Goal: Task Accomplishment & Management: Manage account settings

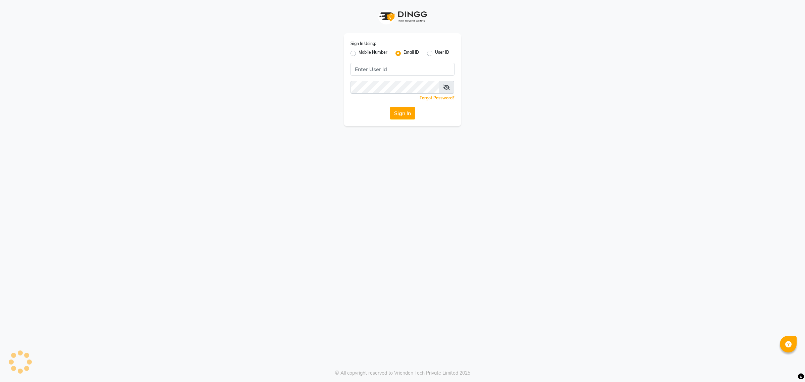
type input "shazokhan041099@gmail.com"
click at [396, 114] on button "Sign In" at bounding box center [402, 113] width 25 height 13
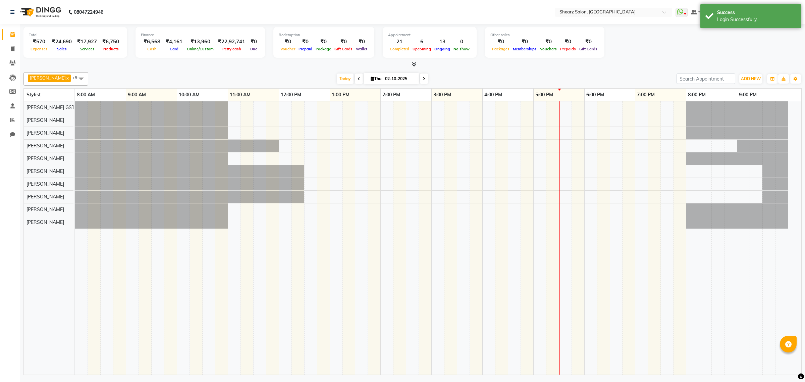
click at [396, 114] on tr at bounding box center [431, 237] width 713 height 273
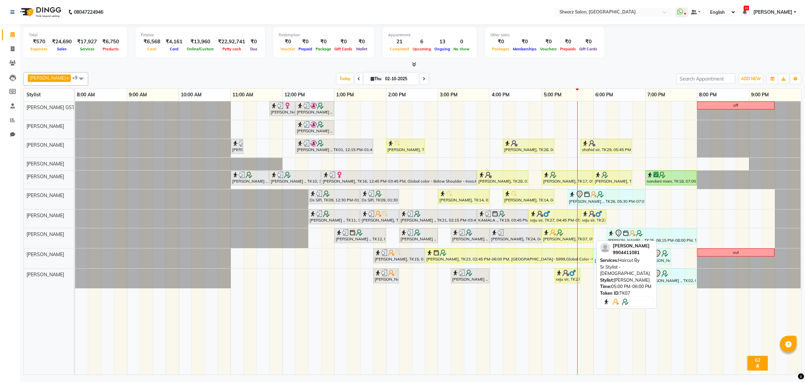
click at [560, 239] on div "[PERSON_NAME], TK07, 05:00 PM-06:00 PM, Haircut By Sr.Stylist - [DEMOGRAPHIC_DA…" at bounding box center [567, 235] width 50 height 13
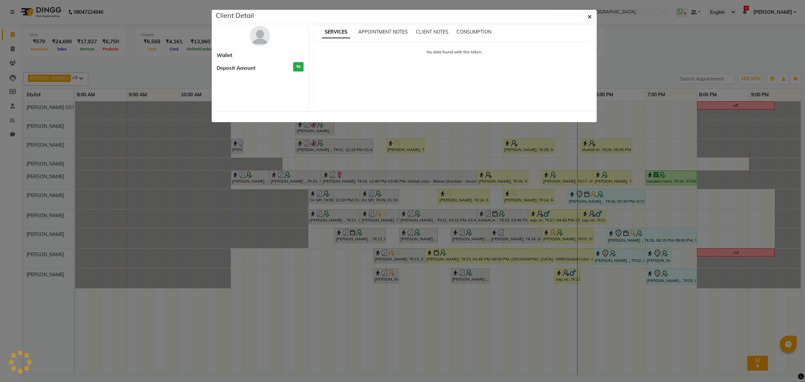
select select "1"
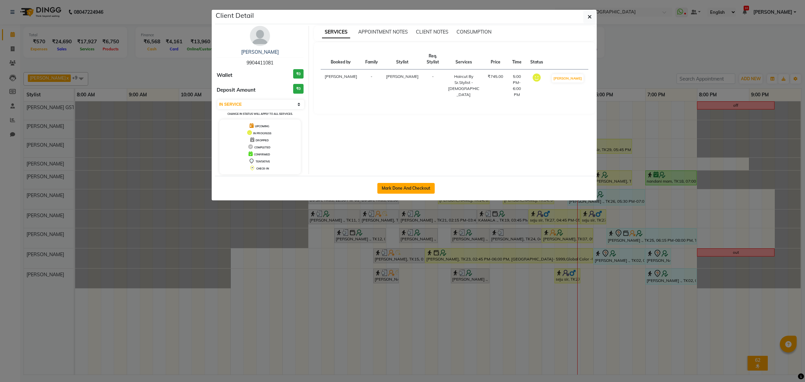
click at [398, 186] on button "Mark Done And Checkout" at bounding box center [405, 188] width 57 height 11
select select "8157"
select select "service"
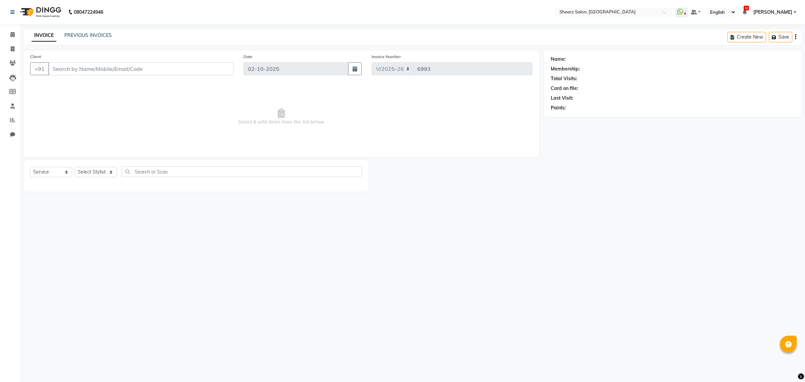
type input "9904411081"
select select "77471"
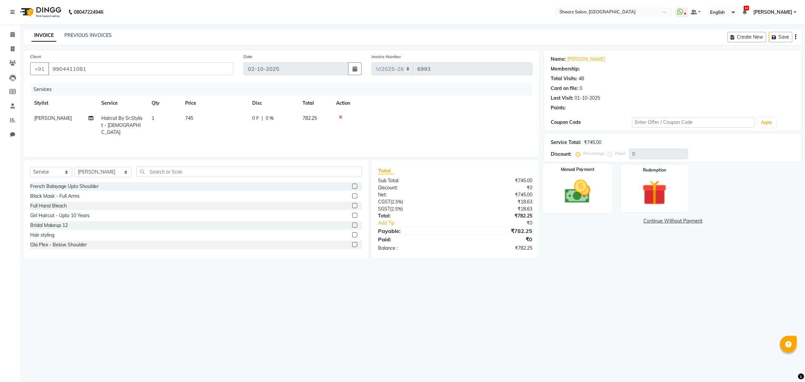
select select "1: Object"
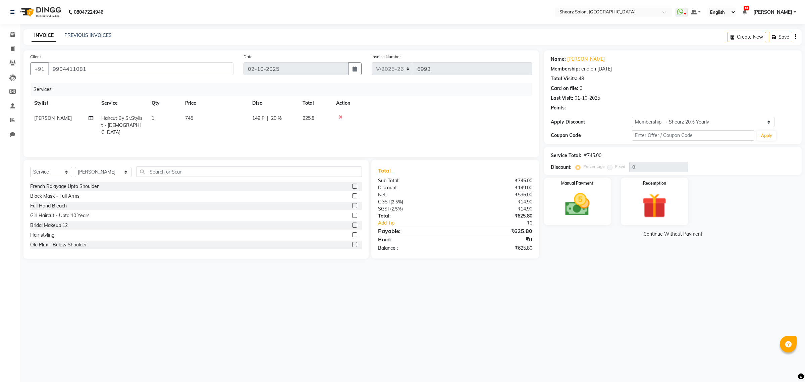
type input "20"
click at [555, 207] on div "Manual Payment" at bounding box center [577, 200] width 70 height 49
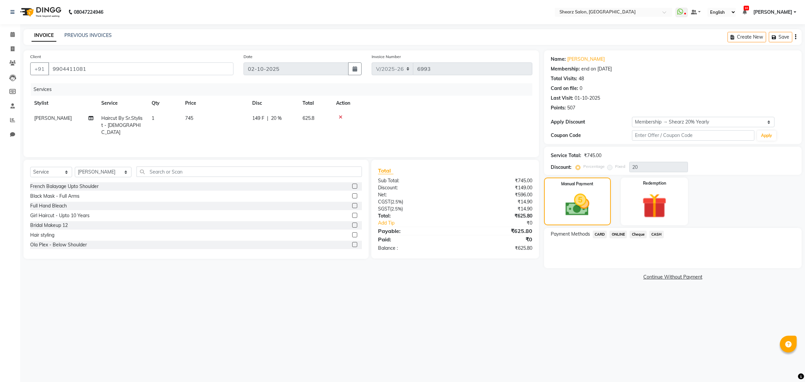
click at [600, 232] on span "CARD" at bounding box center [599, 234] width 14 height 8
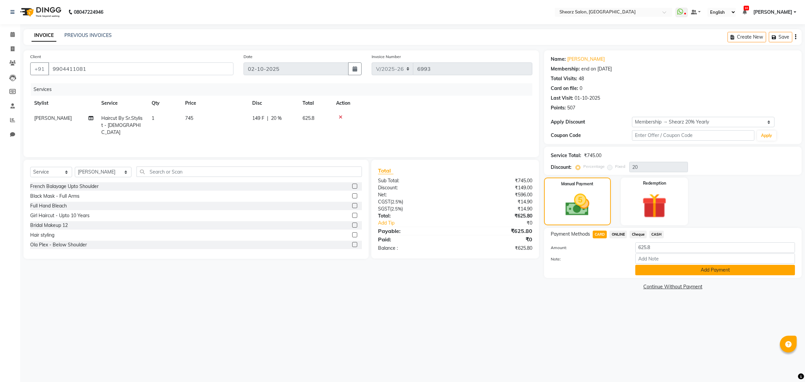
click at [709, 269] on button "Add Payment" at bounding box center [715, 270] width 160 height 10
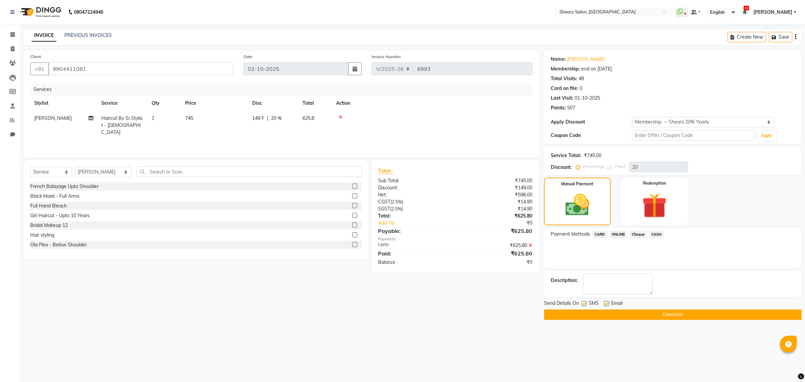
click at [699, 311] on button "Checkout" at bounding box center [672, 314] width 257 height 10
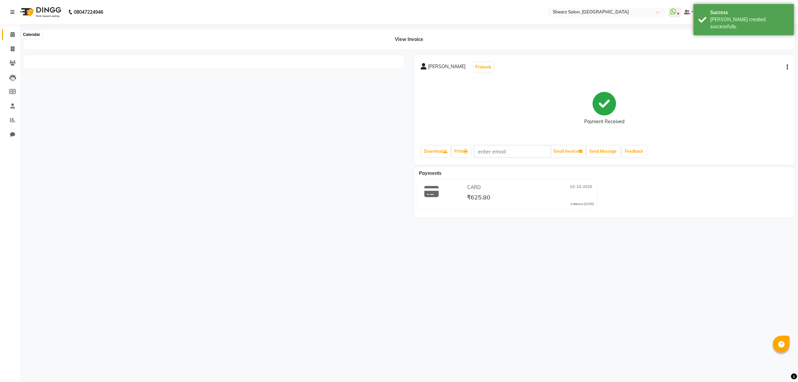
click at [9, 32] on span at bounding box center [13, 35] width 12 height 8
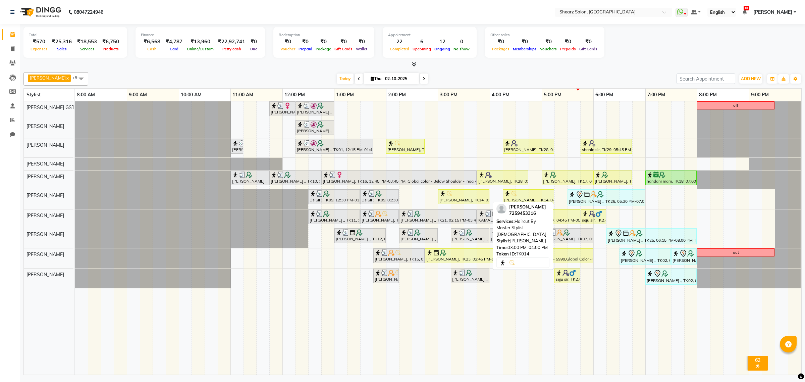
click at [458, 193] on div at bounding box center [463, 193] width 49 height 7
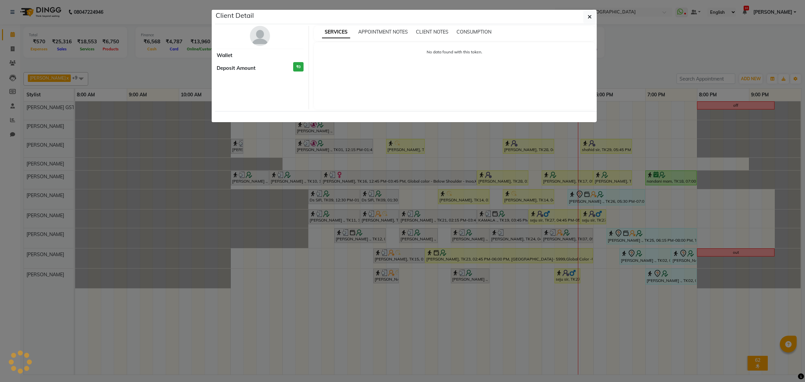
select select "1"
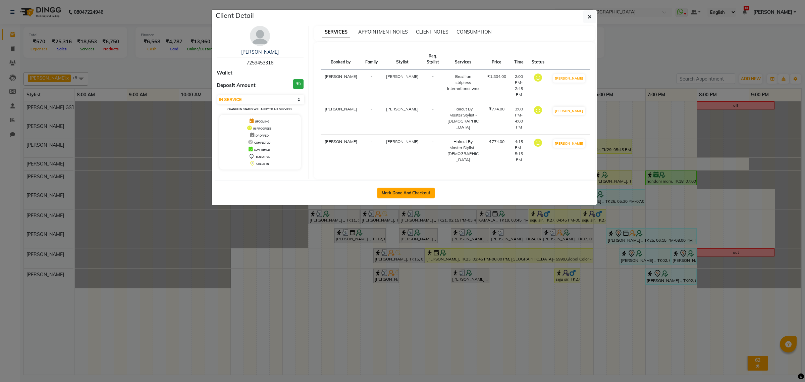
click at [398, 187] on button "Mark Done And Checkout" at bounding box center [405, 192] width 57 height 11
select select "8157"
select select "service"
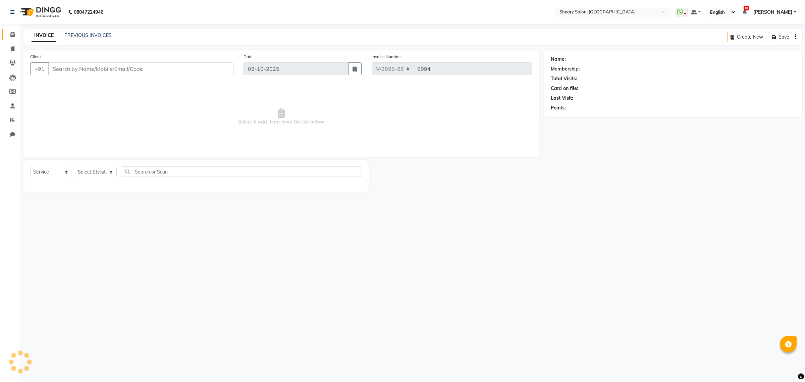
select select "77471"
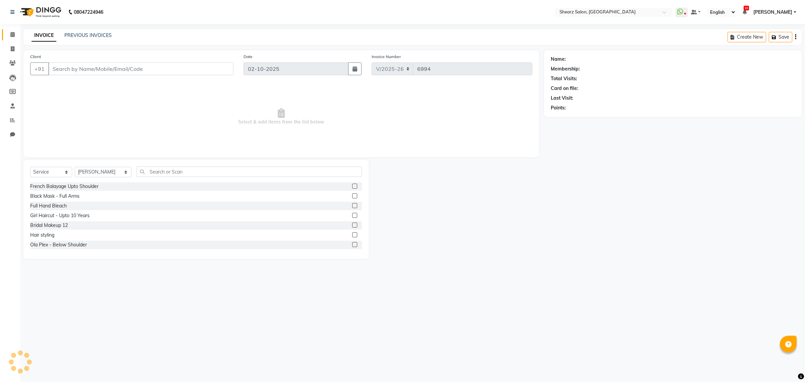
type input "7259453316"
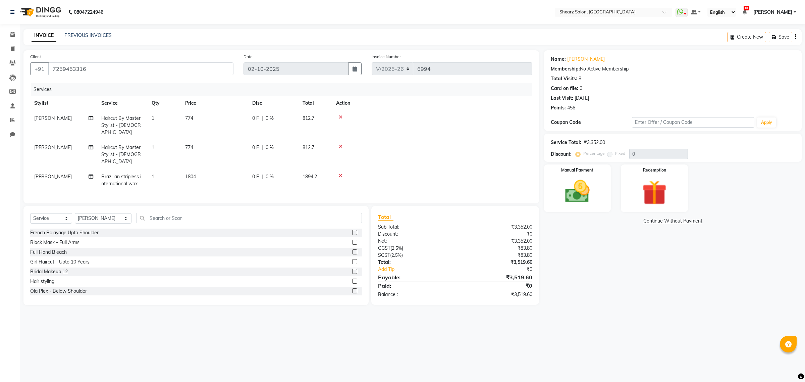
drag, startPoint x: 572, startPoint y: 199, endPoint x: 596, endPoint y: 213, distance: 27.8
click at [572, 199] on img at bounding box center [577, 191] width 40 height 28
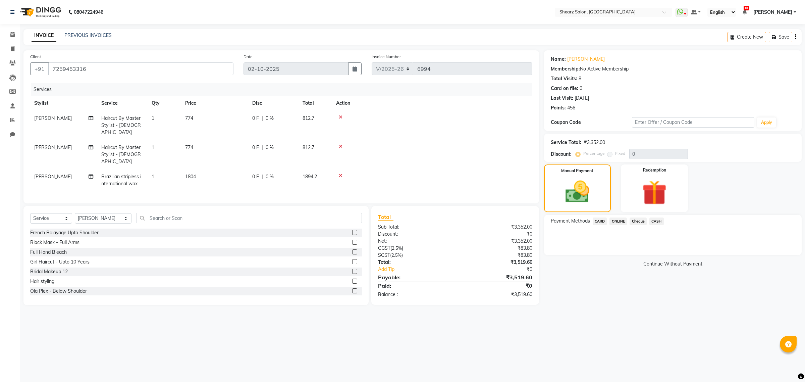
drag, startPoint x: 619, startPoint y: 221, endPoint x: 628, endPoint y: 227, distance: 10.9
click at [620, 221] on span "ONLINE" at bounding box center [617, 221] width 17 height 8
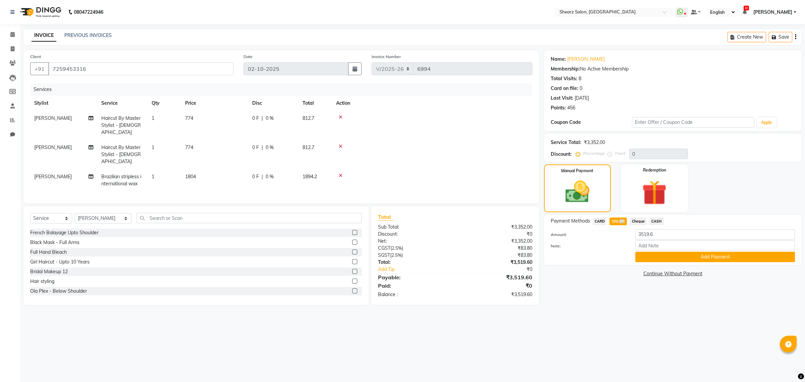
click at [669, 259] on button "Add Payment" at bounding box center [715, 256] width 160 height 10
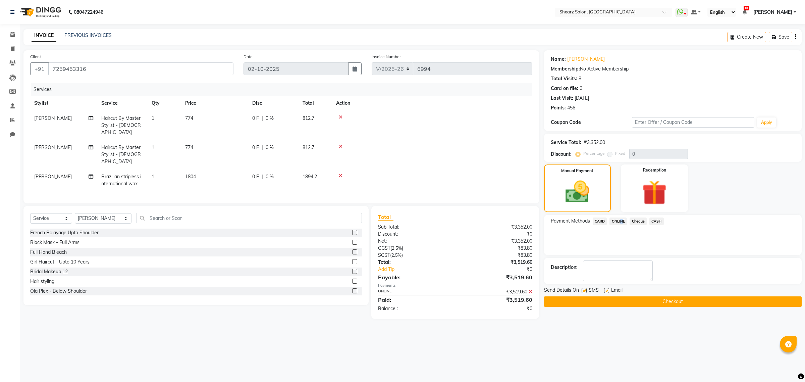
click at [644, 305] on button "Checkout" at bounding box center [672, 301] width 257 height 10
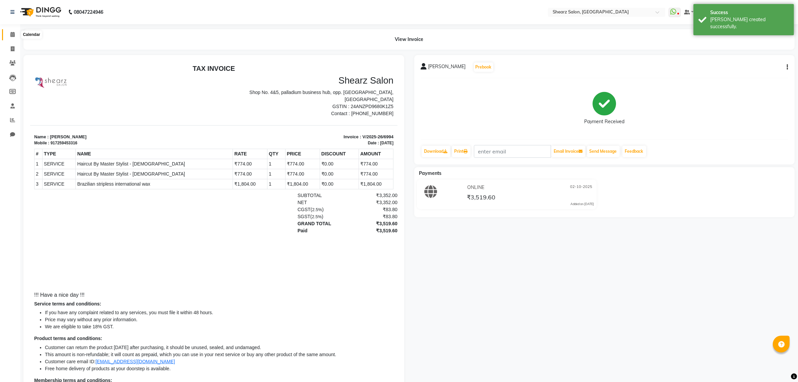
click at [12, 33] on icon at bounding box center [12, 34] width 4 height 5
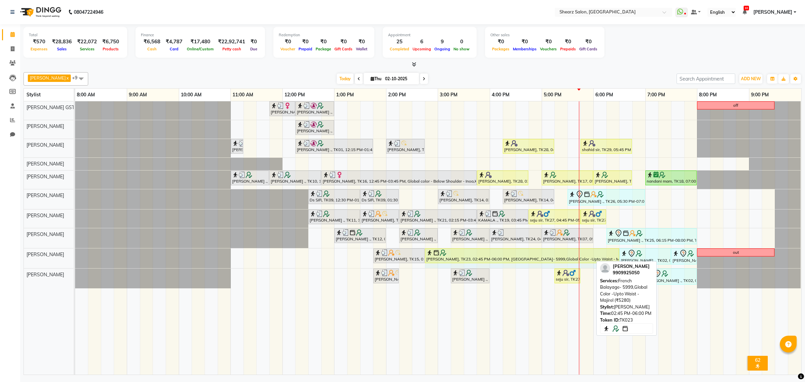
drag, startPoint x: 592, startPoint y: 256, endPoint x: 615, endPoint y: 255, distance: 22.9
click at [75, 255] on div "Ankit Patel, TK15, 01:45 PM-02:45 PM, Men Haircut with Mr.Dinesh (₹976) Dipak K…" at bounding box center [75, 258] width 0 height 20
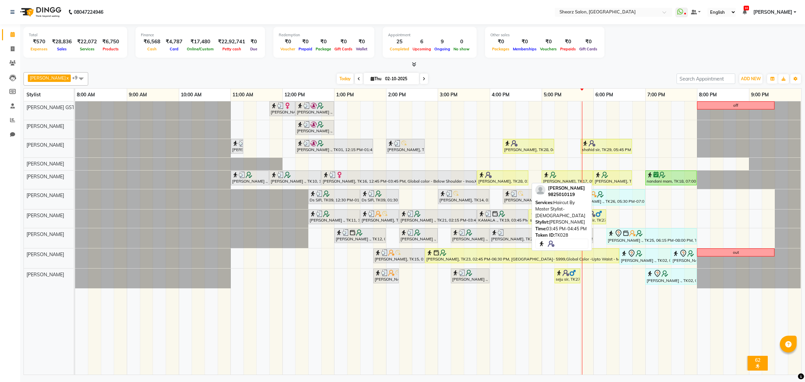
click at [494, 178] on div "[PERSON_NAME], TK28, 03:45 PM-04:45 PM, Haircut By Master Stylist- [DEMOGRAPHIC…" at bounding box center [502, 177] width 50 height 13
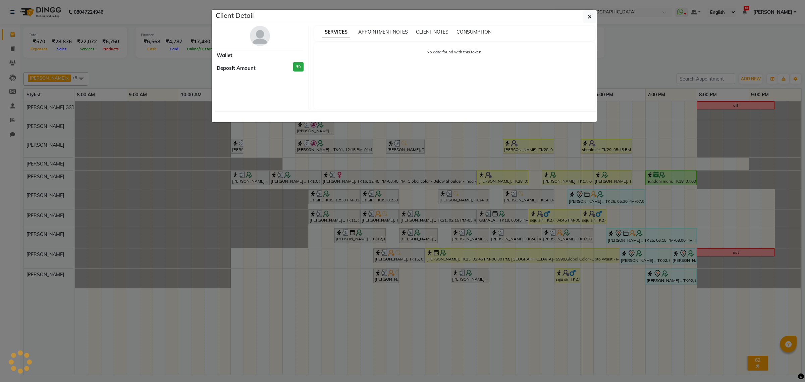
select select "1"
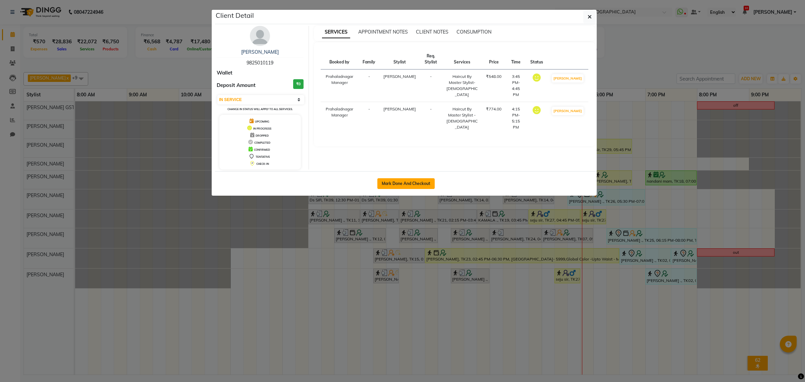
click at [404, 182] on button "Mark Done And Checkout" at bounding box center [405, 183] width 57 height 11
select select "service"
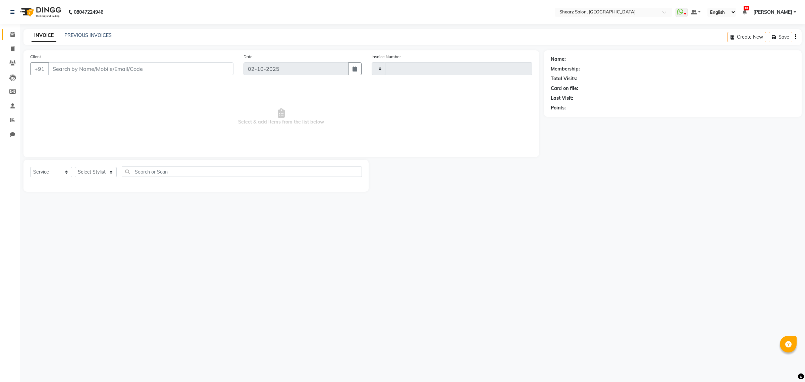
type input "6995"
select select "8157"
select select "77471"
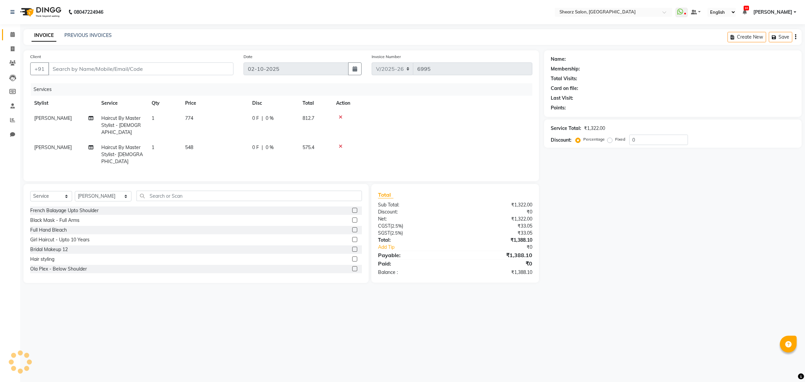
type input "9825010119"
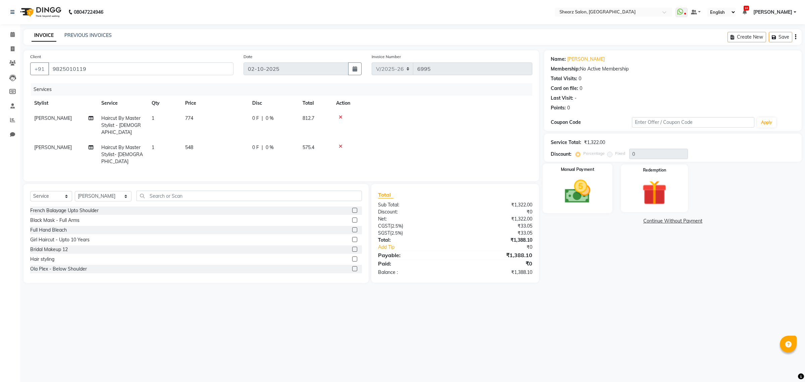
click at [581, 182] on img at bounding box center [577, 192] width 42 height 30
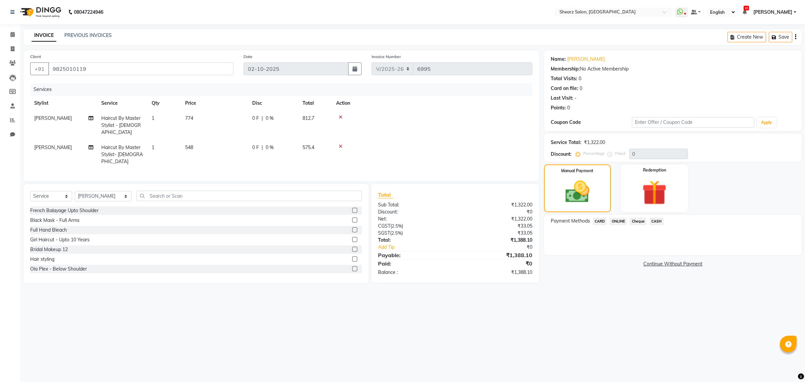
click at [615, 219] on span "ONLINE" at bounding box center [617, 221] width 17 height 8
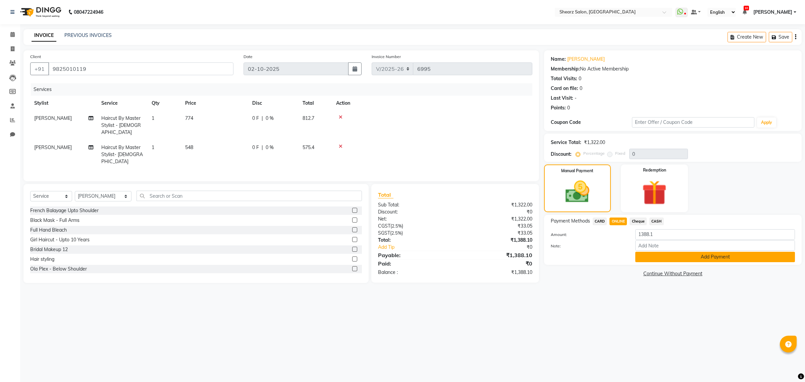
click at [706, 257] on button "Add Payment" at bounding box center [715, 256] width 160 height 10
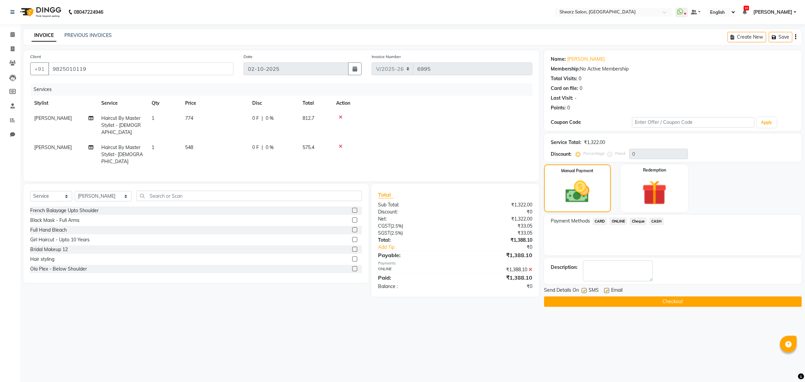
click at [706, 303] on button "Checkout" at bounding box center [672, 301] width 257 height 10
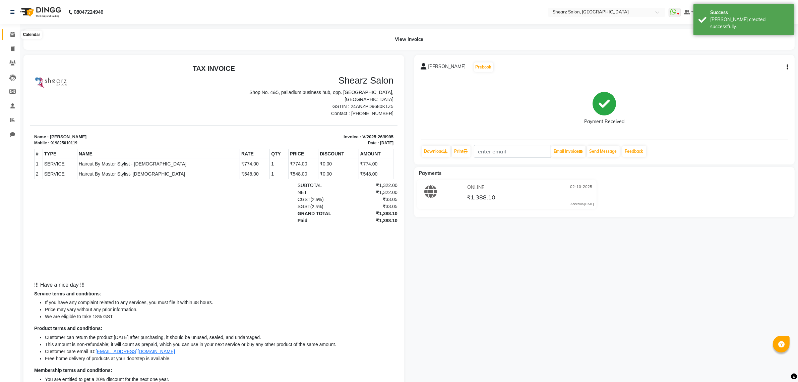
click at [8, 34] on span at bounding box center [13, 35] width 12 height 8
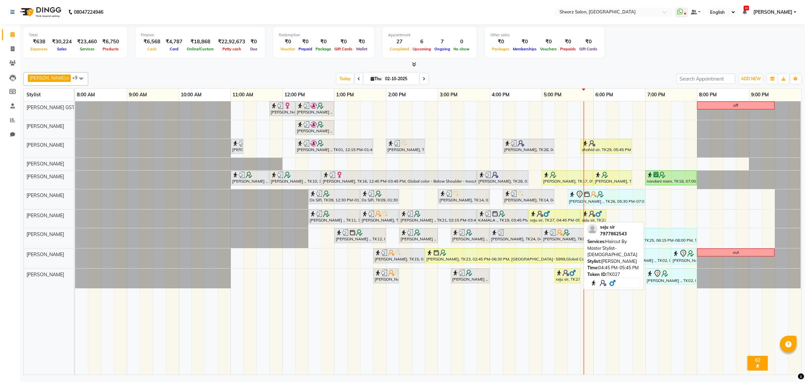
click at [565, 214] on div at bounding box center [554, 213] width 49 height 7
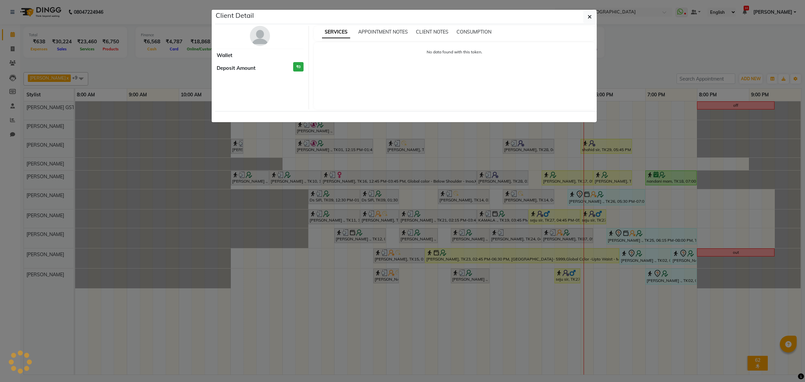
select select "1"
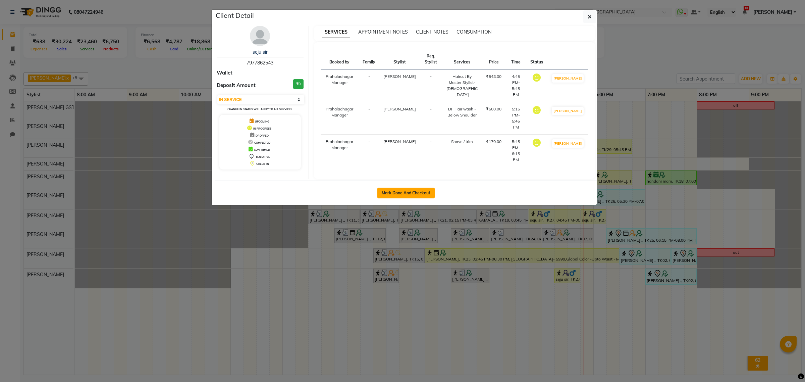
click at [422, 187] on button "Mark Done And Checkout" at bounding box center [405, 192] width 57 height 11
select select "8157"
select select "service"
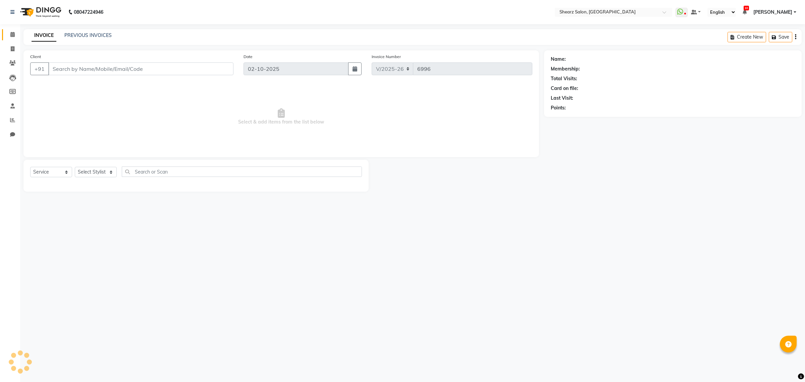
type input "7977862543"
select select "77471"
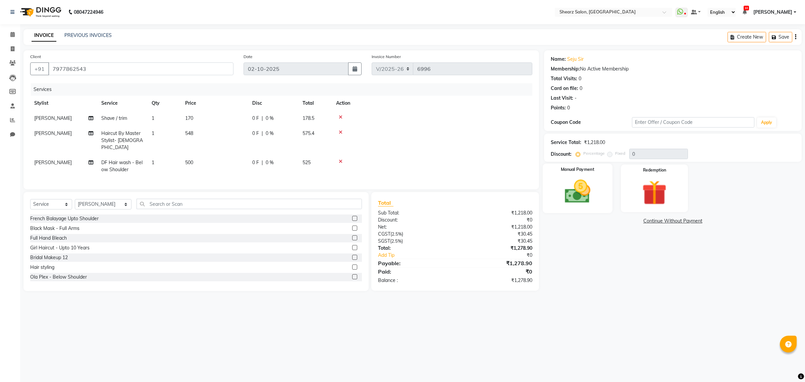
click at [584, 188] on img at bounding box center [577, 192] width 42 height 30
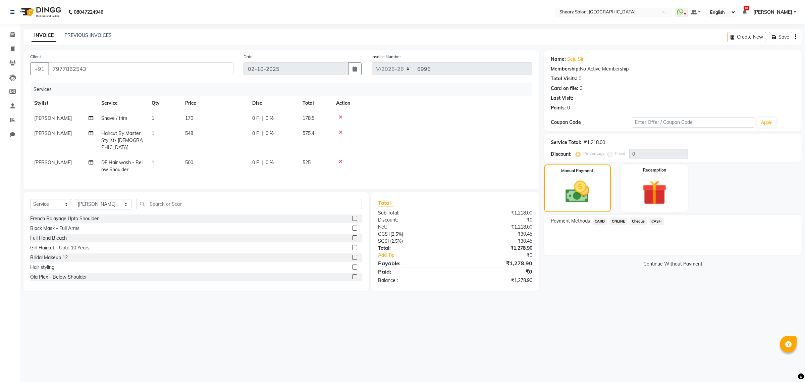
click at [656, 221] on span "CASH" at bounding box center [656, 221] width 14 height 8
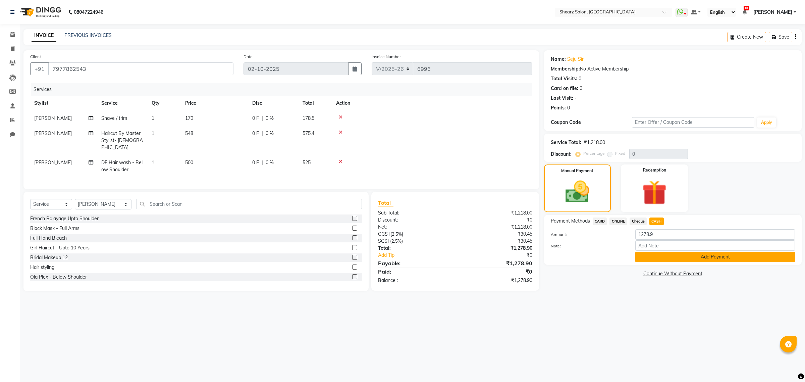
click at [647, 259] on button "Add Payment" at bounding box center [715, 256] width 160 height 10
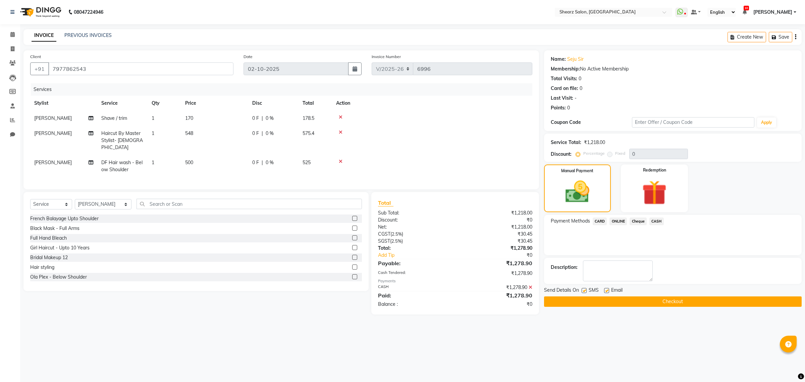
click at [641, 301] on button "Checkout" at bounding box center [672, 301] width 257 height 10
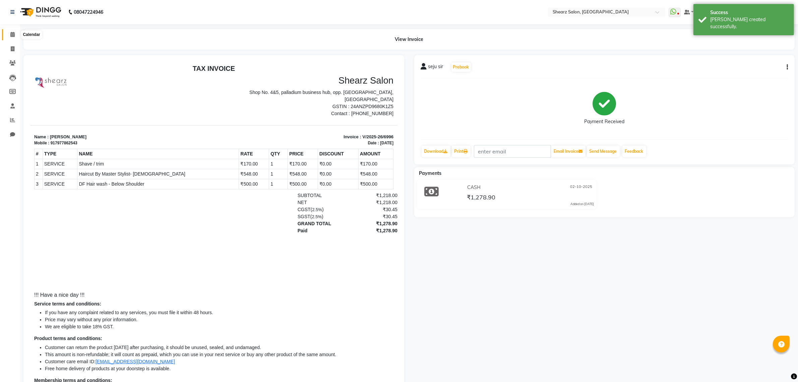
click at [7, 33] on span at bounding box center [13, 35] width 12 height 8
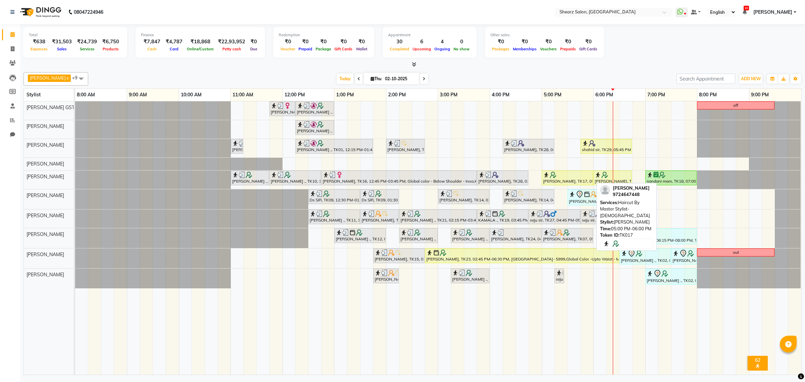
click at [570, 181] on div "[PERSON_NAME], TK17, 05:00 PM-06:00 PM, Haircut By Master Stylist- [DEMOGRAPHIC…" at bounding box center [567, 177] width 50 height 13
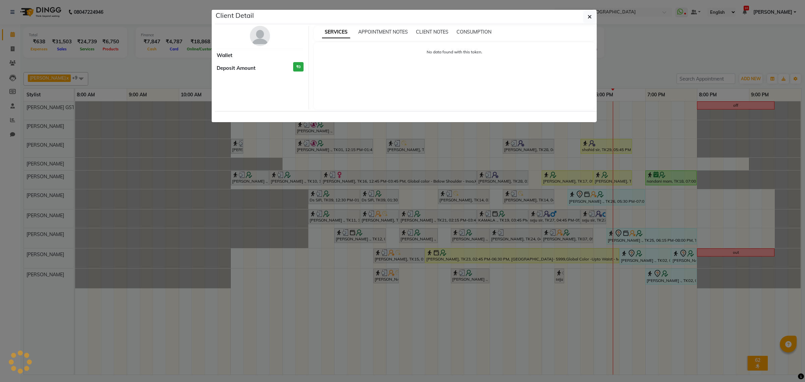
select select "1"
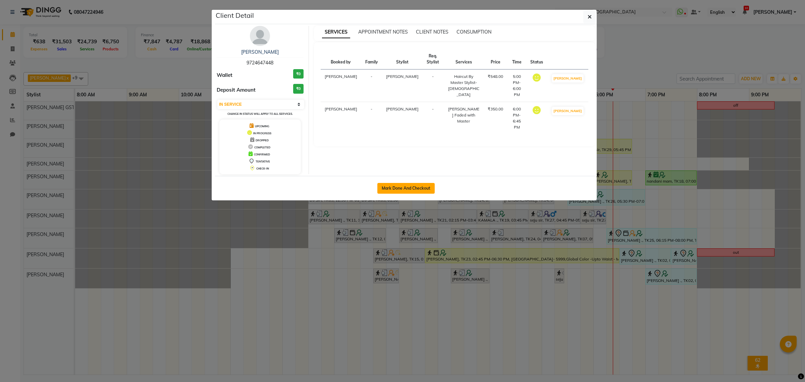
click at [396, 187] on button "Mark Done And Checkout" at bounding box center [405, 188] width 57 height 11
select select "8157"
select select "service"
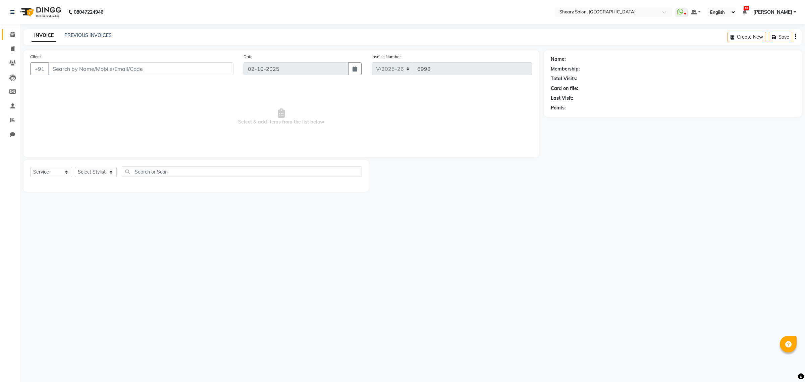
select select "77471"
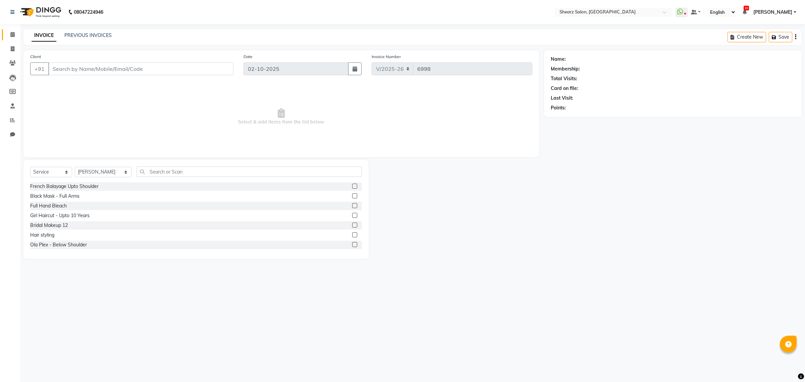
type input "9724647448"
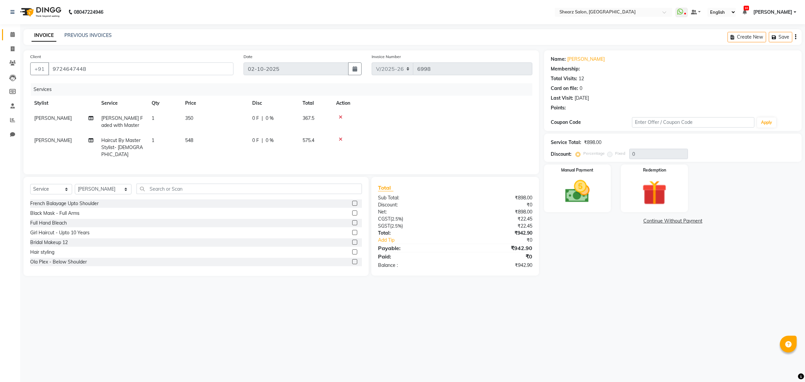
select select "1: Object"
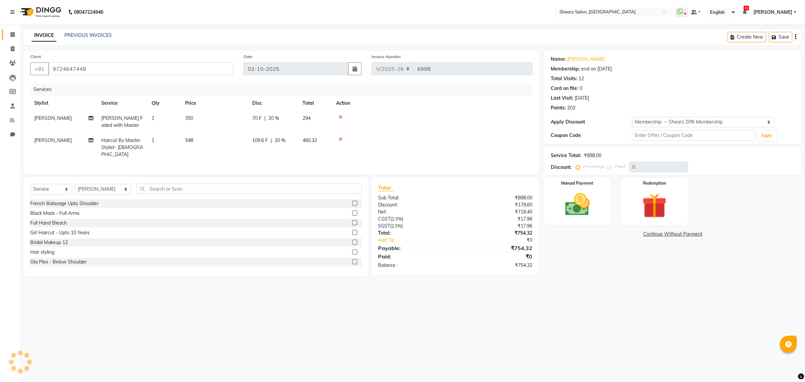
type input "20"
click at [579, 191] on img at bounding box center [577, 205] width 42 height 30
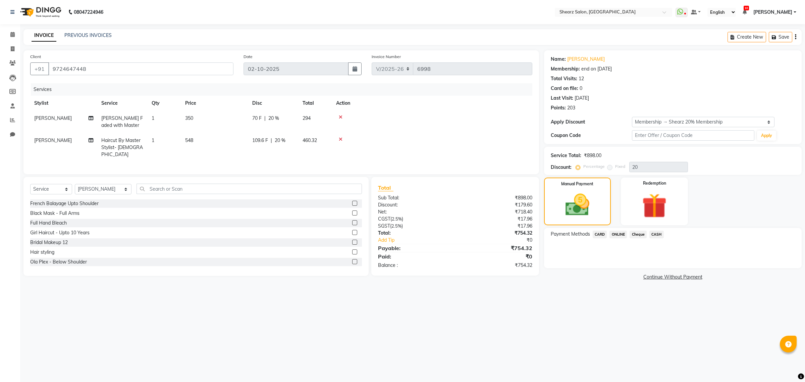
click at [619, 235] on span "ONLINE" at bounding box center [617, 234] width 17 height 8
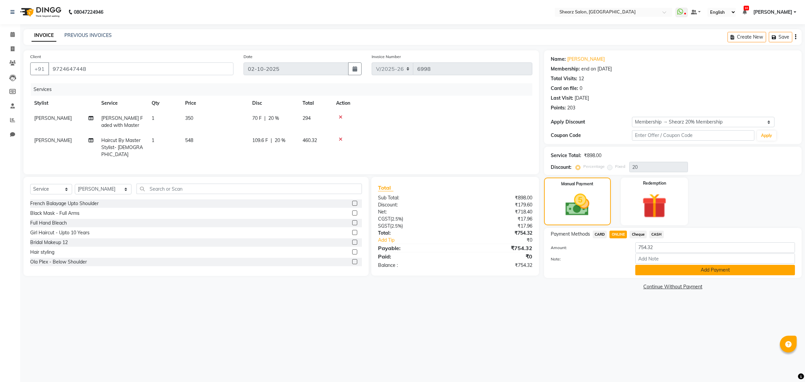
click at [673, 270] on button "Add Payment" at bounding box center [715, 270] width 160 height 10
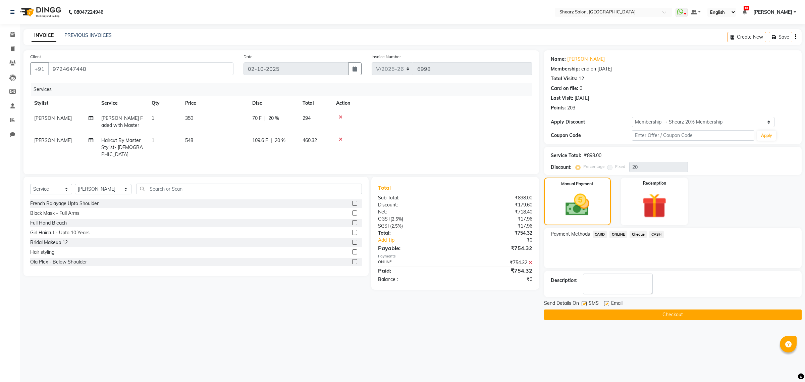
click at [665, 317] on button "Checkout" at bounding box center [672, 314] width 257 height 10
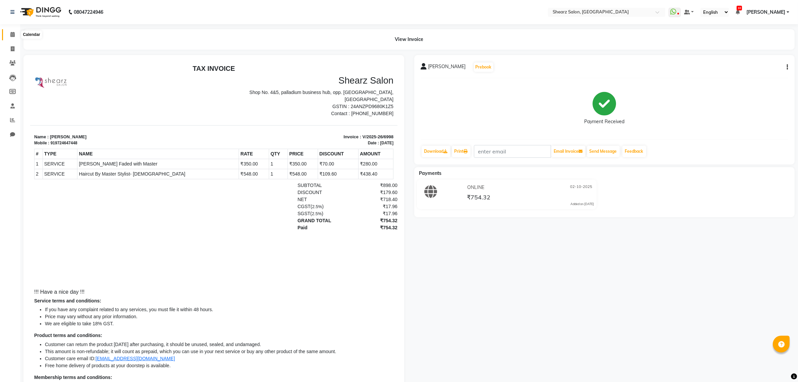
click at [13, 34] on icon at bounding box center [12, 34] width 4 height 5
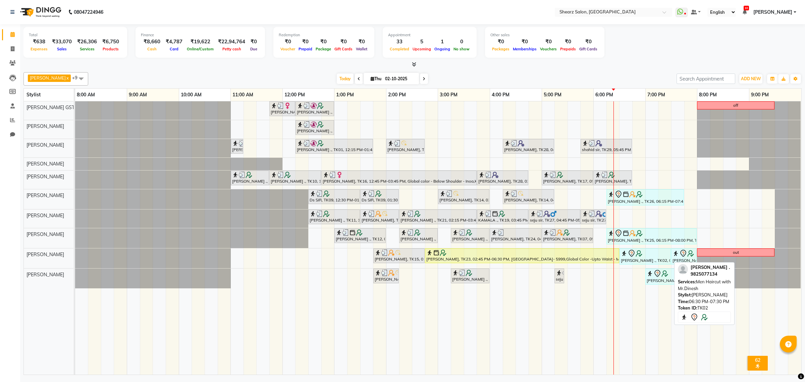
click at [635, 256] on icon at bounding box center [631, 253] width 8 height 8
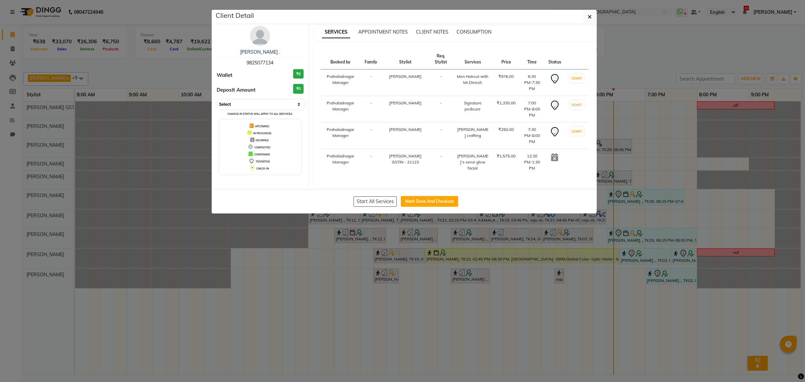
click at [278, 107] on select "Select IN SERVICE CONFIRMED TENTATIVE CHECK IN MARK DONE DROPPED UPCOMING" at bounding box center [260, 104] width 87 height 9
click at [217, 100] on select "Select IN SERVICE CONFIRMED TENTATIVE CHECK IN MARK DONE DROPPED UPCOMING" at bounding box center [260, 104] width 87 height 9
select select "select"
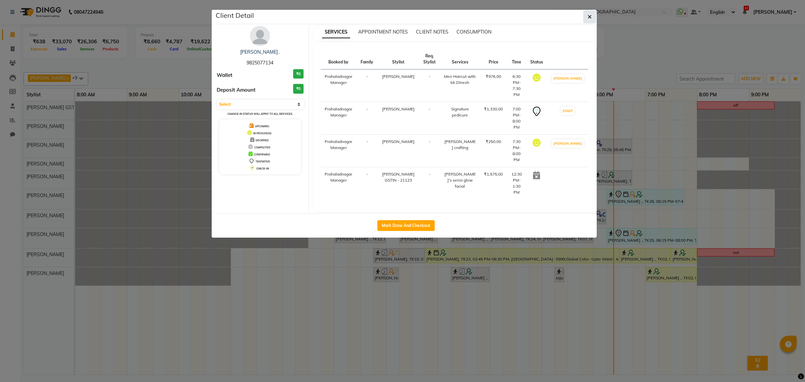
click at [590, 11] on button "button" at bounding box center [589, 16] width 13 height 13
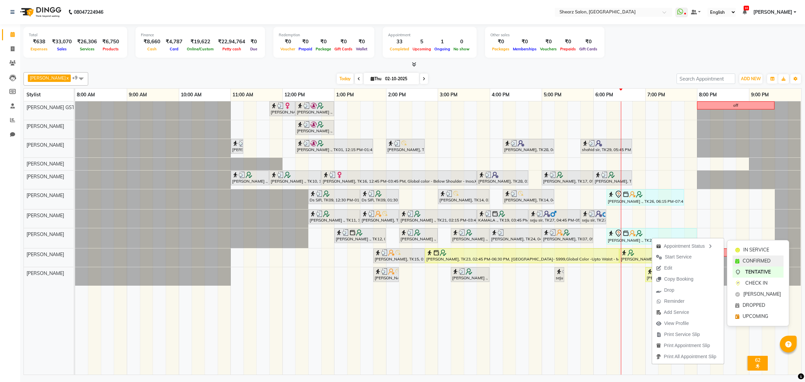
click at [759, 262] on span "CONFIRMED" at bounding box center [756, 260] width 28 height 7
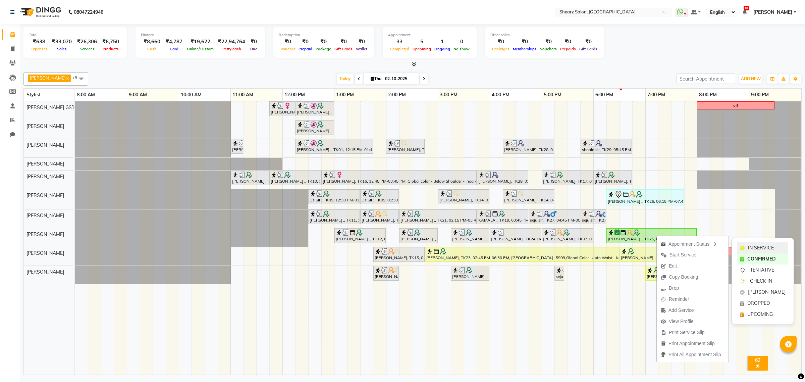
click at [748, 251] on span "IN SERVICE" at bounding box center [761, 247] width 26 height 7
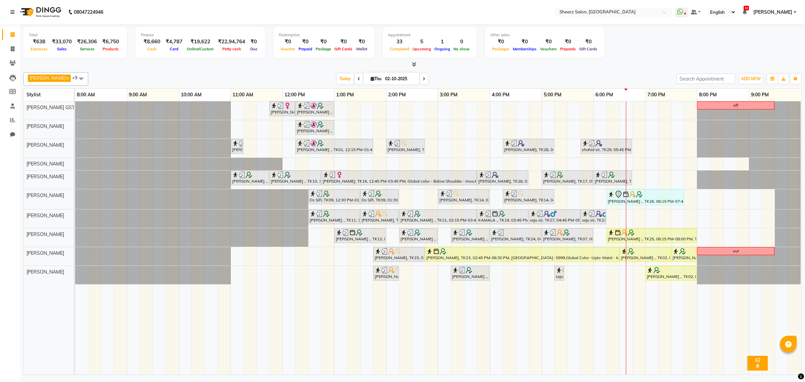
click at [691, 199] on div "Mayuri Joshi, TK16, 11:45 AM-12:15 PM, French gel polish 10 tips (₹1113) Nirali…" at bounding box center [438, 237] width 726 height 273
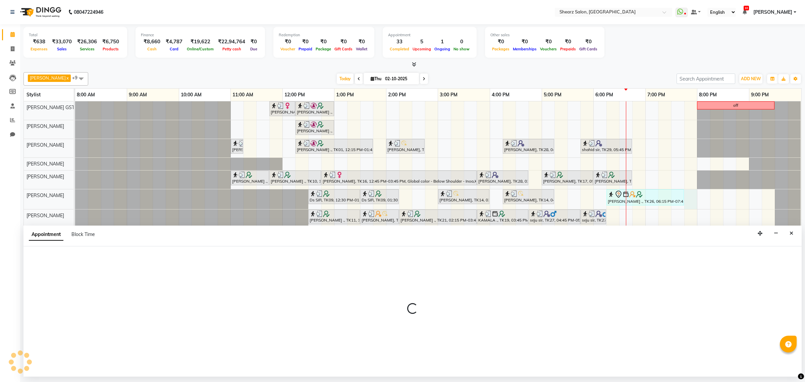
select select "77482"
select select "tentative"
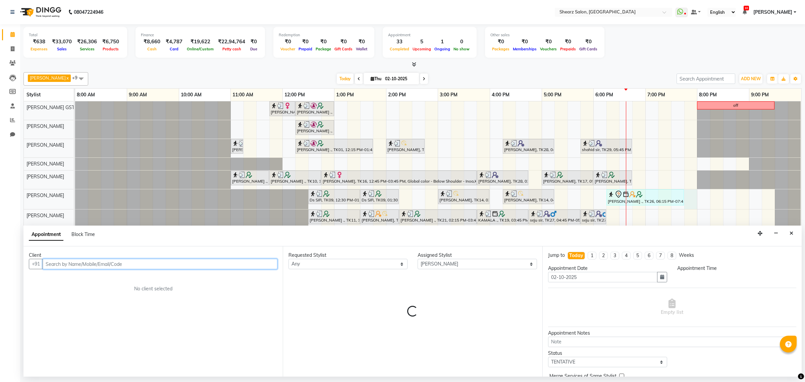
type input "8"
select select "1185"
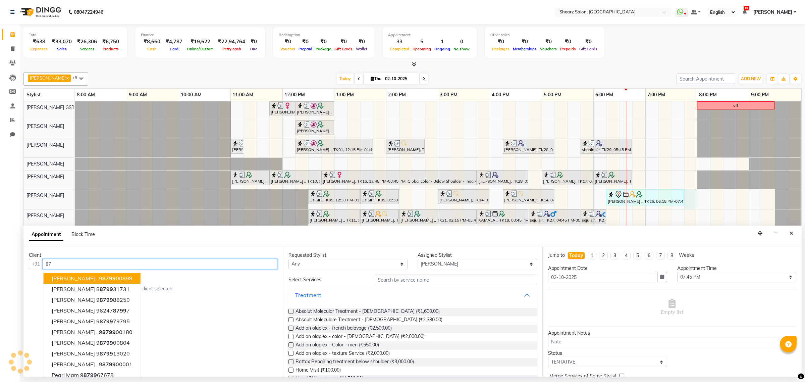
type input "8"
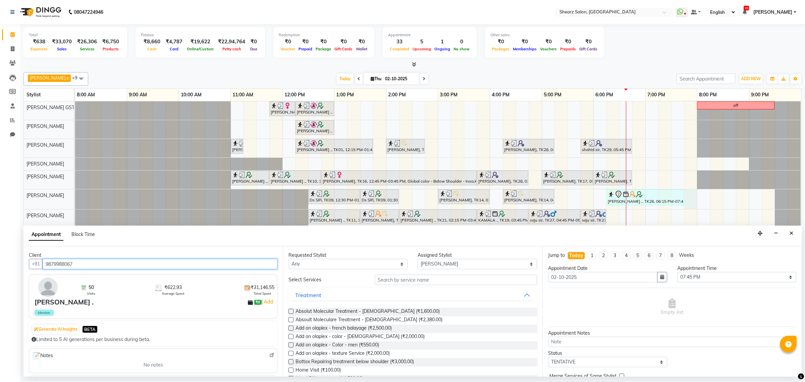
type input "9879988067"
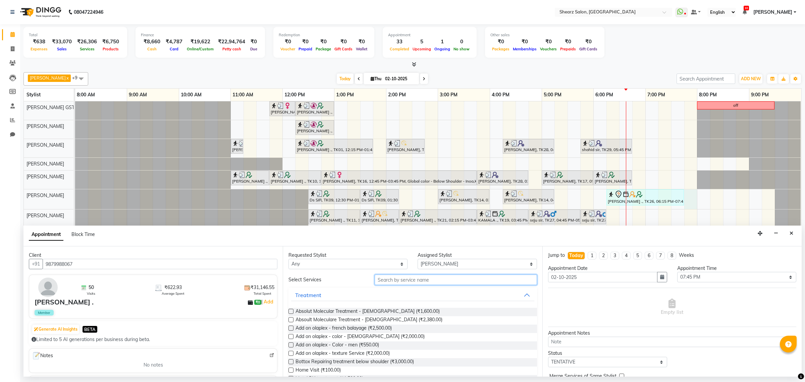
drag, startPoint x: 397, startPoint y: 281, endPoint x: 391, endPoint y: 277, distance: 7.1
click at [396, 280] on input "text" at bounding box center [456, 279] width 162 height 10
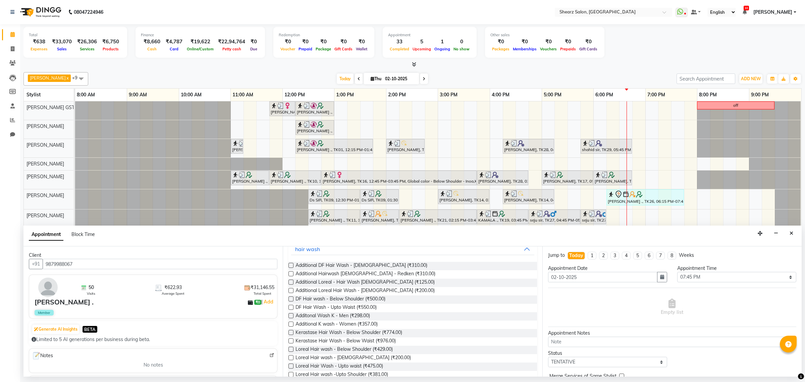
scroll to position [84, 0]
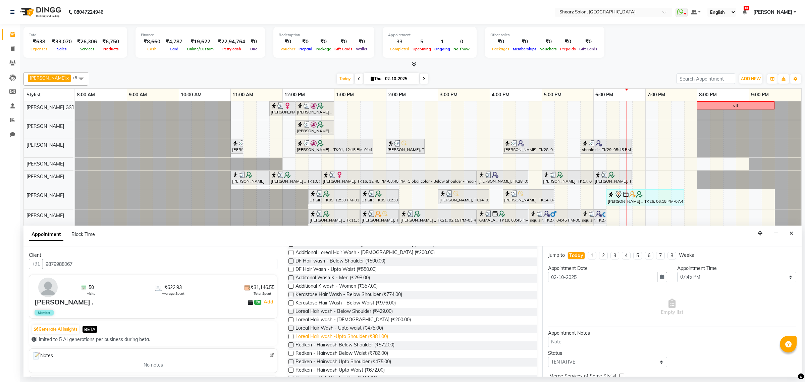
type input "wash"
click at [339, 336] on span "Loreal Hair wash -Upto Shoulder (₹381.00)" at bounding box center [341, 337] width 93 height 8
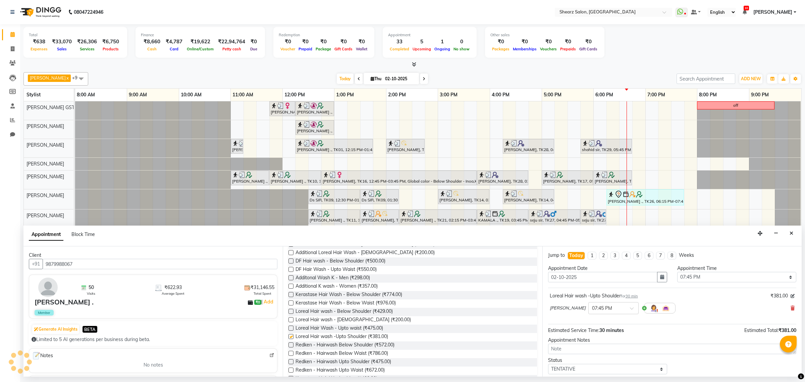
checkbox input "false"
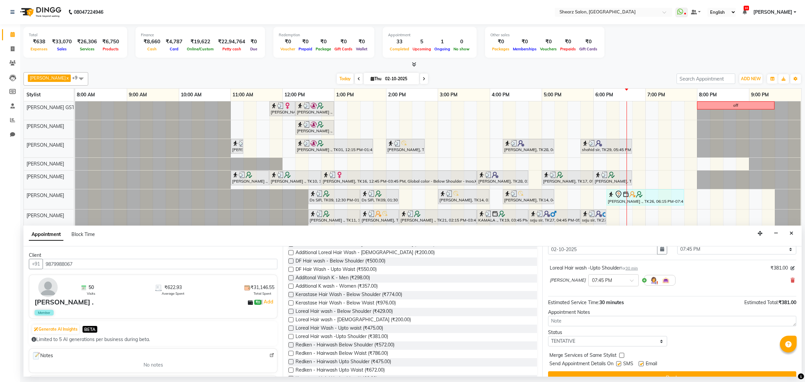
scroll to position [41, 0]
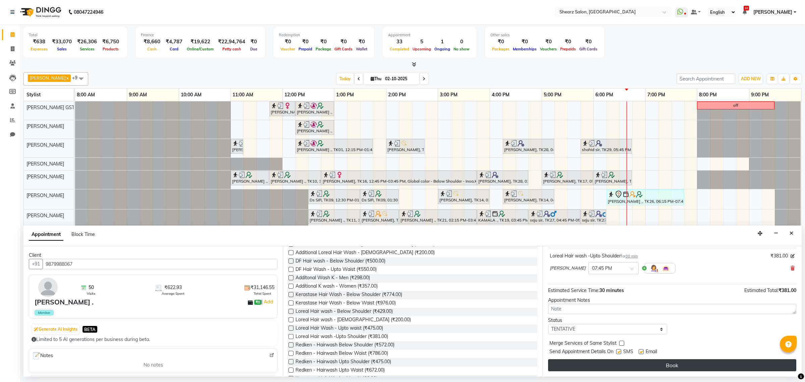
click at [623, 359] on button "Book" at bounding box center [672, 365] width 248 height 12
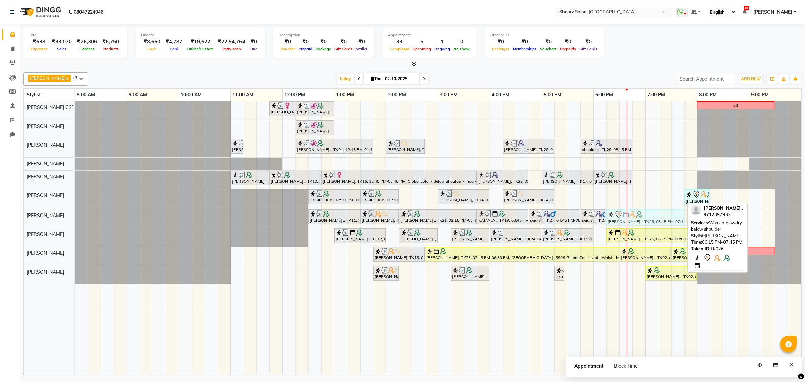
drag, startPoint x: 640, startPoint y: 200, endPoint x: 639, endPoint y: 212, distance: 12.1
click at [639, 215] on tbody "Mayuri Joshi, TK16, 11:45 AM-12:15 PM, French gel polish 10 tips (₹1113) Nirali…" at bounding box center [438, 192] width 726 height 183
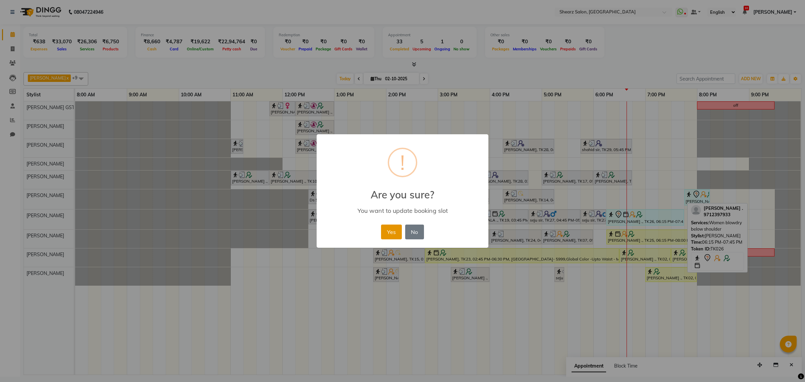
click at [394, 226] on button "Yes" at bounding box center [391, 231] width 20 height 15
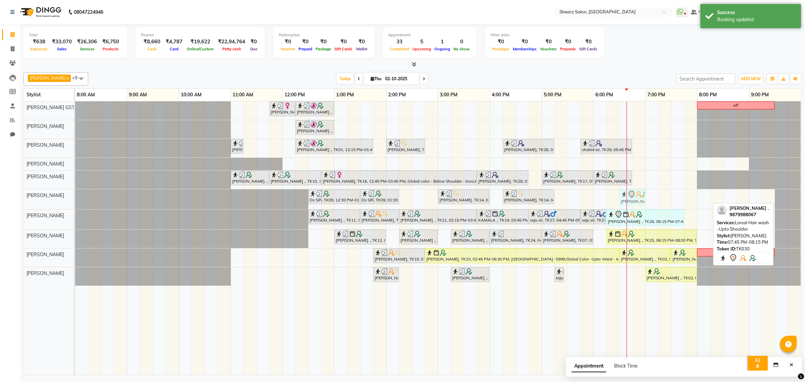
drag, startPoint x: 695, startPoint y: 199, endPoint x: 632, endPoint y: 202, distance: 63.1
click at [75, 202] on div "Ds SIR, TK09, 12:30 PM-01:30 PM, Haircut By Master Stylist- Male Ds SIR, TK09, …" at bounding box center [75, 199] width 0 height 20
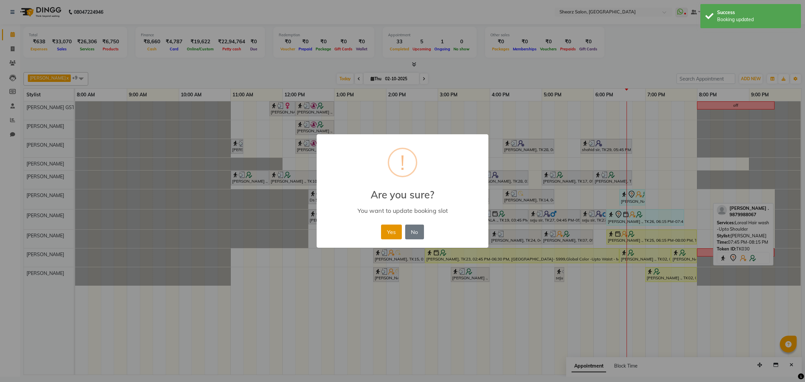
click at [394, 227] on button "Yes" at bounding box center [391, 231] width 20 height 15
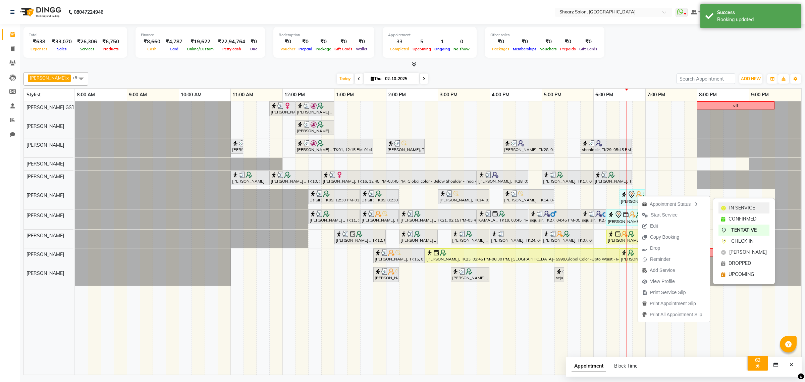
click at [729, 207] on span "IN SERVICE" at bounding box center [742, 207] width 26 height 7
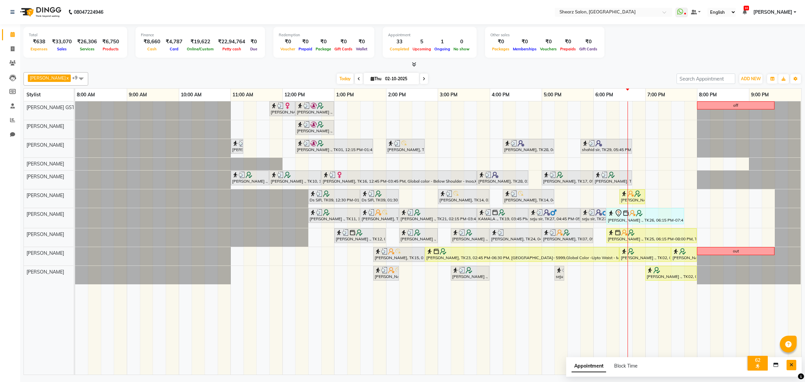
click at [790, 366] on icon "Close" at bounding box center [791, 364] width 4 height 5
click at [422, 80] on icon at bounding box center [423, 79] width 3 height 4
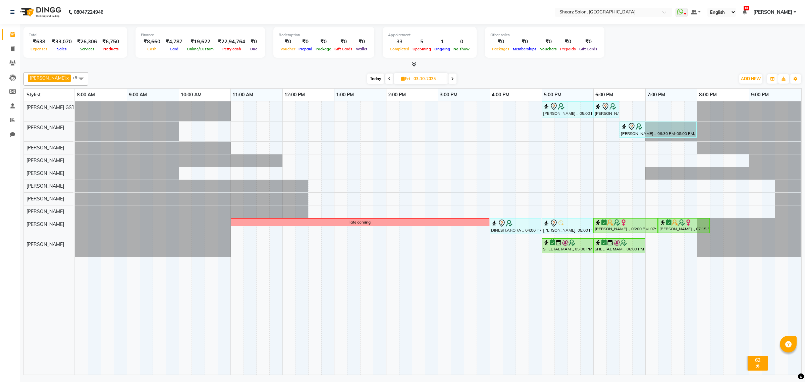
click at [372, 78] on span "Today" at bounding box center [375, 78] width 17 height 10
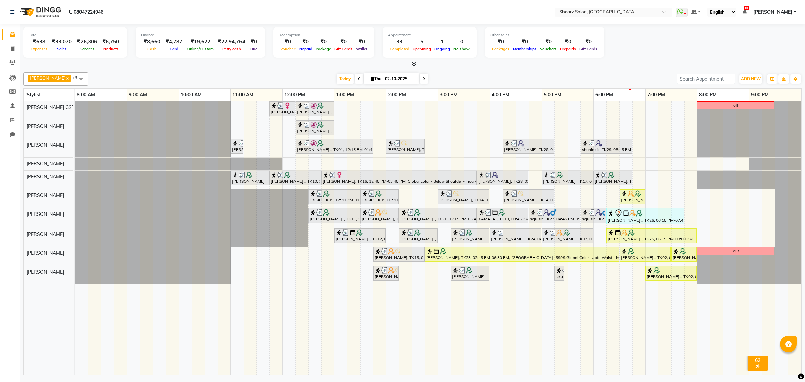
click at [422, 77] on icon at bounding box center [423, 79] width 3 height 4
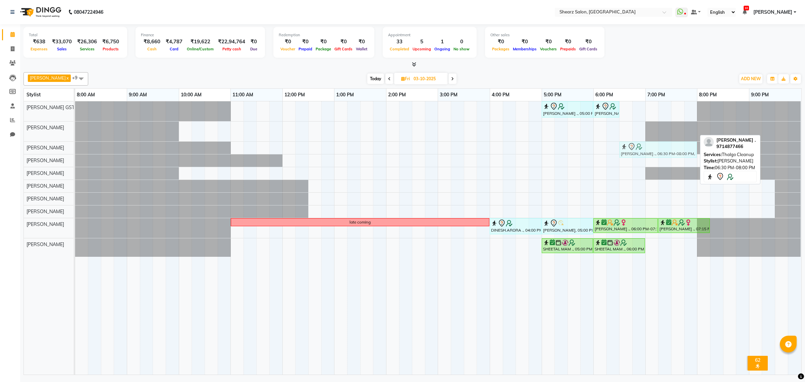
drag, startPoint x: 645, startPoint y: 127, endPoint x: 645, endPoint y: 141, distance: 13.7
click at [644, 146] on tbody "SUMAN NEGI ., 05:00 PM-06:00 PM, Cirepil Roll On Wax SUMAN NEGI ., 06:00 PM-06:…" at bounding box center [438, 178] width 726 height 155
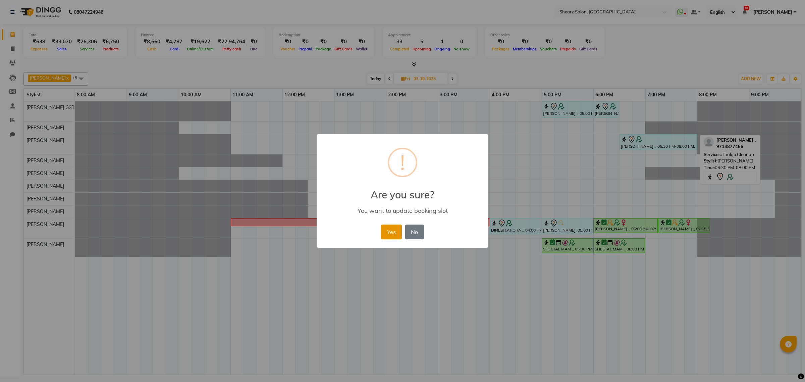
click at [393, 227] on button "Yes" at bounding box center [391, 231] width 20 height 15
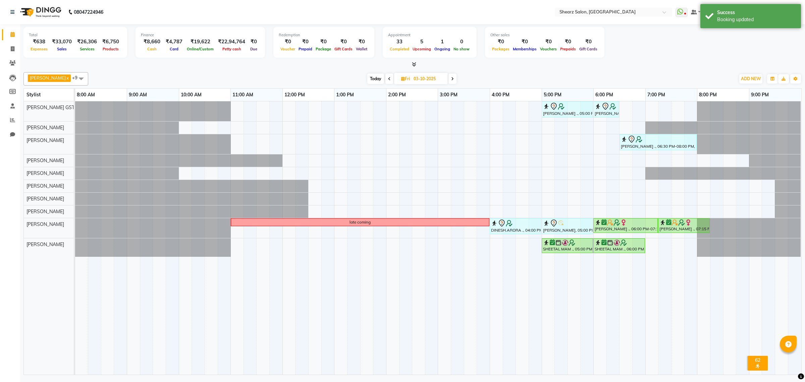
click at [367, 75] on span "Today" at bounding box center [375, 78] width 17 height 10
type input "02-10-2025"
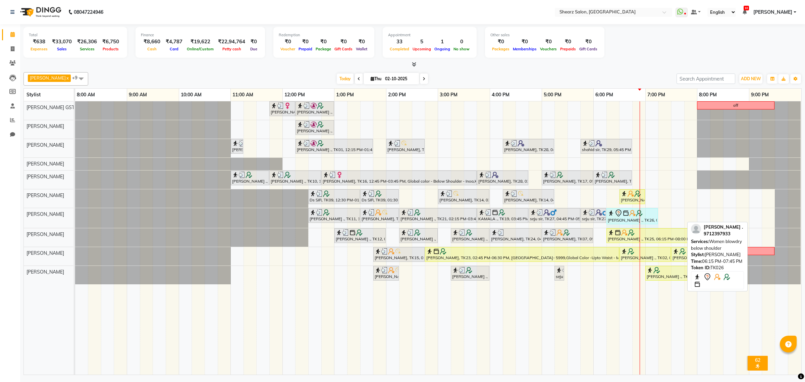
drag, startPoint x: 683, startPoint y: 214, endPoint x: 648, endPoint y: 212, distance: 34.6
click at [75, 212] on div "Chirag Makvana ., TK11, 12:30 PM-01:30 PM, Haircut By Master Stylist- Male Anki…" at bounding box center [75, 218] width 0 height 20
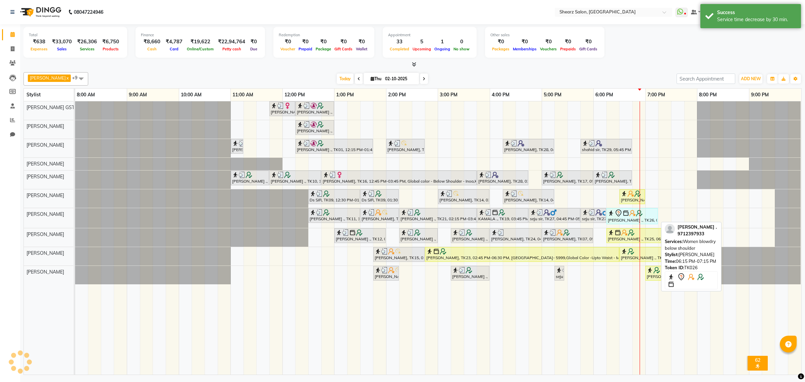
click at [621, 217] on icon at bounding box center [618, 213] width 8 height 8
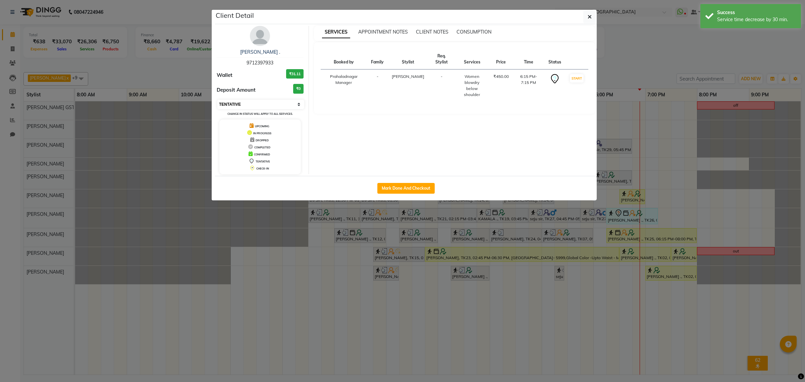
click at [243, 104] on select "Select IN SERVICE CONFIRMED TENTATIVE CHECK IN MARK DONE DROPPED UPCOMING" at bounding box center [260, 104] width 87 height 9
select select "2"
click at [217, 100] on select "Select IN SERVICE CONFIRMED TENTATIVE CHECK IN MARK DONE DROPPED UPCOMING" at bounding box center [260, 104] width 87 height 9
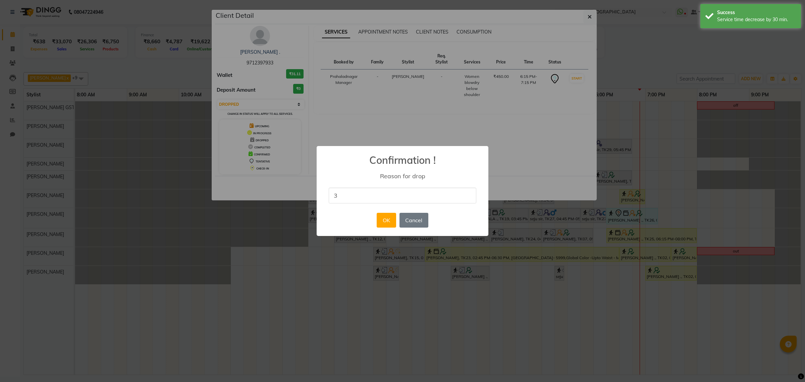
type input "3"
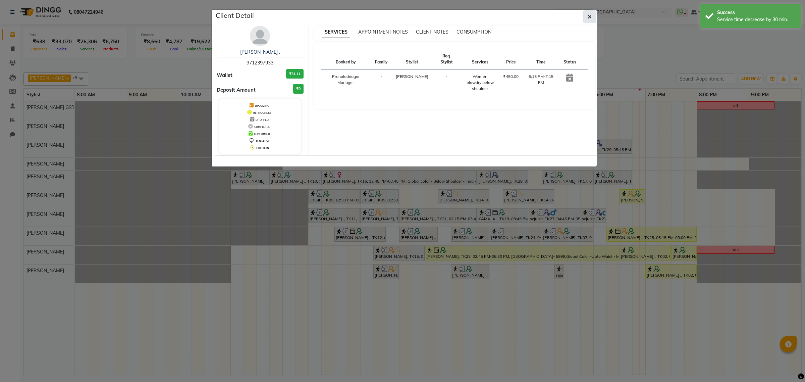
click at [592, 16] on button "button" at bounding box center [589, 16] width 13 height 13
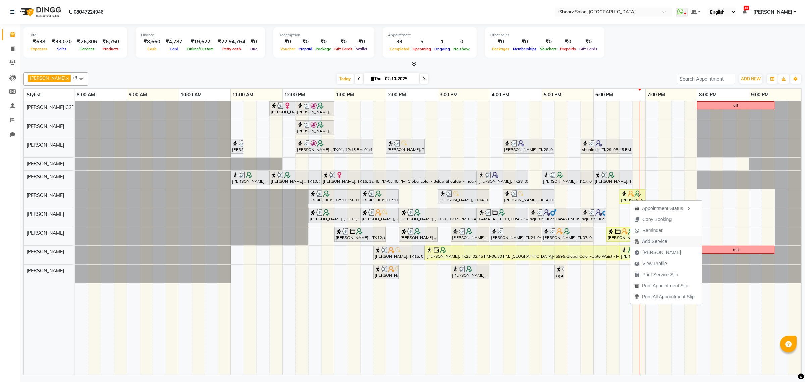
click at [660, 243] on span "Add Service" at bounding box center [654, 241] width 25 height 7
select select "77482"
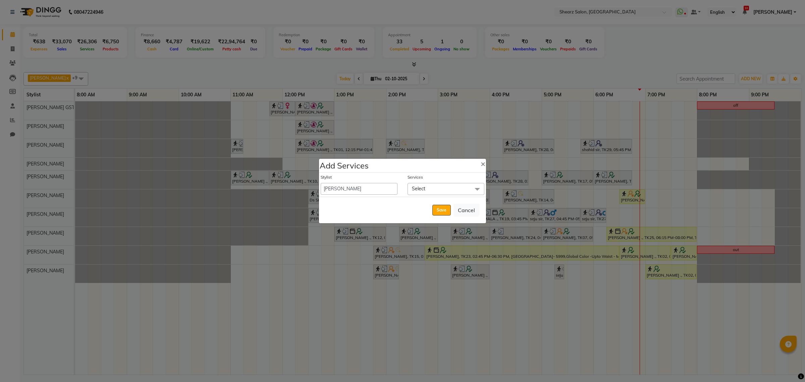
click at [473, 186] on span at bounding box center [476, 189] width 13 height 13
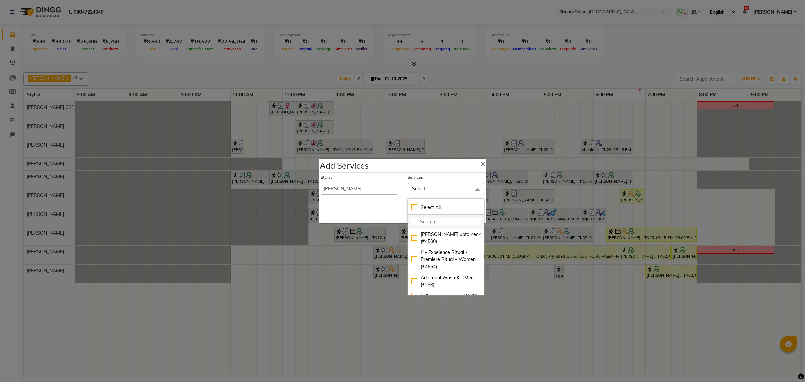
click at [433, 220] on input "multiselect-search" at bounding box center [445, 221] width 69 height 7
type input "lorea"
click at [445, 307] on div "Loreal Hair Wash - Upto waist (₹475)" at bounding box center [445, 314] width 69 height 14
checkbox input "true"
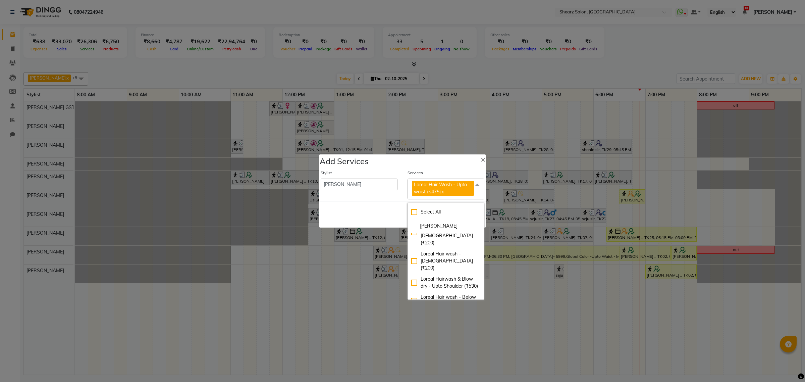
click at [391, 218] on div "Save Cancel" at bounding box center [402, 214] width 167 height 26
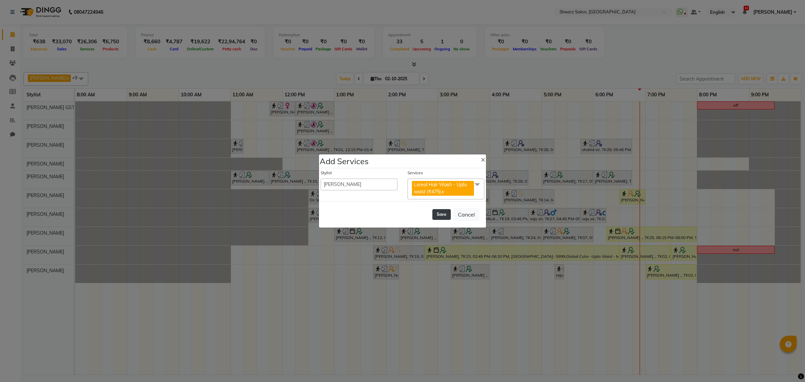
click at [440, 214] on button "Save" at bounding box center [441, 214] width 18 height 11
select select "77813"
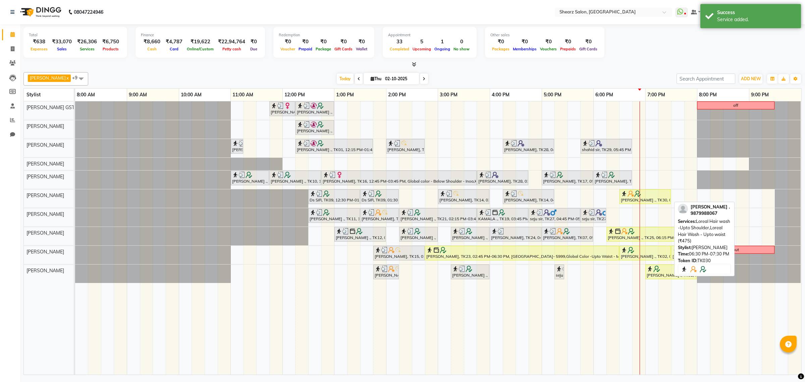
click at [653, 195] on div at bounding box center [645, 193] width 49 height 7
select select "1"
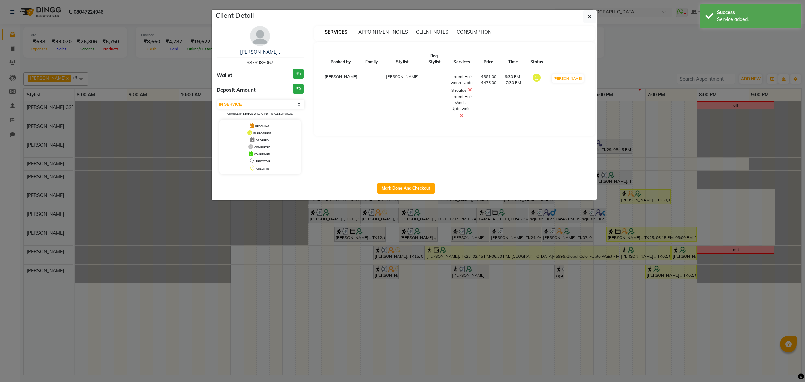
click at [468, 89] on icon at bounding box center [470, 89] width 4 height 5
click at [587, 14] on span "button" at bounding box center [589, 16] width 4 height 7
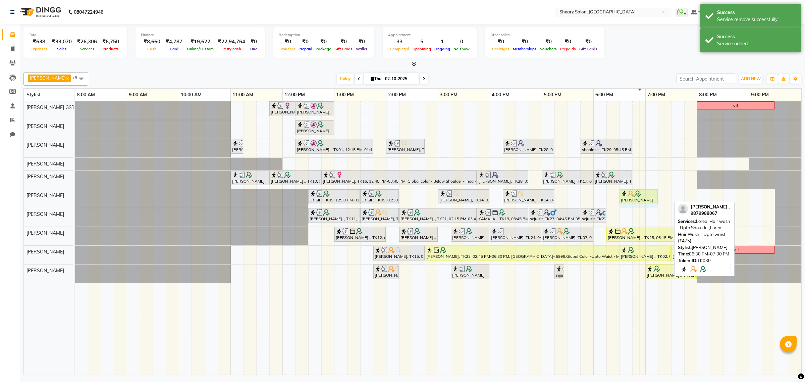
drag, startPoint x: 668, startPoint y: 192, endPoint x: 645, endPoint y: 192, distance: 22.8
click at [75, 193] on div "Ds SIR, TK09, 12:30 PM-01:30 PM, Haircut By Master Stylist- Male Ds SIR, TK09, …" at bounding box center [75, 198] width 0 height 18
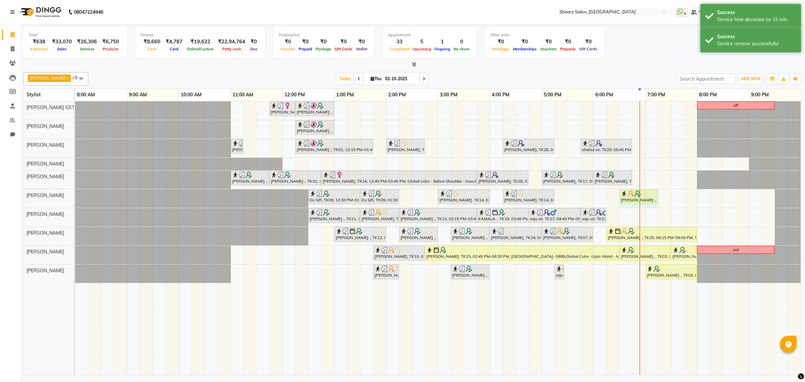
drag, startPoint x: 631, startPoint y: 194, endPoint x: 656, endPoint y: 194, distance: 25.5
click at [75, 194] on div "Ds SIR, TK09, 12:30 PM-01:30 PM, Haircut By Master Stylist- Male Ds SIR, TK09, …" at bounding box center [75, 198] width 0 height 18
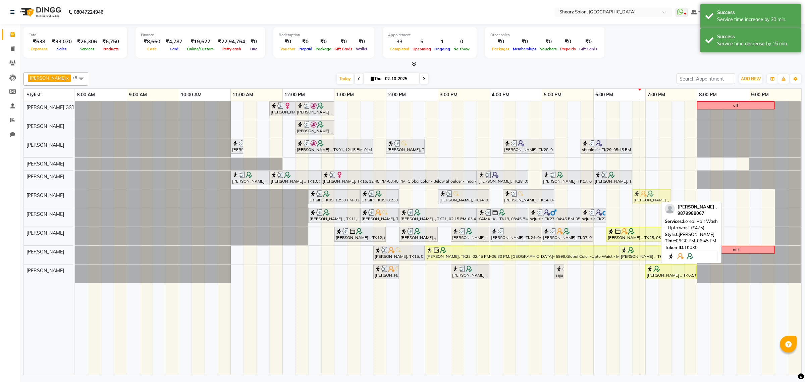
drag, startPoint x: 627, startPoint y: 191, endPoint x: 638, endPoint y: 191, distance: 10.7
click at [75, 191] on div "Ds SIR, TK09, 12:30 PM-01:30 PM, Haircut By Master Stylist- Male Ds SIR, TK09, …" at bounding box center [75, 198] width 0 height 18
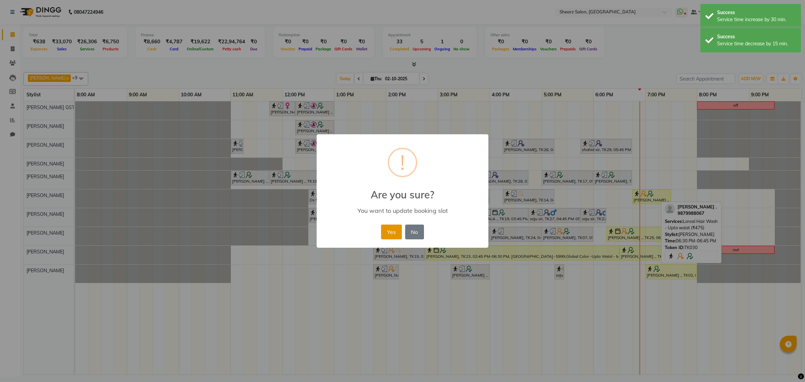
click at [396, 227] on button "Yes" at bounding box center [391, 231] width 20 height 15
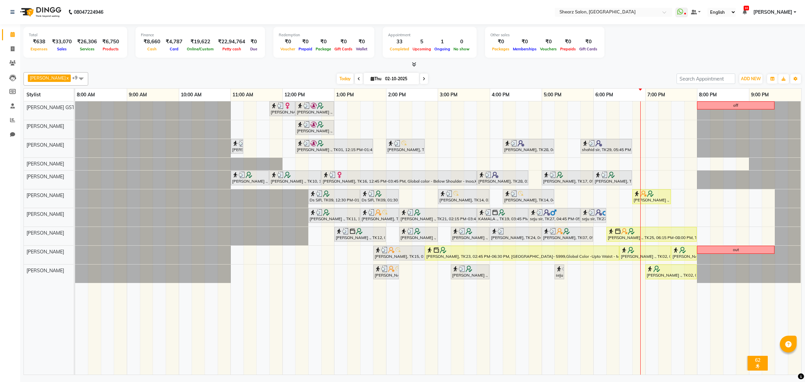
click at [405, 81] on input "02-10-2025" at bounding box center [400, 79] width 34 height 10
select select "10"
select select "2025"
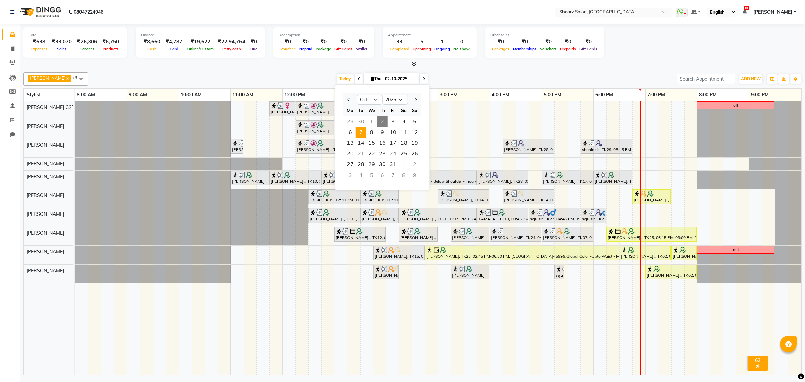
click at [359, 137] on span "7" at bounding box center [360, 132] width 11 height 11
type input "07-10-2025"
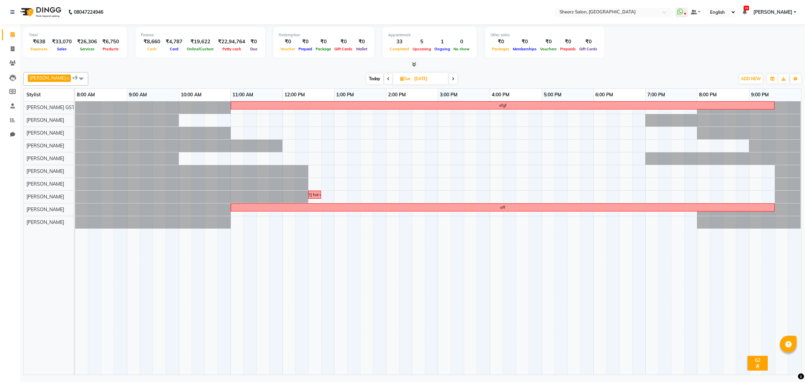
click at [185, 119] on div "ofgf rohit se 100rs lena hai udhaar diye hai one week k liye off" at bounding box center [438, 237] width 726 height 273
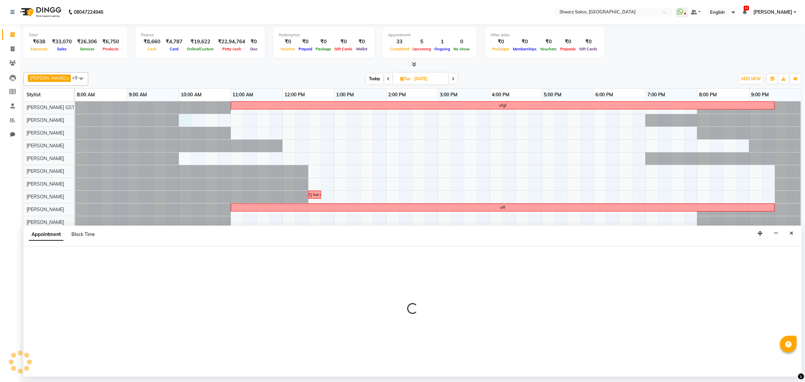
select select "77468"
select select "600"
select select "tentative"
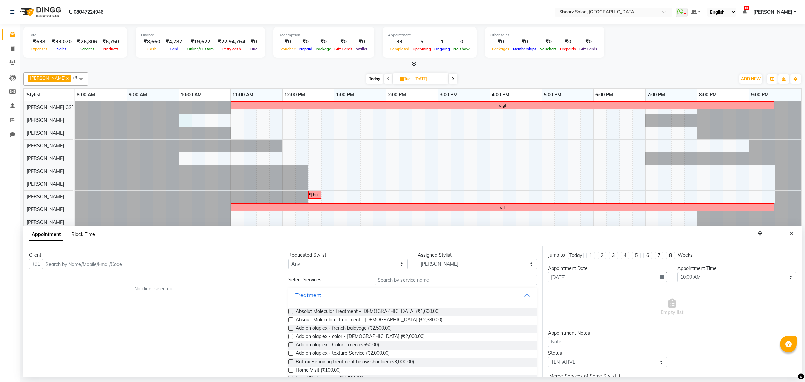
click at [85, 232] on span "Block Time" at bounding box center [82, 234] width 23 height 6
select select "77468"
select select "600"
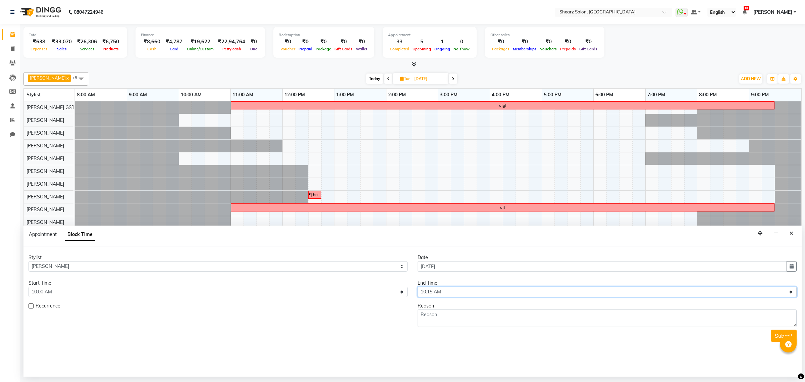
click at [487, 288] on select "Select 09:00 AM 09:15 AM 09:30 AM 09:45 AM 10:00 AM 10:15 AM 10:30 AM 10:45 AM …" at bounding box center [606, 291] width 379 height 10
select select "1290"
click at [417, 287] on select "Select 09:00 AM 09:15 AM 09:30 AM 09:45 AM 10:00 AM 10:15 AM 10:30 AM 10:45 AM …" at bounding box center [606, 291] width 379 height 10
click at [443, 315] on textarea at bounding box center [606, 317] width 379 height 17
type textarea "off"
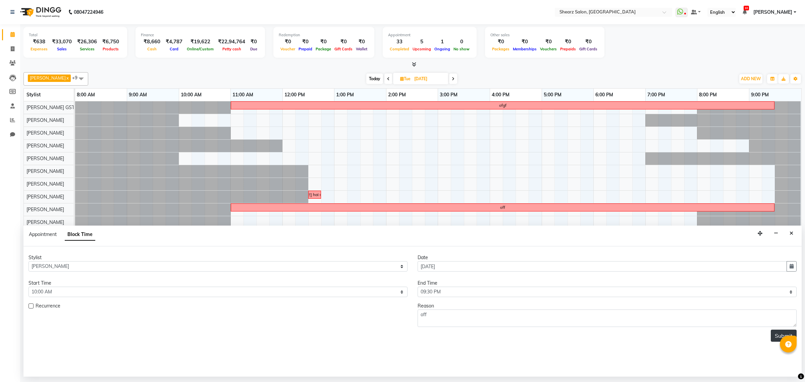
click at [774, 336] on button "Submit" at bounding box center [783, 335] width 26 height 12
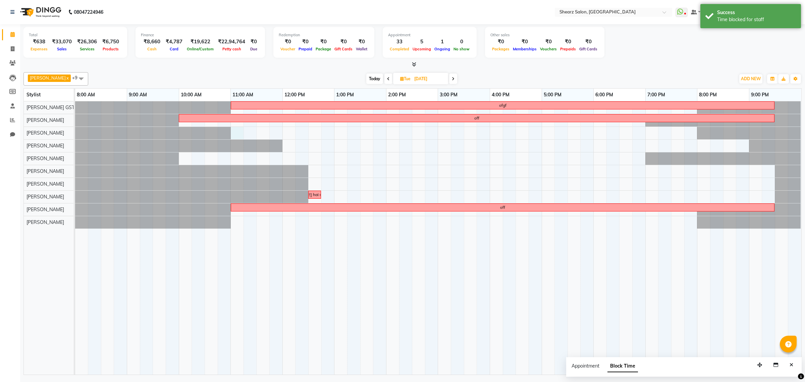
click at [234, 134] on div "ofgf off rohit se 100rs lena hai udhaar diye hai one week k liye off" at bounding box center [438, 237] width 726 height 273
select select "77479"
select select "660"
select select "tentative"
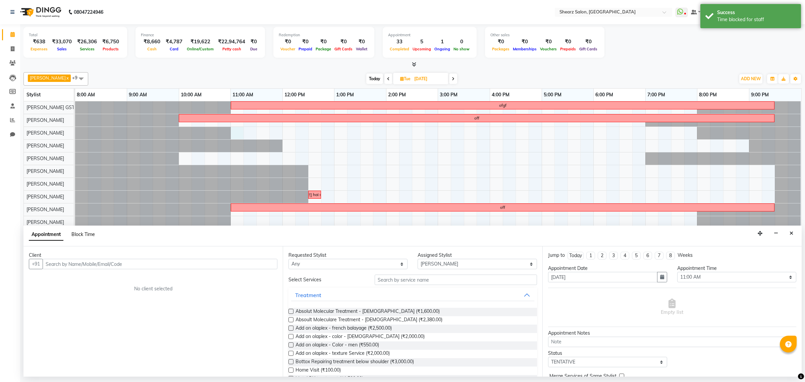
click at [85, 237] on span "Block Time" at bounding box center [82, 234] width 23 height 6
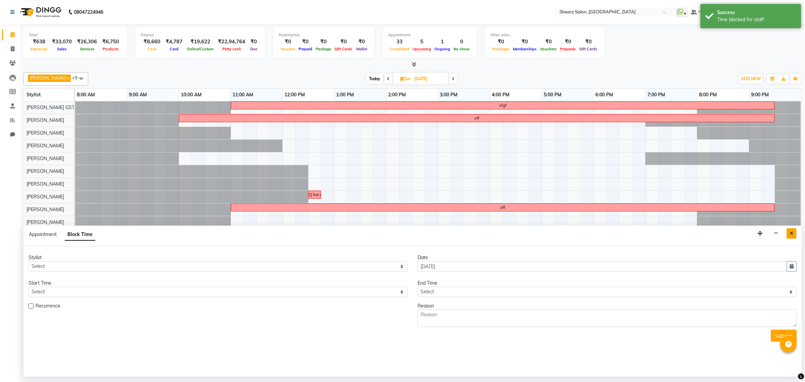
click at [788, 233] on button "Close" at bounding box center [791, 233] width 10 height 10
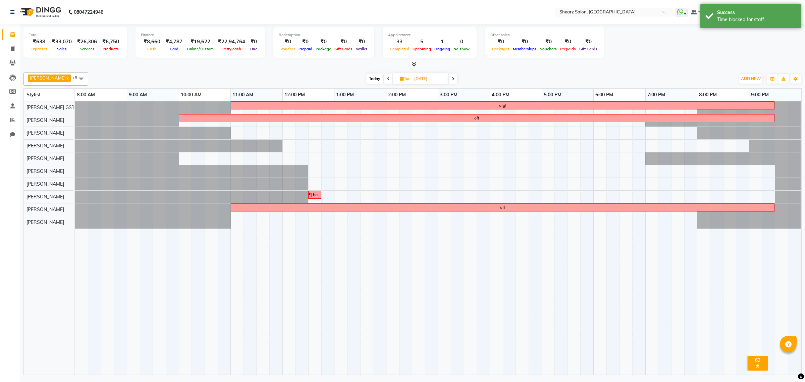
click at [237, 136] on div "ofgf off rohit se 100rs lena hai udhaar diye hai one week k liye off" at bounding box center [438, 237] width 726 height 273
select select "77479"
select select "tentative"
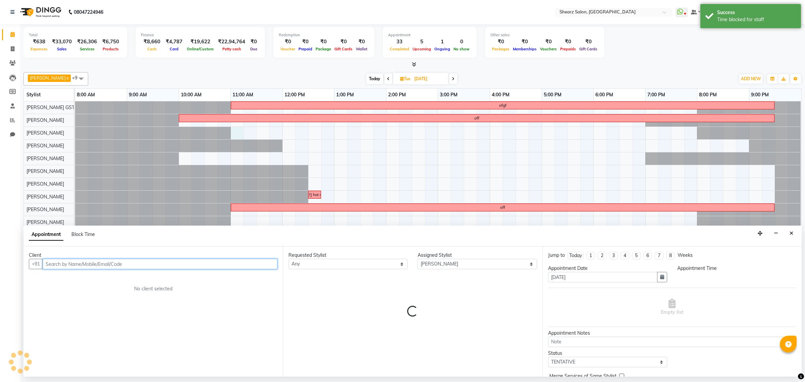
select select "660"
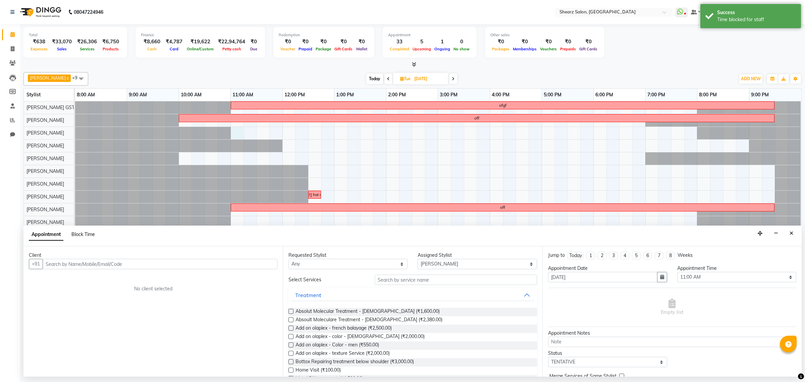
click at [84, 234] on span "Block Time" at bounding box center [82, 234] width 23 height 6
select select "77479"
select select "660"
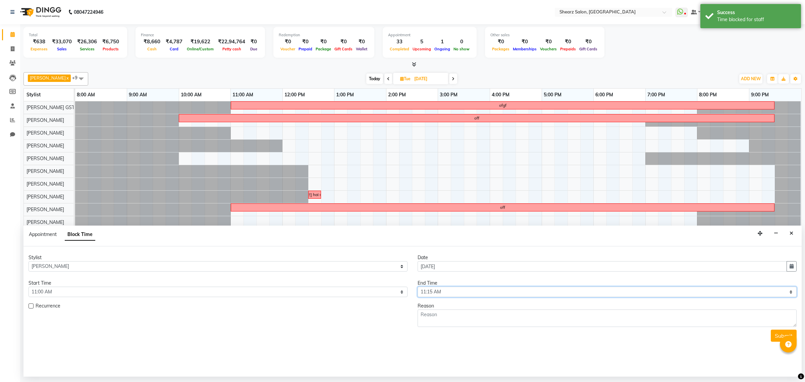
click at [430, 292] on select "Select 09:00 AM 09:15 AM 09:30 AM 09:45 AM 10:00 AM 10:15 AM 10:30 AM 10:45 AM …" at bounding box center [606, 291] width 379 height 10
select select "1290"
click at [417, 287] on select "Select 09:00 AM 09:15 AM 09:30 AM 09:45 AM 10:00 AM 10:15 AM 10:30 AM 10:45 AM …" at bounding box center [606, 291] width 379 height 10
click at [427, 312] on textarea at bounding box center [606, 317] width 379 height 17
type textarea "off"
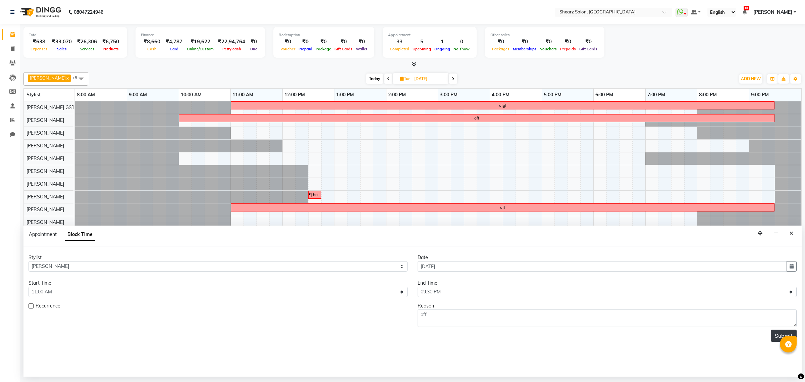
click at [777, 331] on button "Submit" at bounding box center [783, 335] width 26 height 12
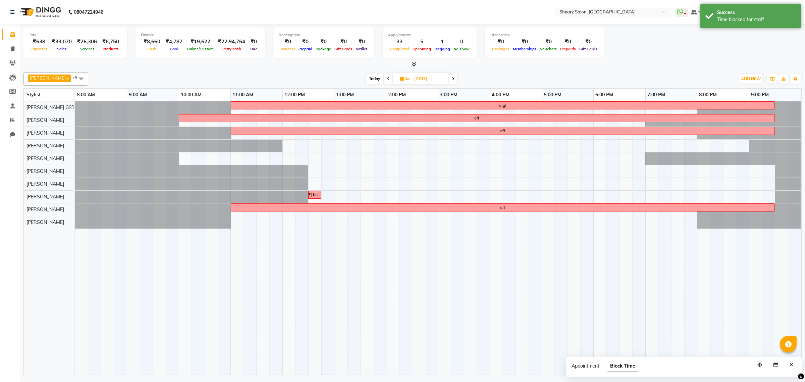
click at [287, 148] on div "ofgf off off rohit se 100rs lena hai udhaar diye hai one week k liye off" at bounding box center [438, 237] width 726 height 273
select select "91451"
select select "tentative"
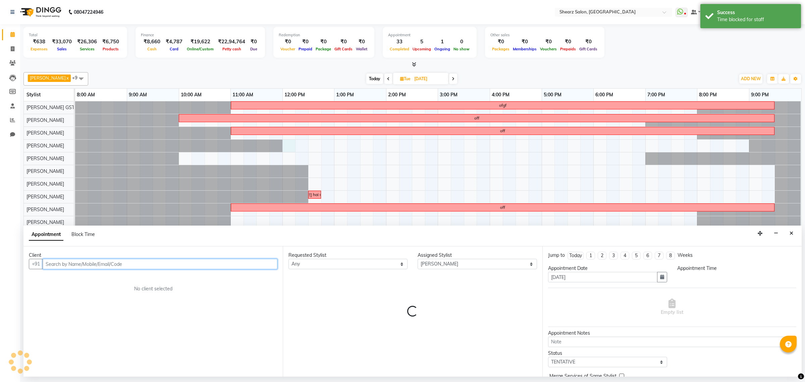
select select "720"
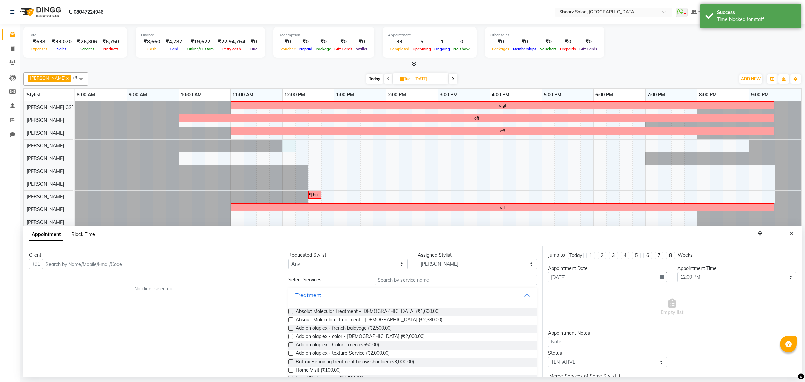
click at [72, 232] on span "Block Time" at bounding box center [82, 234] width 23 height 6
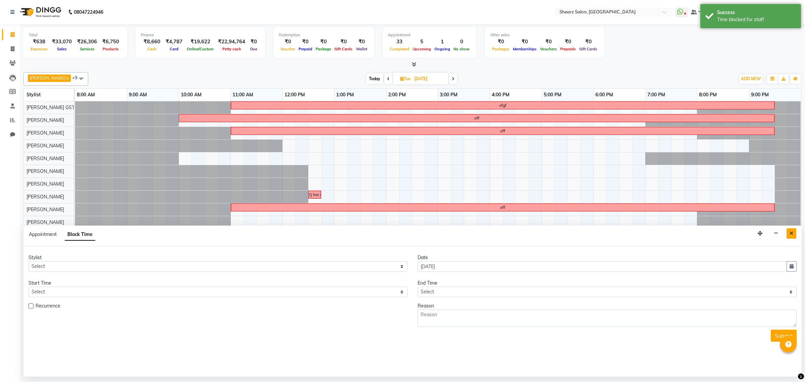
click at [788, 235] on button "Close" at bounding box center [791, 233] width 10 height 10
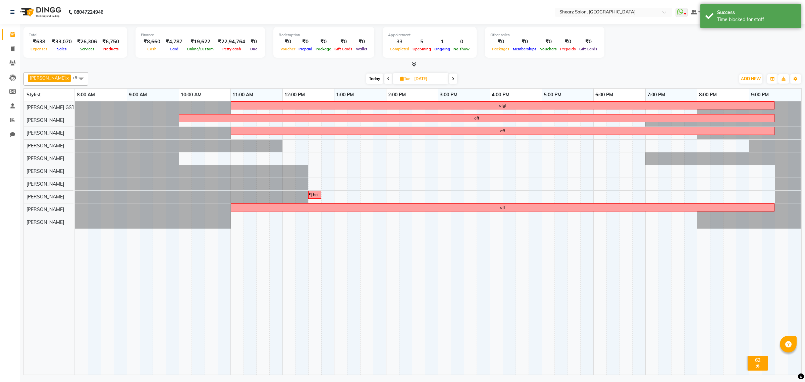
click at [289, 145] on div "ofgf off off rohit se 100rs lena hai udhaar diye hai one week k liye off" at bounding box center [438, 237] width 726 height 273
select select "91451"
select select "720"
select select "tentative"
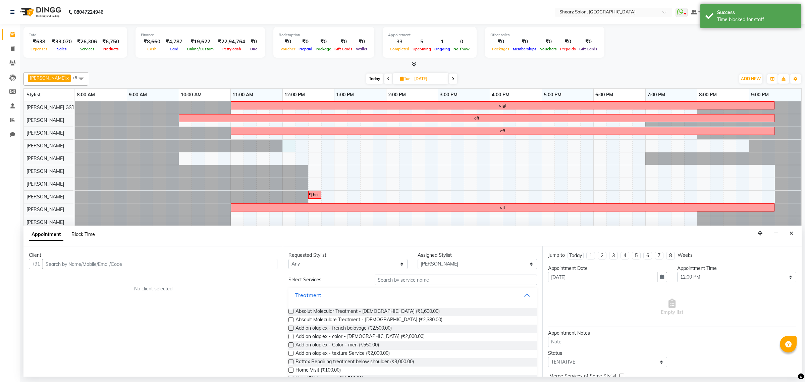
click at [76, 233] on span "Block Time" at bounding box center [82, 234] width 23 height 6
select select "91451"
select select "720"
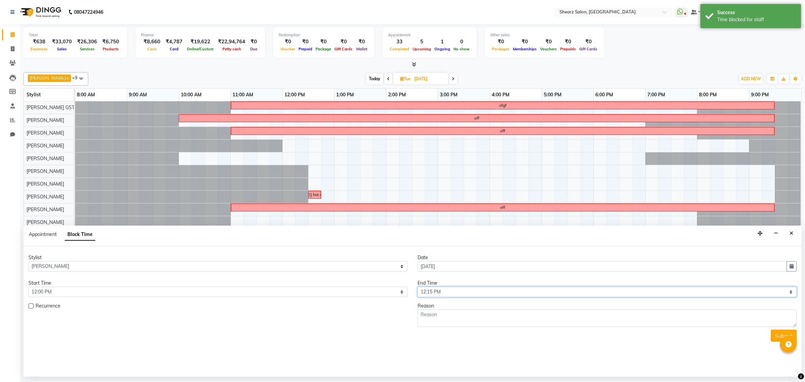
click at [481, 287] on select "Select 09:00 AM 09:15 AM 09:30 AM 09:45 AM 10:00 AM 10:15 AM 10:30 AM 10:45 AM …" at bounding box center [606, 291] width 379 height 10
click at [463, 297] on form "Stylist Select Brijesh Valand Center 1_mgr mgr Chandrakant Parmar Dinesh Deora …" at bounding box center [412, 298] width 768 height 88
click at [446, 294] on select "Select 09:00 AM 09:15 AM 09:30 AM 09:45 AM 10:00 AM 10:15 AM 10:30 AM 10:45 AM …" at bounding box center [606, 291] width 379 height 10
select select "1290"
click at [417, 287] on select "Select 09:00 AM 09:15 AM 09:30 AM 09:45 AM 10:00 AM 10:15 AM 10:30 AM 10:45 AM …" at bounding box center [606, 291] width 379 height 10
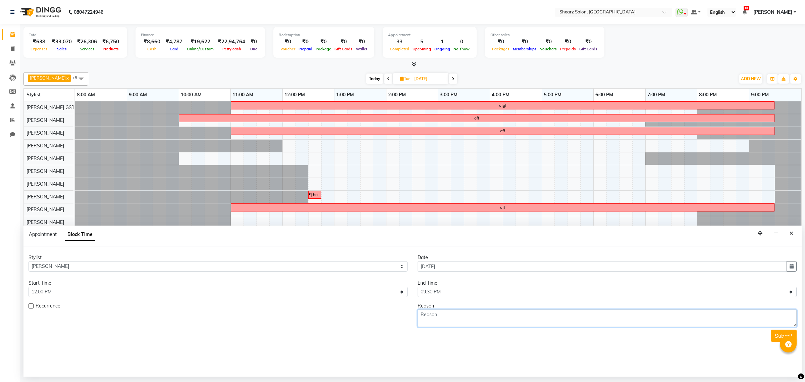
click at [444, 319] on textarea at bounding box center [606, 317] width 379 height 17
type textarea "off"
click at [779, 336] on button "Submit" at bounding box center [783, 335] width 26 height 12
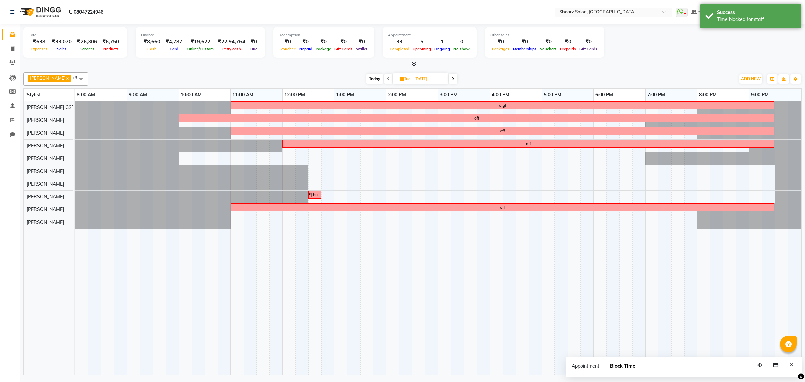
click at [384, 81] on span at bounding box center [388, 78] width 8 height 10
type input "06-10-2025"
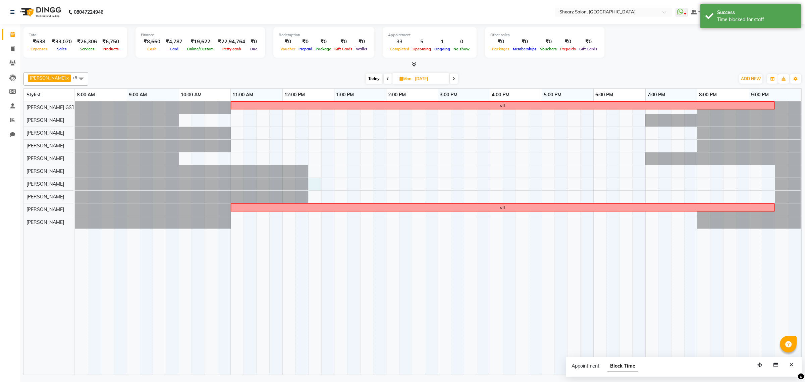
click at [318, 185] on div "off off" at bounding box center [438, 237] width 726 height 273
select select "77475"
select select "750"
select select "tentative"
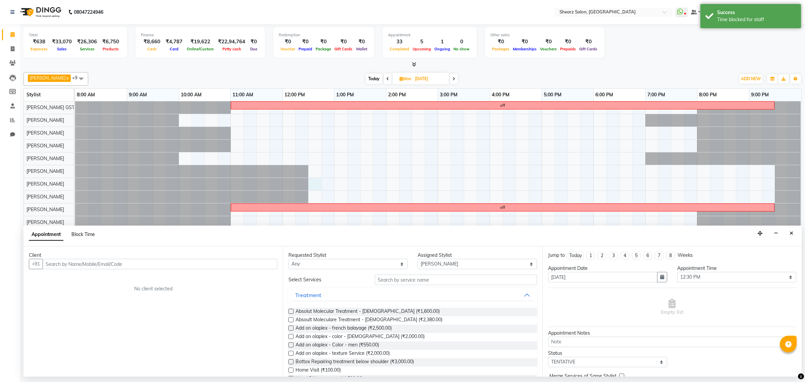
click at [88, 232] on span "Block Time" at bounding box center [82, 234] width 23 height 6
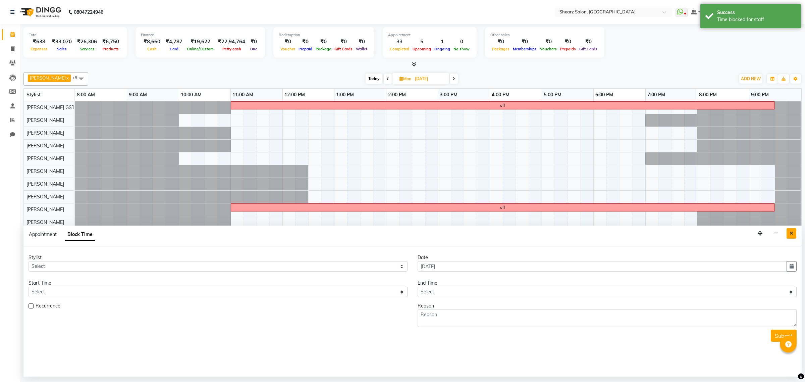
click at [792, 236] on button "Close" at bounding box center [791, 233] width 10 height 10
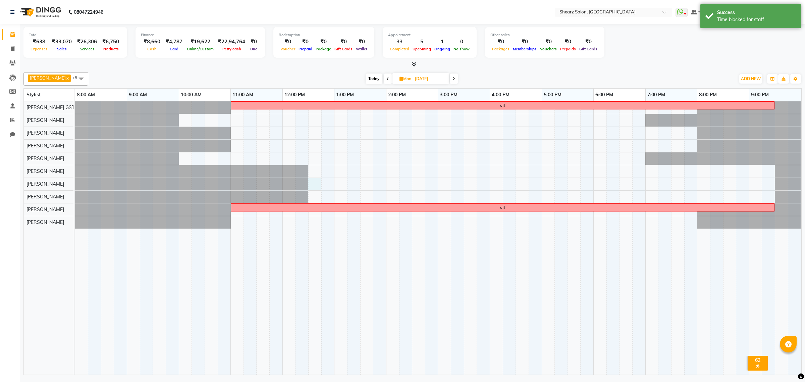
click at [311, 180] on div "off off" at bounding box center [438, 237] width 726 height 273
select select "77475"
select select "750"
select select "tentative"
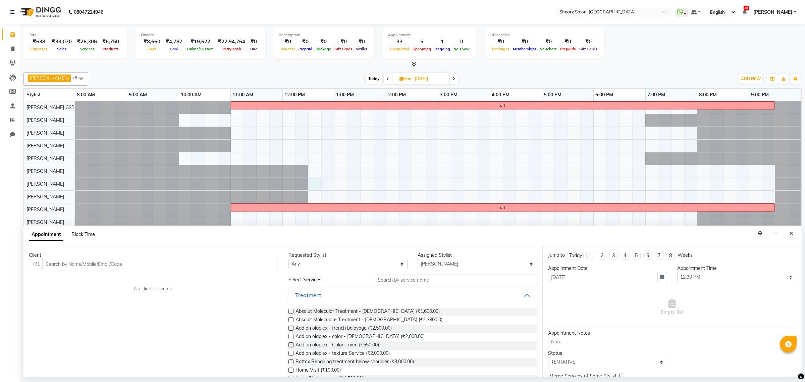
click at [85, 236] on span "Block Time" at bounding box center [82, 234] width 23 height 6
select select "77475"
select select "750"
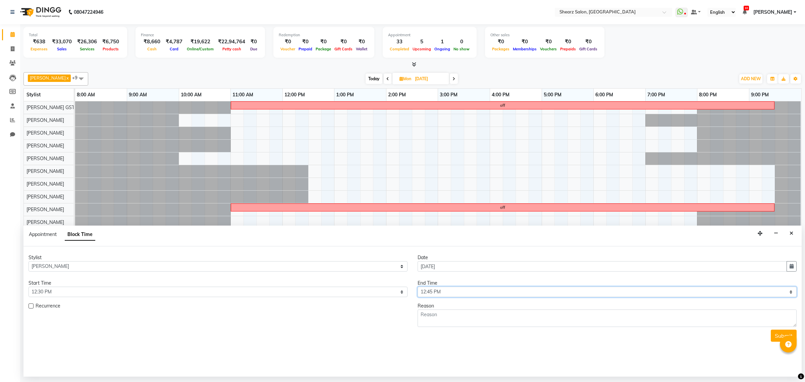
click at [460, 292] on select "Select 09:00 AM 09:15 AM 09:30 AM 09:45 AM 10:00 AM 10:15 AM 10:30 AM 10:45 AM …" at bounding box center [606, 291] width 379 height 10
click at [446, 287] on select "Select 09:00 AM 09:15 AM 09:30 AM 09:45 AM 10:00 AM 10:15 AM 10:30 AM 10:45 AM …" at bounding box center [606, 291] width 379 height 10
click at [445, 294] on select "Select 09:00 AM 09:15 AM 09:30 AM 09:45 AM 10:00 AM 10:15 AM 10:30 AM 10:45 AM …" at bounding box center [606, 291] width 379 height 10
select select "1290"
click at [417, 287] on select "Select 09:00 AM 09:15 AM 09:30 AM 09:45 AM 10:00 AM 10:15 AM 10:30 AM 10:45 AM …" at bounding box center [606, 291] width 379 height 10
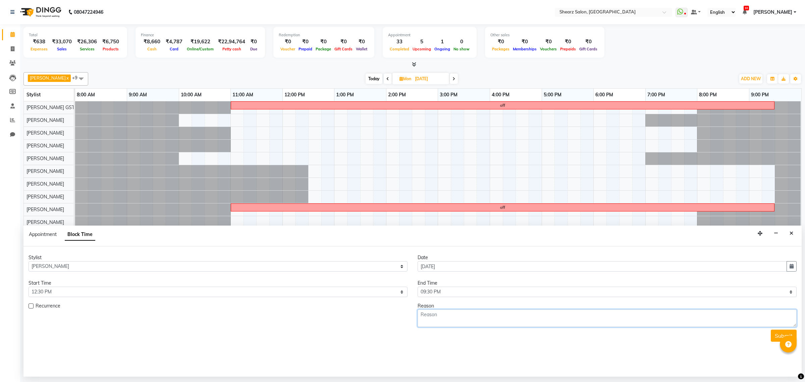
click at [441, 321] on textarea at bounding box center [606, 317] width 379 height 17
type textarea "off"
click at [773, 334] on button "Submit" at bounding box center [783, 335] width 26 height 12
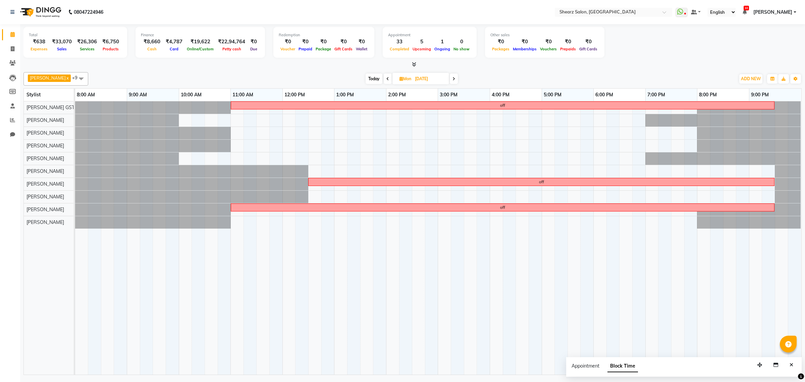
click at [365, 77] on span "Today" at bounding box center [373, 78] width 17 height 10
type input "02-10-2025"
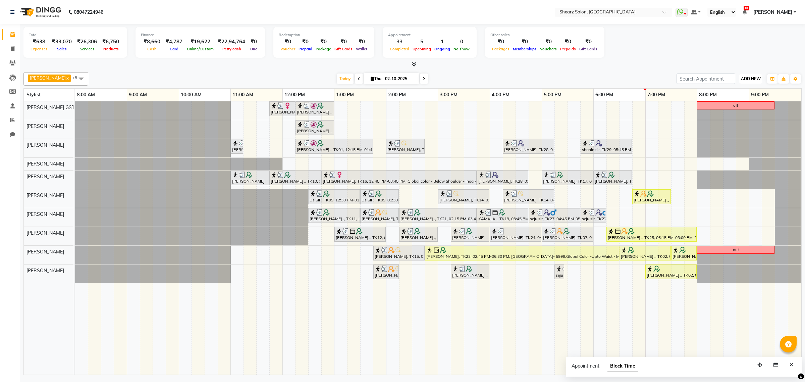
click at [755, 76] on button "ADD NEW Toggle Dropdown" at bounding box center [750, 78] width 23 height 9
click at [746, 109] on link "Add Expense" at bounding box center [735, 109] width 53 height 9
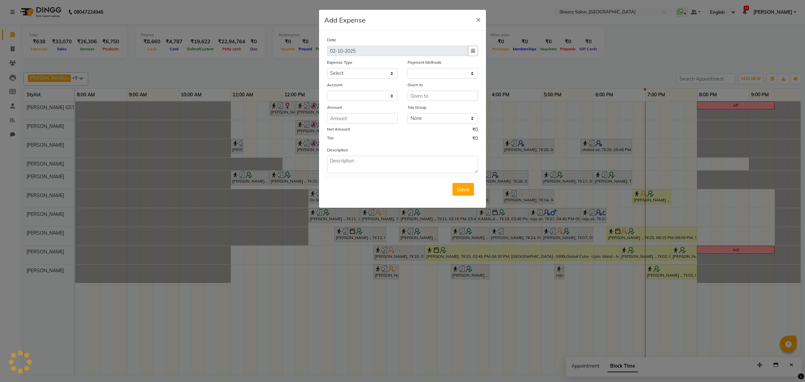
select select "1"
select select "7285"
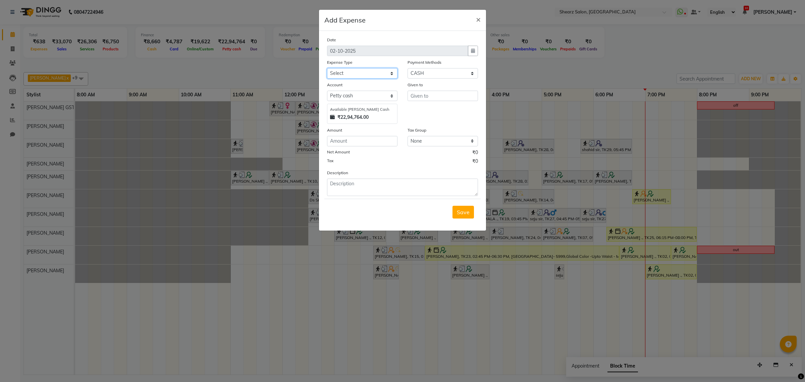
click at [386, 69] on select "Select Advance Salary Bank charges Car maintenance Cash transfer to bank Cash t…" at bounding box center [362, 73] width 70 height 10
select select "10"
click at [327, 68] on select "Select Advance Salary Bank charges Car maintenance Cash transfer to bank Cash t…" at bounding box center [362, 73] width 70 height 10
click at [444, 98] on input "text" at bounding box center [442, 96] width 70 height 10
type input "sunil salary"
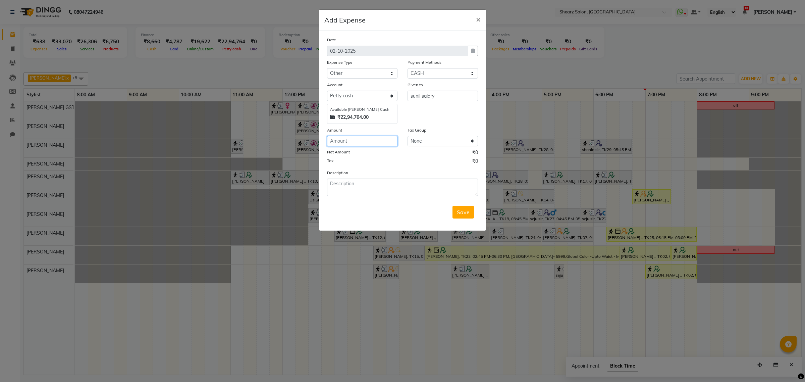
click at [387, 143] on input "number" at bounding box center [362, 141] width 70 height 10
type input "8000"
click at [457, 213] on span "Save" at bounding box center [463, 212] width 13 height 7
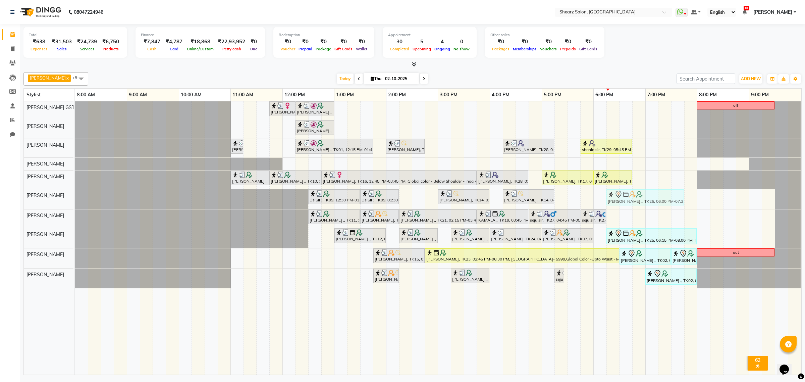
drag, startPoint x: 606, startPoint y: 198, endPoint x: 616, endPoint y: 200, distance: 10.2
click at [75, 200] on div "Ds SIR, TK09, 12:30 PM-01:30 PM, Haircut By Master Stylist- Male Ds SIR, TK09, …" at bounding box center [75, 199] width 0 height 20
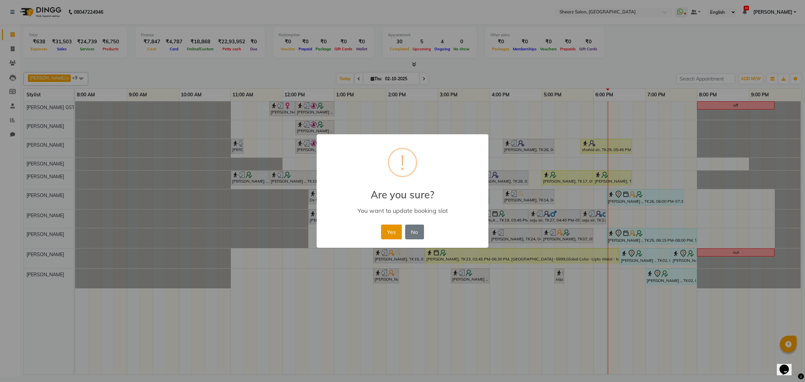
click at [396, 232] on button "Yes" at bounding box center [391, 231] width 20 height 15
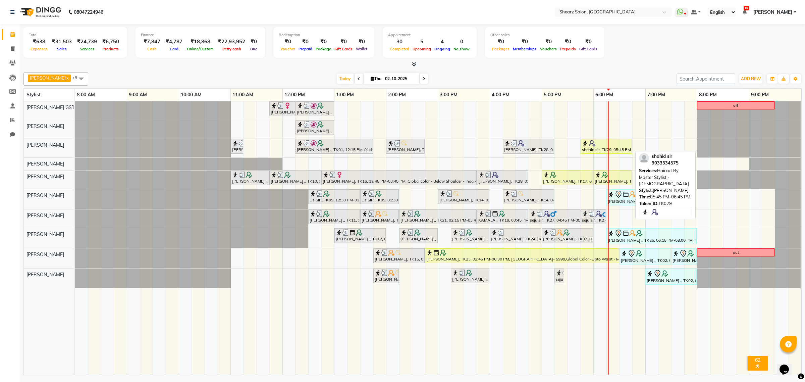
click at [608, 146] on div at bounding box center [606, 143] width 49 height 7
click at [609, 150] on div "shahid sir, TK29, 05:45 PM-06:45 PM, Haircut By Master Stylist - [DEMOGRAPHIC_D…" at bounding box center [606, 146] width 50 height 13
select select "1"
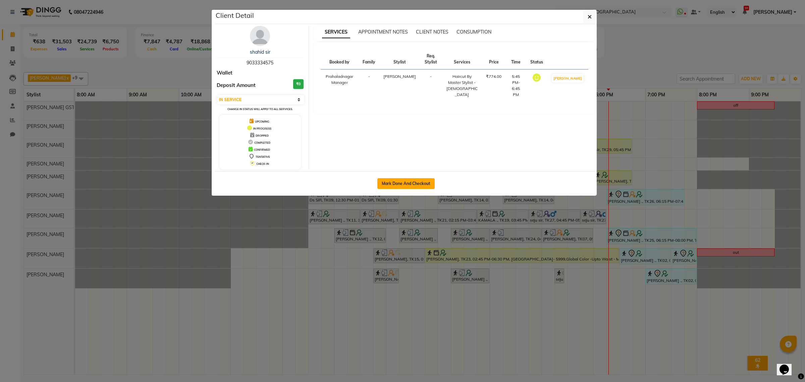
click at [424, 179] on button "Mark Done And Checkout" at bounding box center [405, 183] width 57 height 11
select select "service"
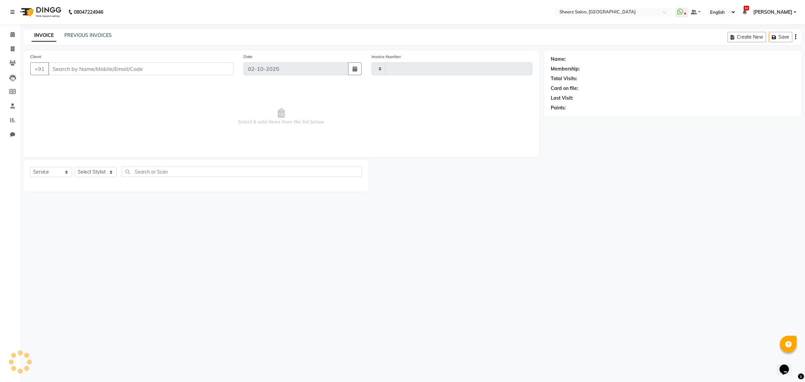
type input "6997"
select select "8157"
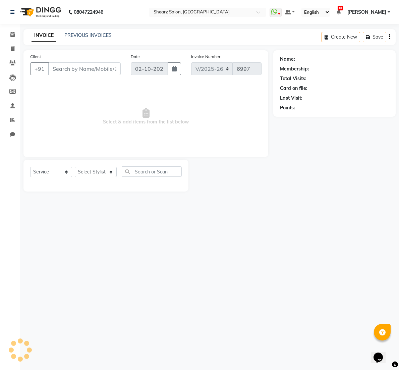
select select "77471"
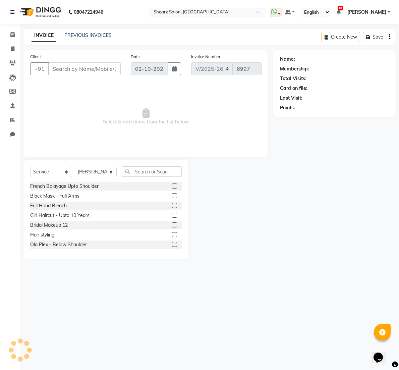
type input "9033334575"
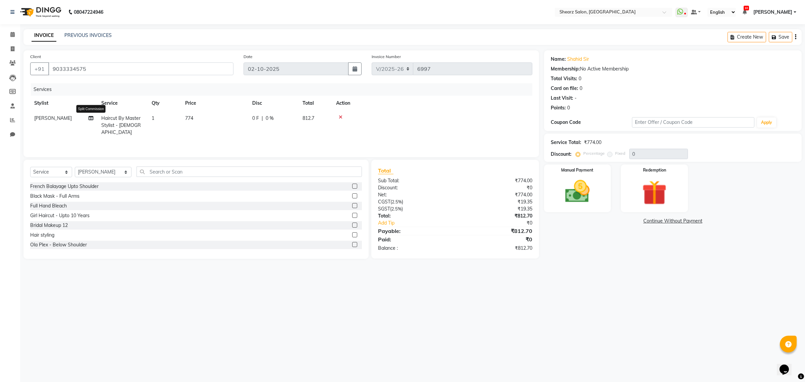
click at [90, 116] on icon at bounding box center [91, 118] width 5 height 5
select select "77479"
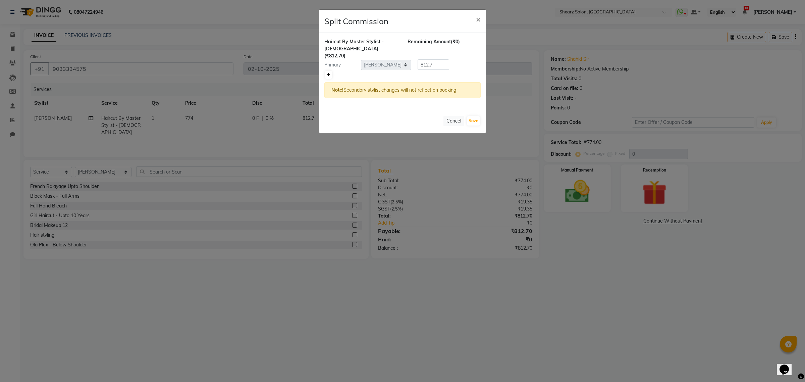
click at [328, 73] on icon at bounding box center [329, 75] width 4 height 4
type input "406.35"
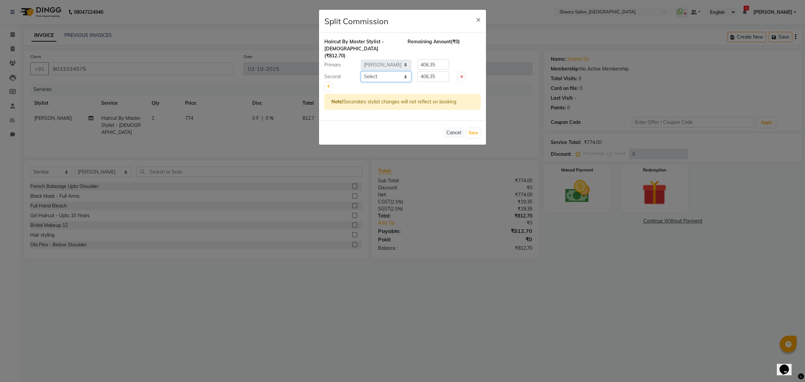
click at [375, 71] on select "Select Admin A General Arvind S Devda Asha Chavariya Brijesh Valand Center 1_mg…" at bounding box center [386, 76] width 50 height 10
select select "77468"
click at [361, 71] on select "Select Admin A General Arvind S Devda Asha Chavariya Brijesh Valand Center 1_mg…" at bounding box center [386, 76] width 50 height 10
click at [474, 128] on button "Save" at bounding box center [473, 132] width 13 height 9
select select "Select"
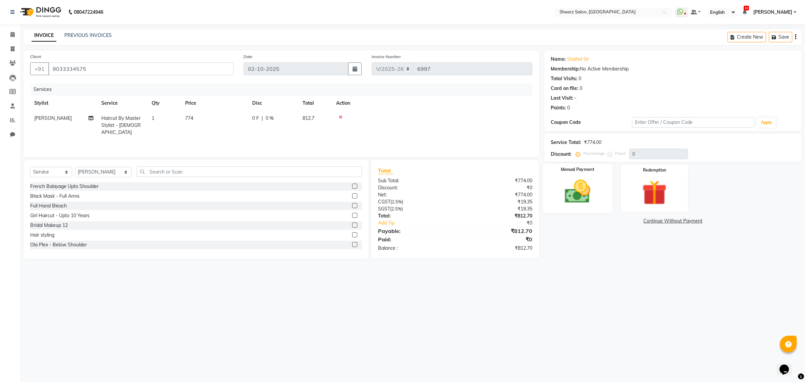
click at [580, 188] on img at bounding box center [577, 192] width 42 height 30
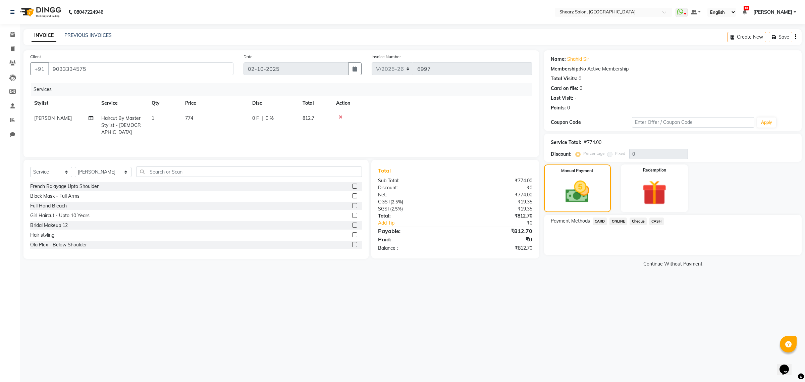
click at [658, 223] on span "CASH" at bounding box center [656, 221] width 14 height 8
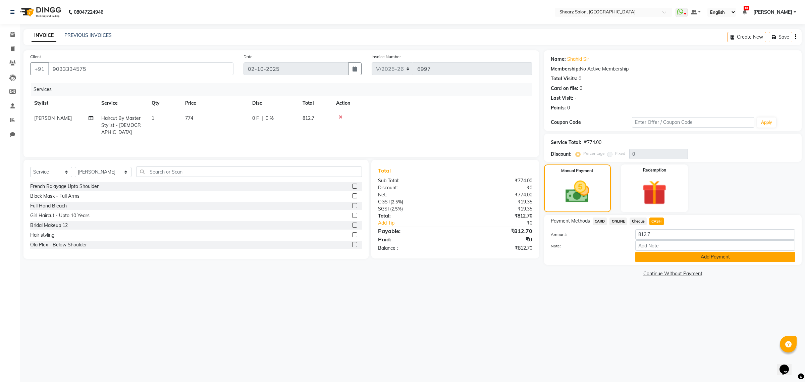
click at [667, 254] on button "Add Payment" at bounding box center [715, 256] width 160 height 10
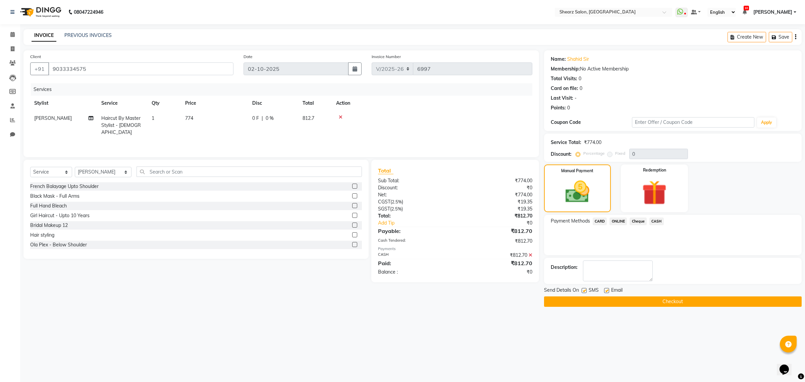
click at [619, 301] on button "Checkout" at bounding box center [672, 301] width 257 height 10
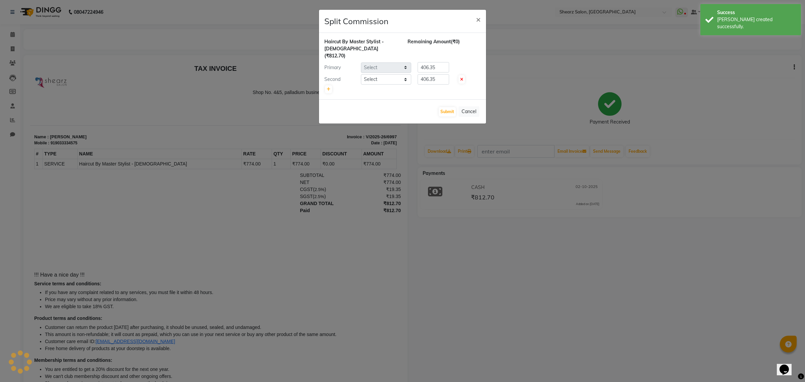
select select "77479"
select select "77468"
click at [446, 107] on button "Submit" at bounding box center [447, 111] width 17 height 9
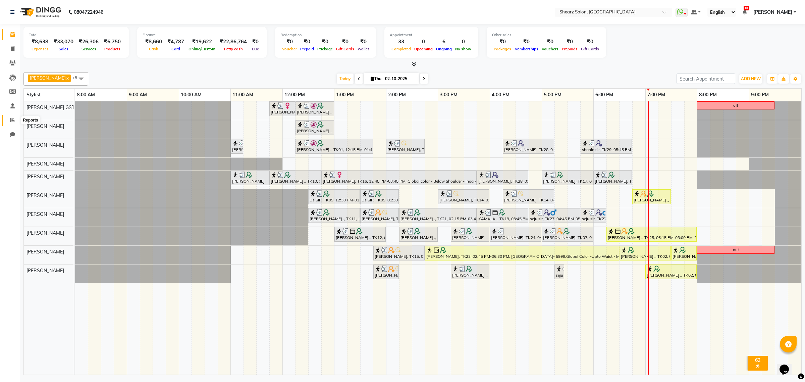
click at [13, 118] on icon at bounding box center [12, 119] width 5 height 5
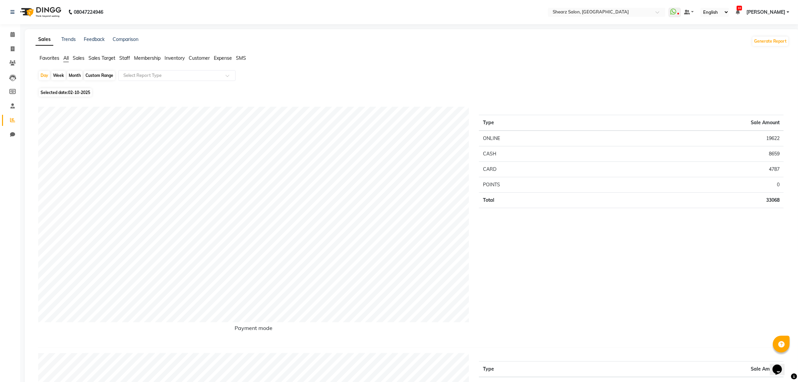
click at [125, 59] on span "Staff" at bounding box center [124, 58] width 11 height 6
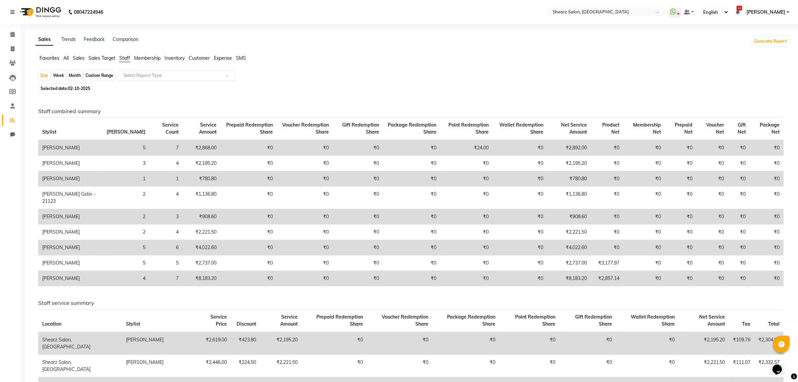
click at [147, 74] on input "text" at bounding box center [170, 75] width 97 height 7
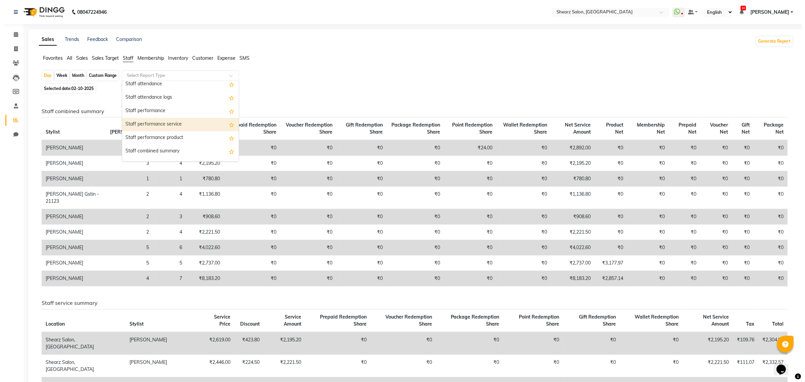
scroll to position [126, 0]
click at [175, 116] on div "Staff service summary" at bounding box center [177, 122] width 117 height 13
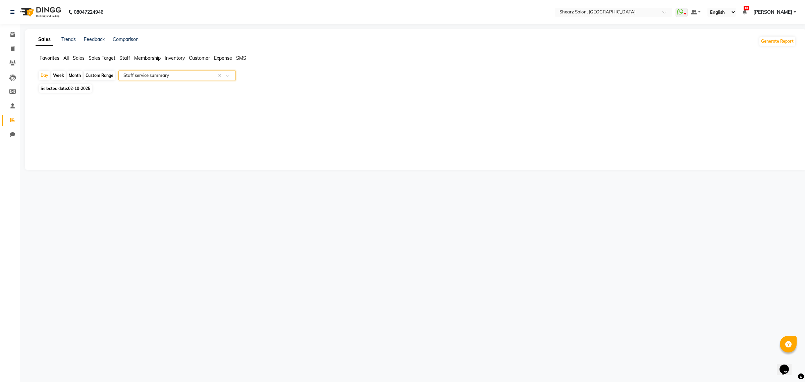
select select "csv"
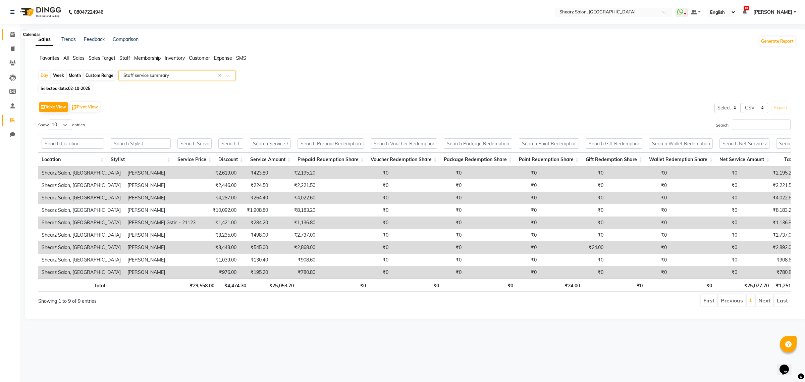
click at [8, 34] on span at bounding box center [13, 35] width 12 height 8
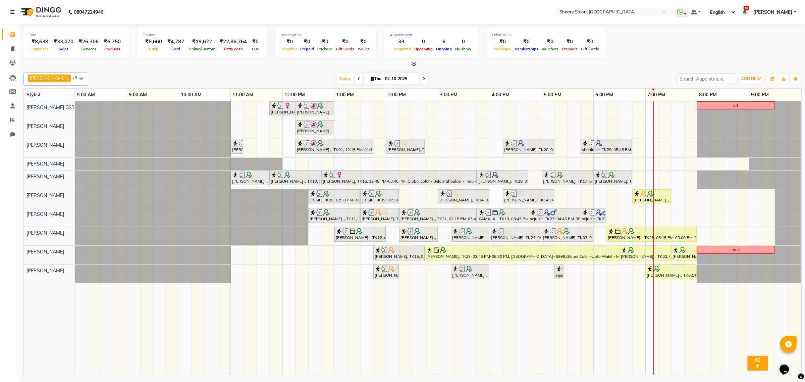
click at [463, 331] on td at bounding box center [457, 237] width 13 height 273
click at [13, 48] on icon at bounding box center [13, 48] width 4 height 5
select select "service"
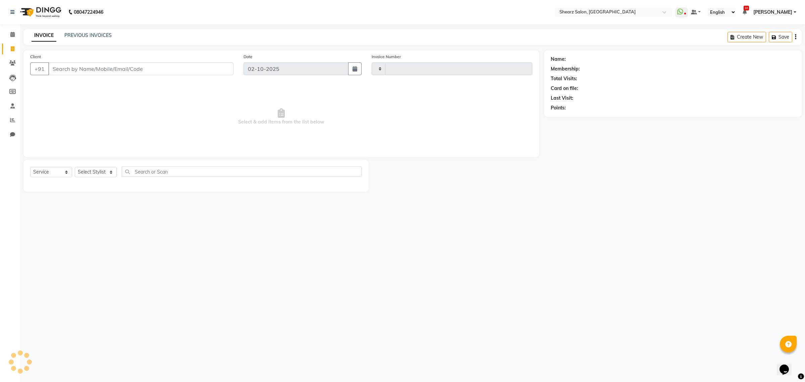
type input "6999"
select select "8157"
click at [133, 72] on input "Client" at bounding box center [140, 68] width 185 height 13
click at [136, 68] on input "Client" at bounding box center [140, 68] width 185 height 13
select select "77471"
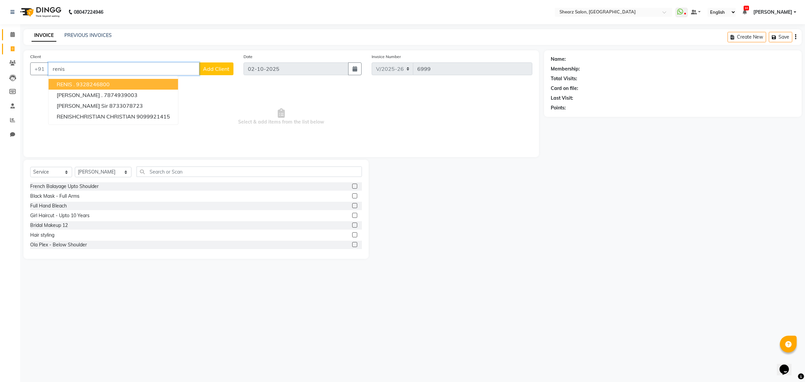
type input "renis"
click at [14, 33] on icon at bounding box center [12, 34] width 4 height 5
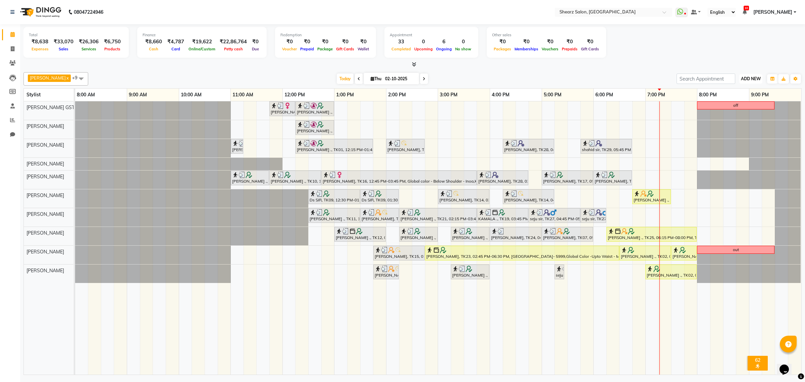
click at [753, 77] on span "ADD NEW" at bounding box center [751, 78] width 20 height 5
click at [742, 105] on link "Add Expense" at bounding box center [735, 109] width 53 height 9
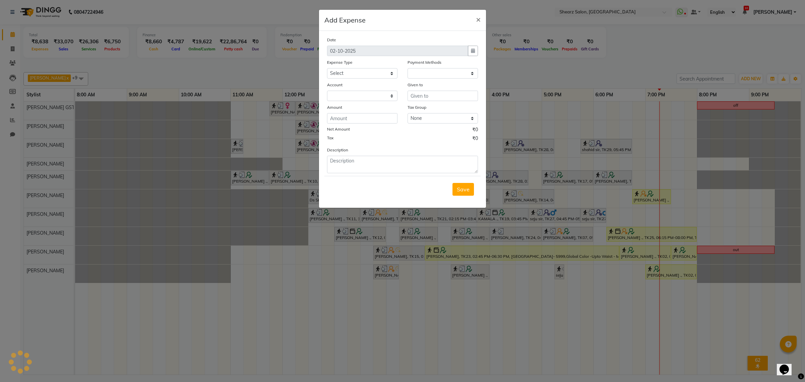
select select "1"
select select "7285"
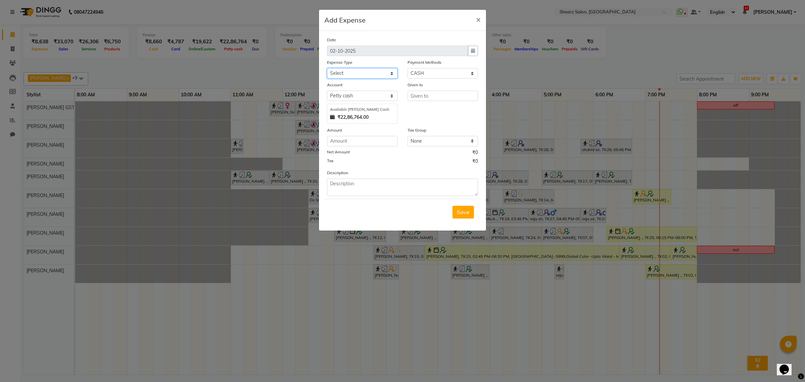
click at [334, 69] on select "Select Advance Salary Bank charges Car maintenance Cash transfer to bank Cash t…" at bounding box center [362, 73] width 70 height 10
select select "10"
click at [327, 68] on select "Select Advance Salary Bank charges Car maintenance Cash transfer to bank Cash t…" at bounding box center [362, 73] width 70 height 10
click at [464, 97] on input "text" at bounding box center [442, 96] width 70 height 10
type input "pritika pending rapido"
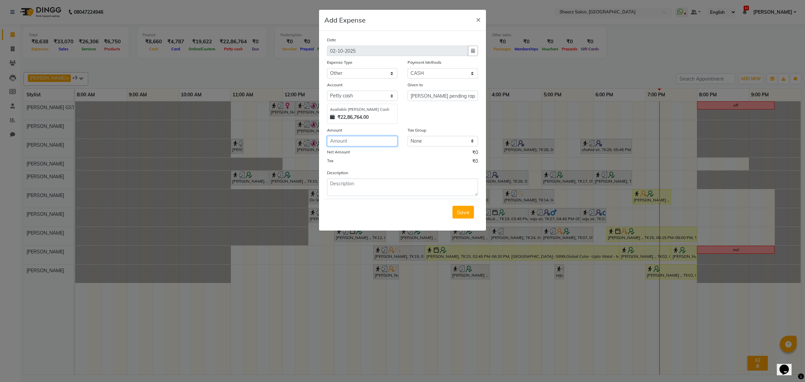
click at [383, 140] on input "number" at bounding box center [362, 141] width 70 height 10
type input "40"
click at [457, 209] on span "Save" at bounding box center [463, 212] width 13 height 7
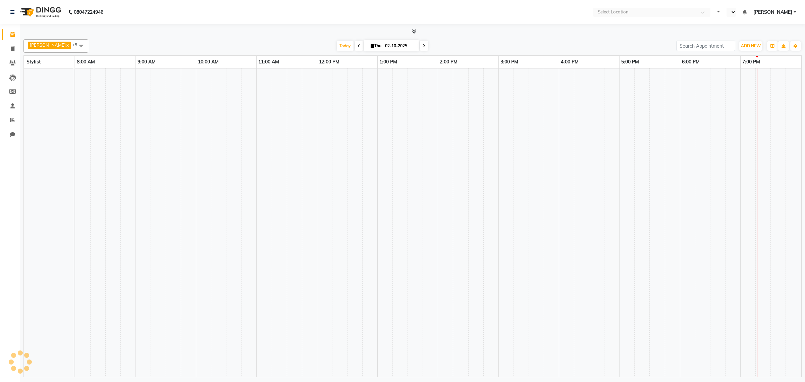
select select "en"
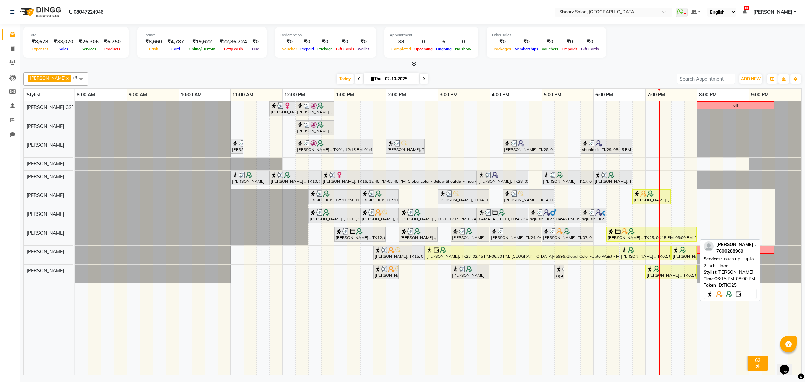
click at [633, 237] on div "[PERSON_NAME] ., TK25, 06:15 PM-08:00 PM, Touch up - upto 2 Inch - Inoa" at bounding box center [651, 234] width 89 height 13
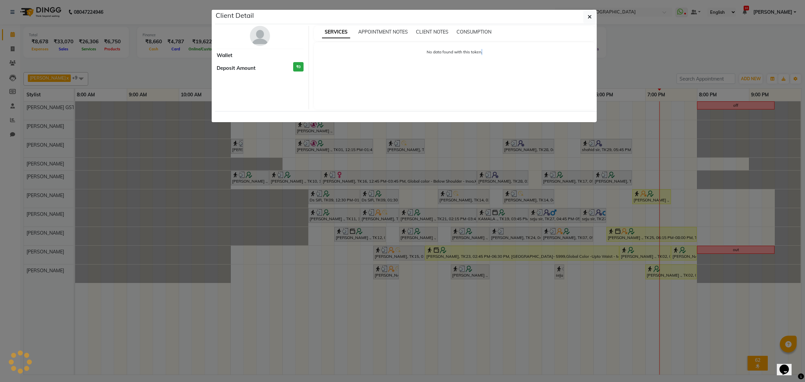
click at [633, 237] on ngb-modal-window "Client Detail Wallet Deposit Amount ₹0 SERVICES APPOINTMENT NOTES CLIENT NOTES …" at bounding box center [402, 191] width 805 height 382
select select "1"
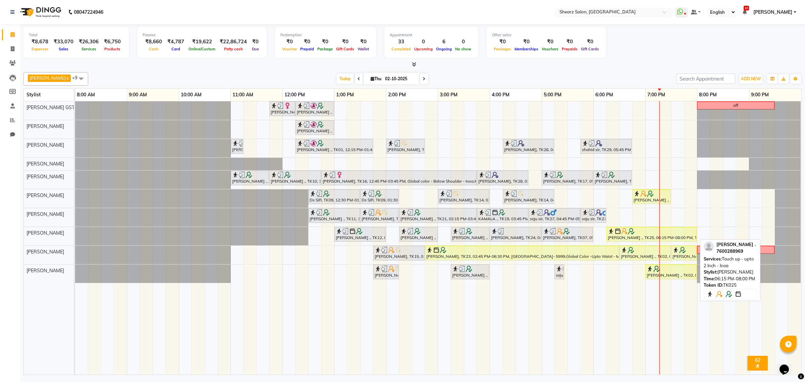
click at [630, 238] on div "[PERSON_NAME] ., TK25, 06:15 PM-08:00 PM, Touch up - upto 2 Inch - Inoa" at bounding box center [651, 234] width 89 height 13
select select "1"
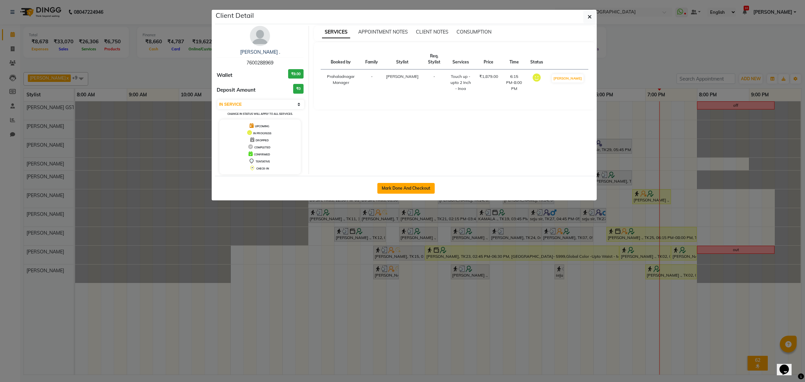
click at [391, 186] on button "Mark Done And Checkout" at bounding box center [405, 188] width 57 height 11
select select "8157"
select select "service"
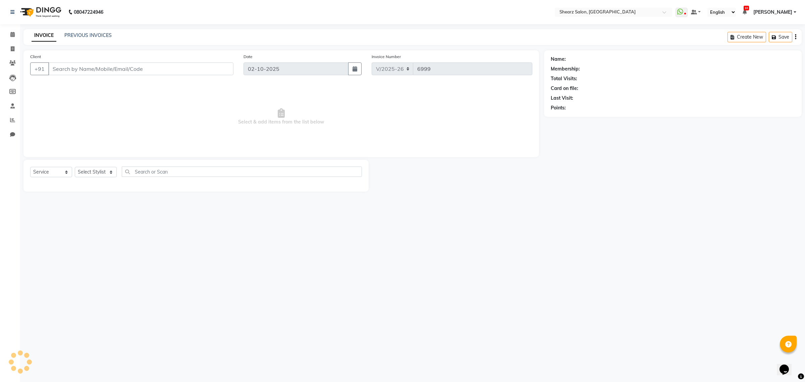
select select "77471"
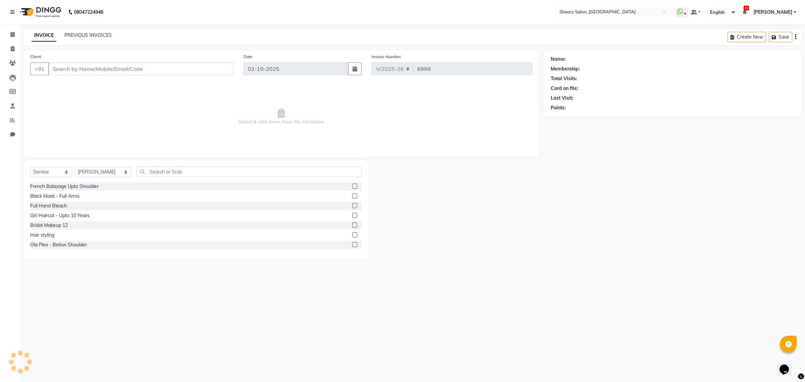
type input "7600288969"
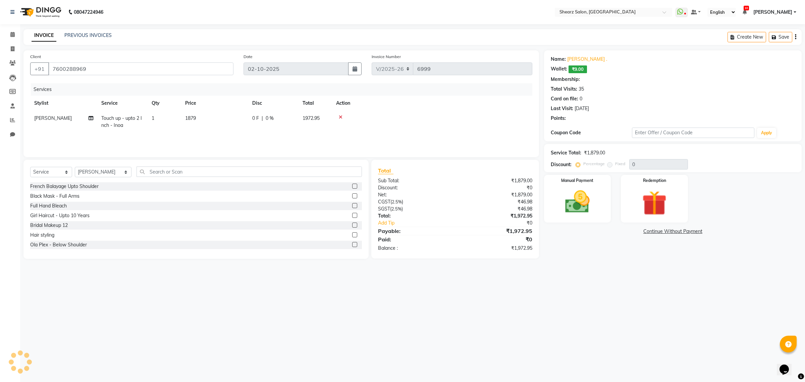
select select "1: Object"
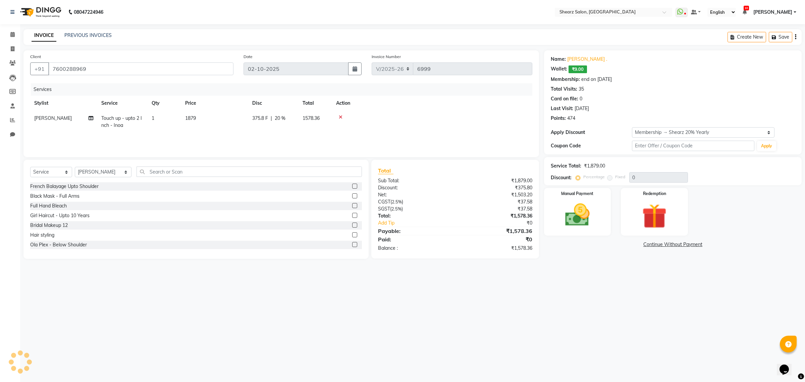
type input "20"
click at [12, 32] on icon at bounding box center [12, 34] width 4 height 5
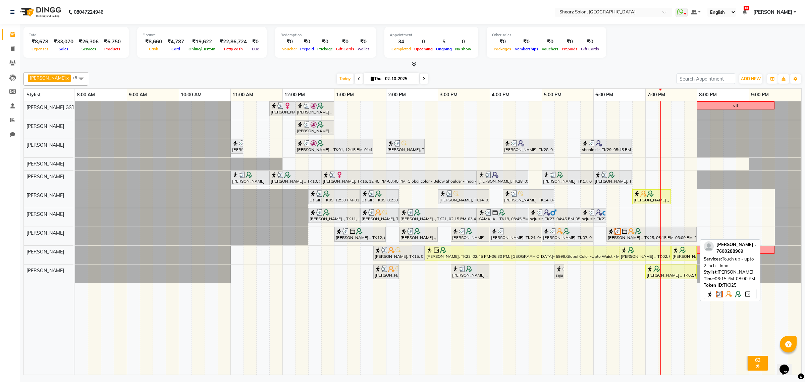
click at [671, 232] on div at bounding box center [652, 231] width 88 height 7
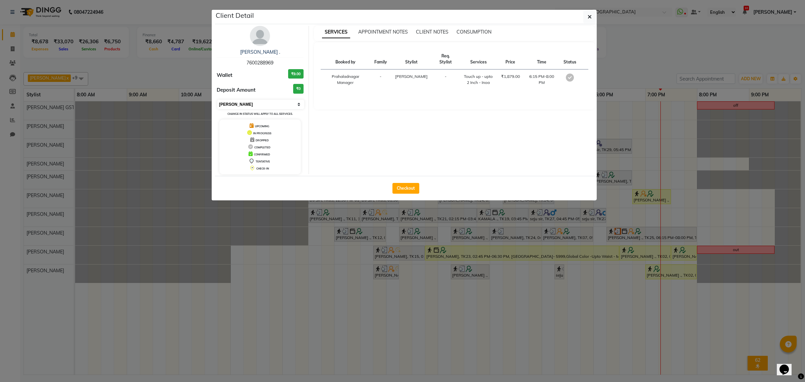
click at [241, 103] on select "Select MARK DONE UPCOMING" at bounding box center [260, 104] width 87 height 9
click at [217, 100] on select "Select MARK DONE UPCOMING" at bounding box center [260, 104] width 87 height 9
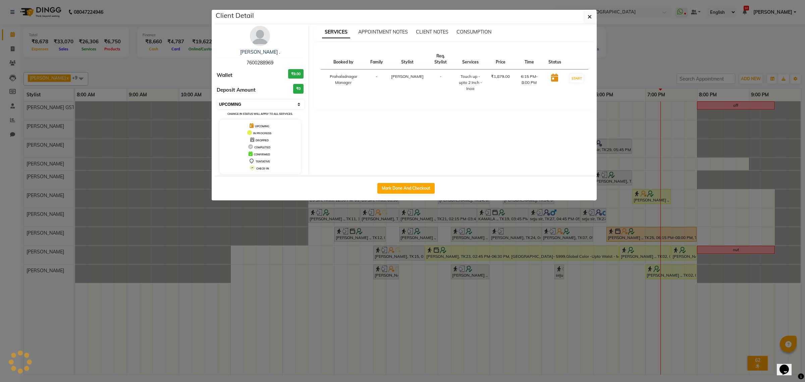
click at [245, 104] on select "Select IN SERVICE CONFIRMED TENTATIVE CHECK IN MARK DONE DROPPED UPCOMING" at bounding box center [260, 104] width 87 height 9
select select "1"
click at [217, 100] on select "Select IN SERVICE CONFIRMED TENTATIVE CHECK IN MARK DONE DROPPED UPCOMING" at bounding box center [260, 104] width 87 height 9
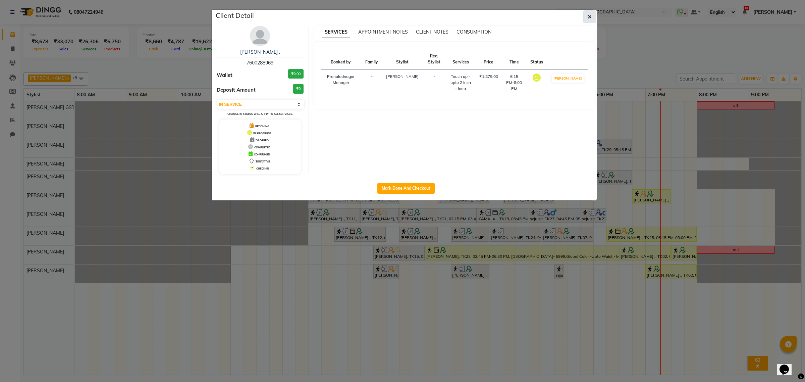
click at [592, 17] on button "button" at bounding box center [589, 16] width 13 height 13
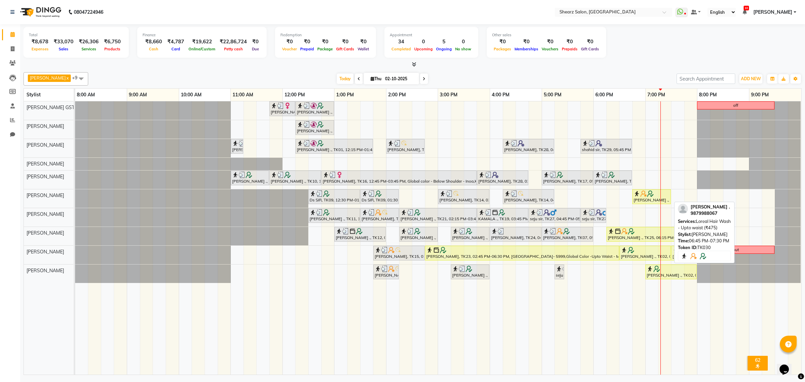
click at [649, 200] on div "MAULIKA RAWAL ., TK30, 06:45 PM-07:30 PM, Loreal Hair Wash - Upto waist (₹475)" at bounding box center [651, 196] width 37 height 13
select select "1"
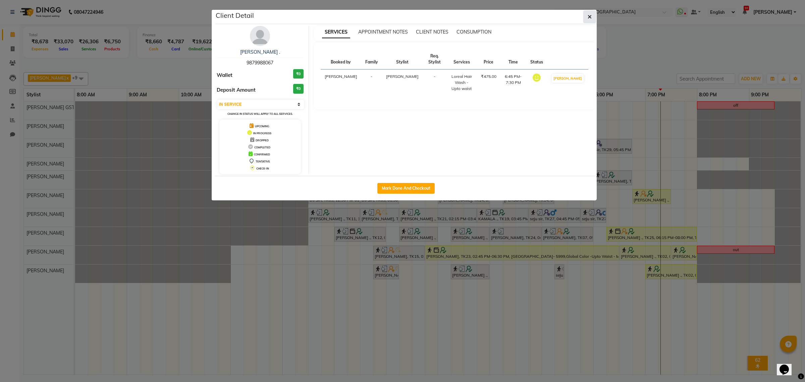
click at [585, 14] on button "button" at bounding box center [589, 16] width 13 height 13
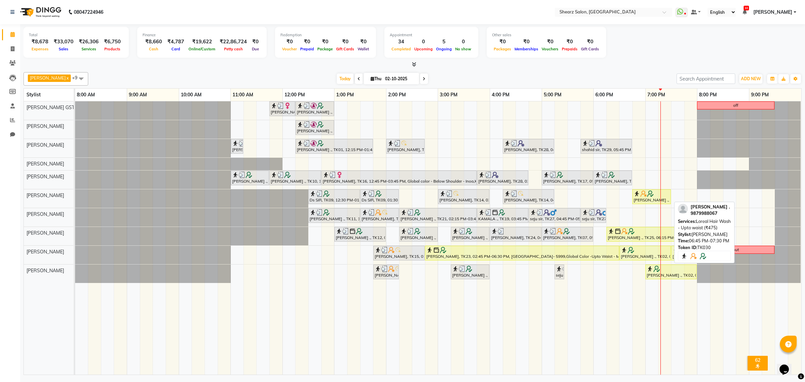
click at [645, 198] on div "MAULIKA RAWAL ., TK30, 06:45 PM-07:30 PM, Loreal Hair Wash - Upto waist (₹475)" at bounding box center [651, 196] width 37 height 13
select select "1"
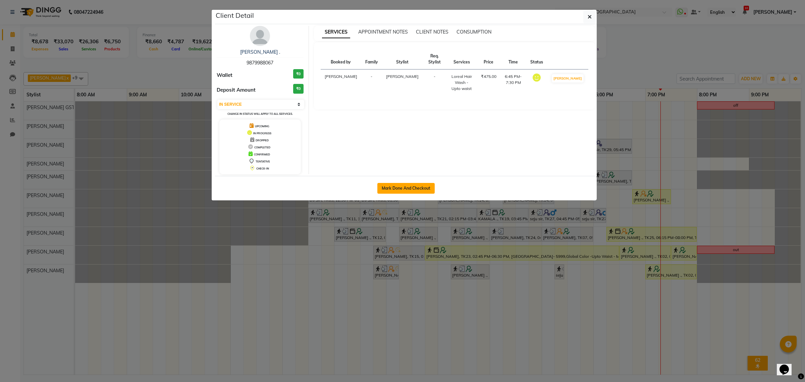
click at [397, 188] on button "Mark Done And Checkout" at bounding box center [405, 188] width 57 height 11
select select "service"
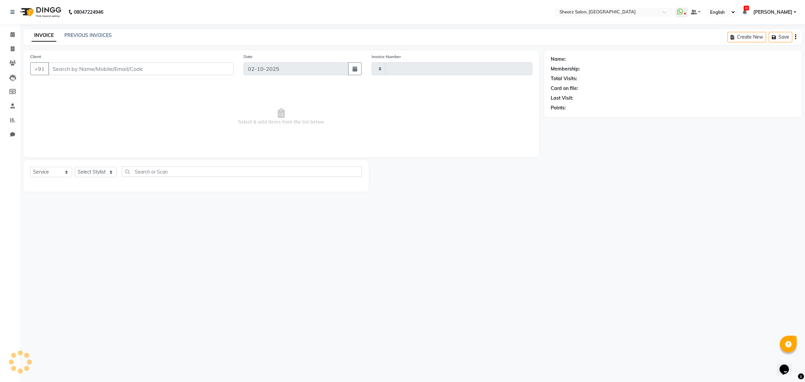
type input "6999"
select select "3"
select select "8157"
select select "77471"
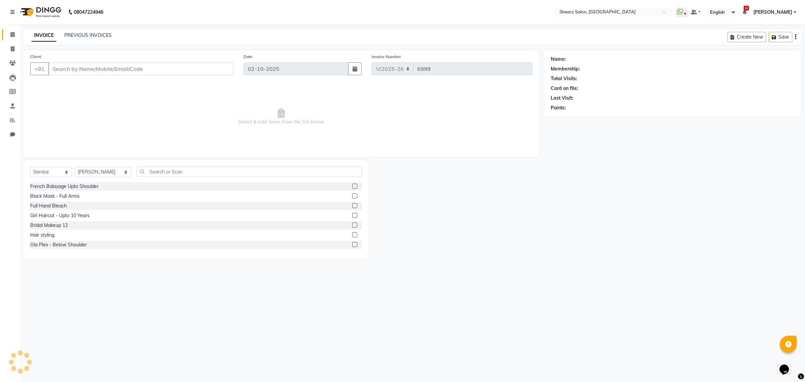
type input "9879988067"
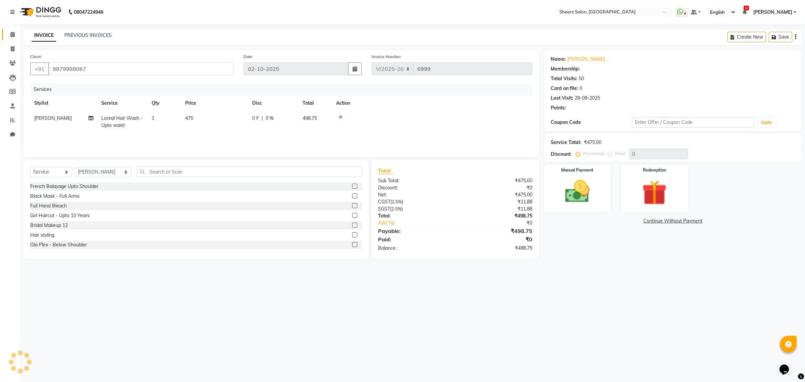
type input "20"
select select "1: Object"
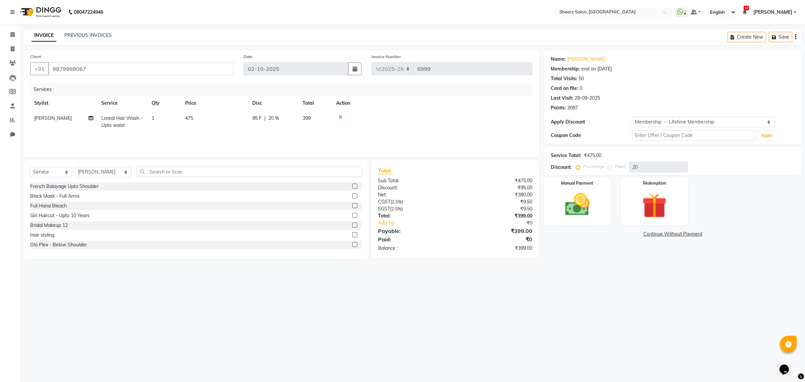
click at [340, 116] on icon at bounding box center [341, 117] width 4 height 5
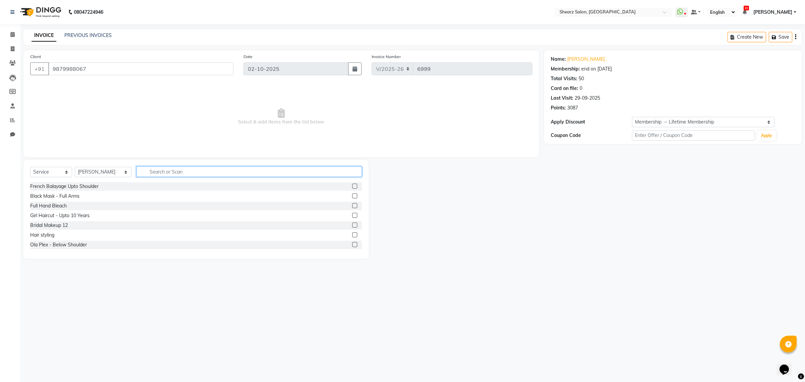
drag, startPoint x: 166, startPoint y: 173, endPoint x: 170, endPoint y: 173, distance: 3.7
click at [170, 173] on input "text" at bounding box center [248, 171] width 225 height 10
type input "kerasta"
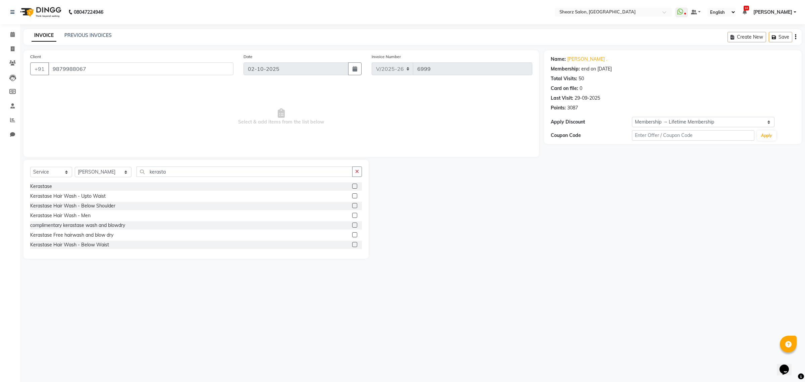
click at [352, 195] on label at bounding box center [354, 195] width 5 height 5
click at [352, 195] on input "checkbox" at bounding box center [354, 196] width 4 height 4
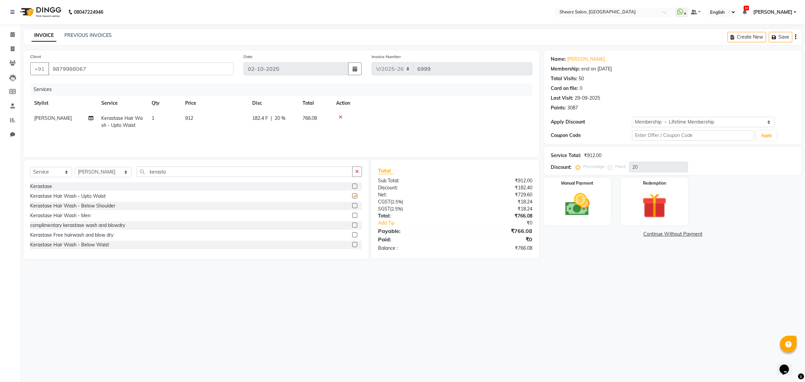
checkbox input "false"
click at [590, 180] on label "Manual Payment" at bounding box center [578, 182] width 34 height 6
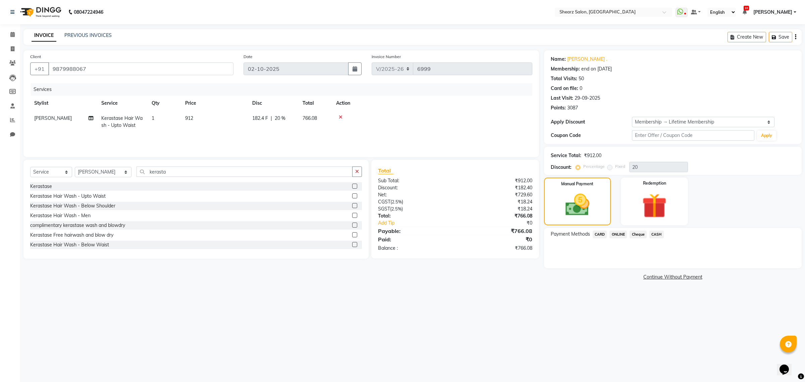
click at [656, 231] on span "CASH" at bounding box center [656, 234] width 14 height 8
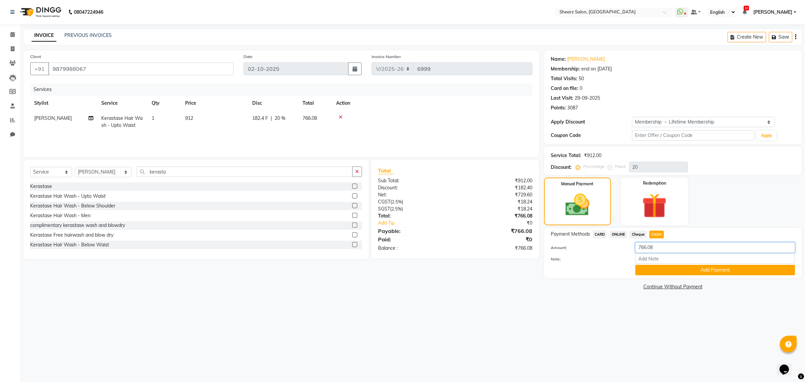
drag, startPoint x: 662, startPoint y: 247, endPoint x: 580, endPoint y: 238, distance: 81.9
click at [577, 238] on div "Payment Methods CARD ONLINE Cheque CASH Amount: 766.08 Note: Add Payment" at bounding box center [673, 252] width 244 height 45
type input "800"
click at [716, 267] on button "Add Payment" at bounding box center [715, 270] width 160 height 10
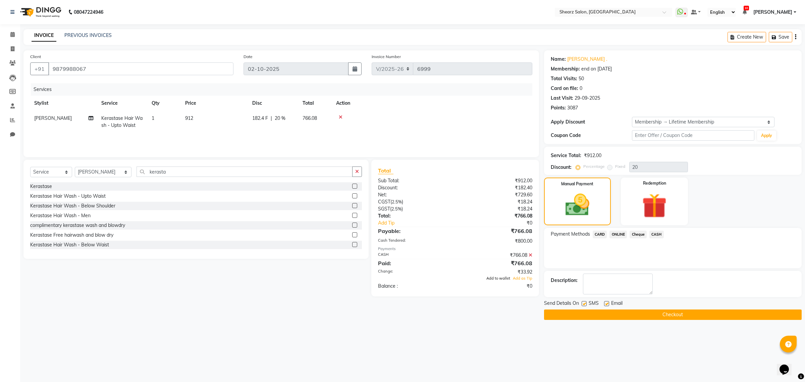
click at [491, 279] on span "Add to wallet" at bounding box center [498, 278] width 24 height 5
click at [629, 314] on button "Checkout" at bounding box center [672, 314] width 257 height 10
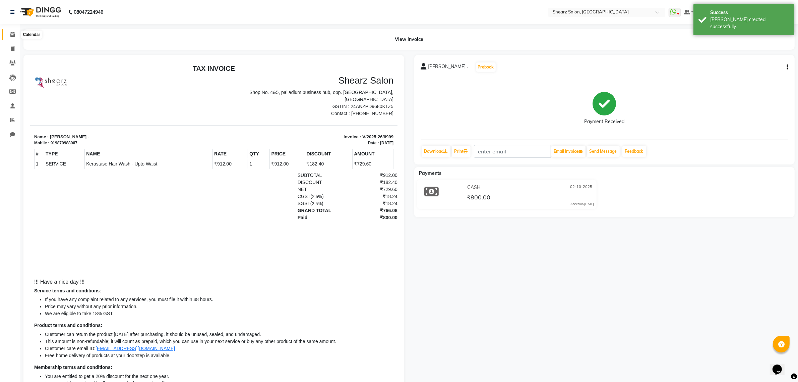
drag, startPoint x: 14, startPoint y: 34, endPoint x: 22, endPoint y: 40, distance: 11.0
click at [14, 34] on icon at bounding box center [12, 34] width 4 height 5
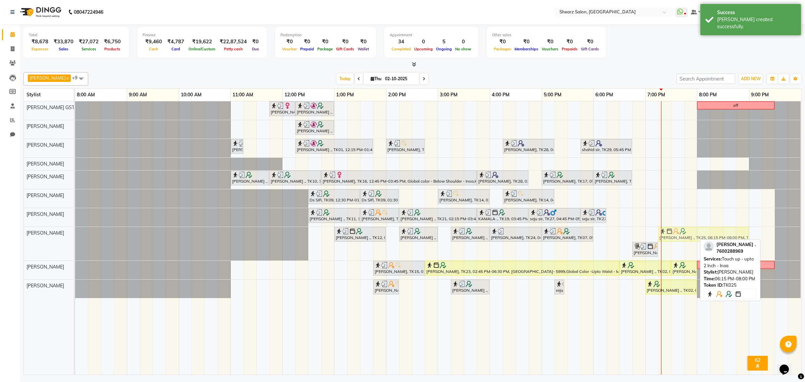
drag, startPoint x: 626, startPoint y: 233, endPoint x: 681, endPoint y: 232, distance: 55.3
click at [75, 232] on div "Jaymin Kanjaria ., TK12, 01:00 PM-02:00 PM, Haircut By Sr.Stylist - Male RENISH…" at bounding box center [75, 244] width 0 height 34
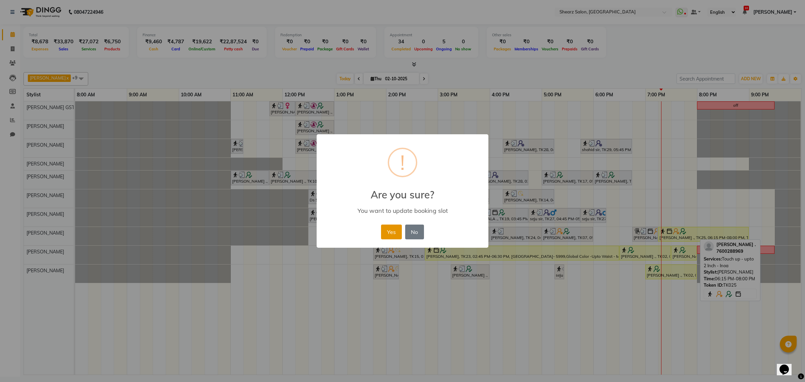
click at [391, 228] on button "Yes" at bounding box center [391, 231] width 20 height 15
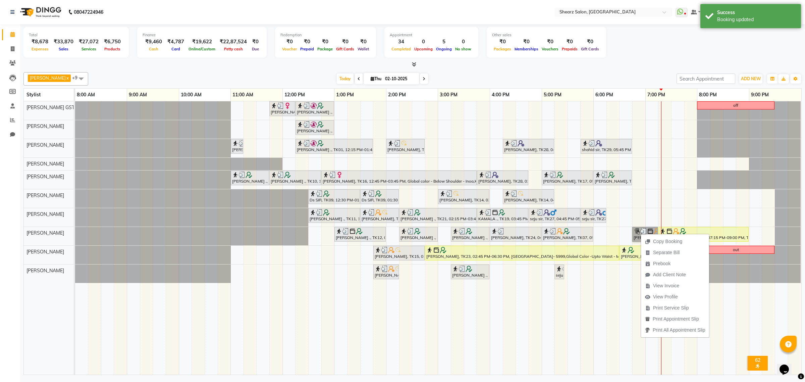
click at [75, 271] on div at bounding box center [75, 273] width 0 height 18
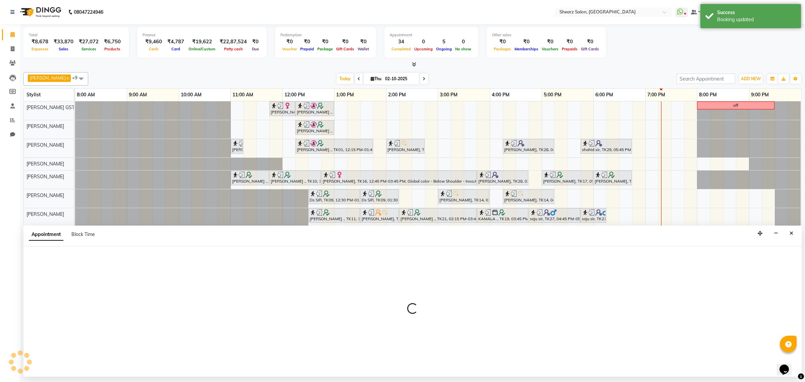
select select "77443"
select select "1260"
select select "tentative"
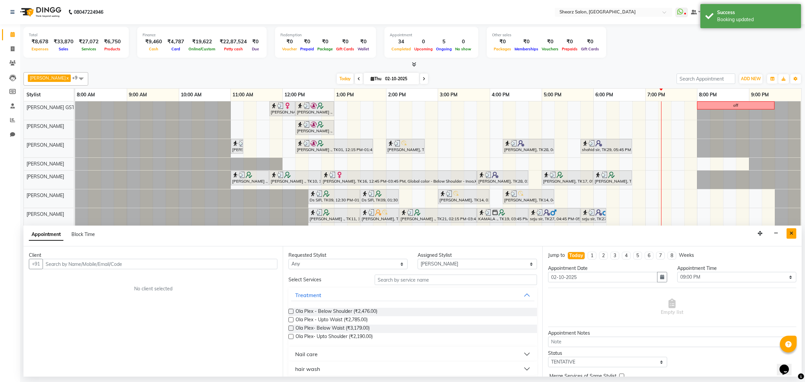
click at [793, 236] on button "Close" at bounding box center [791, 233] width 10 height 10
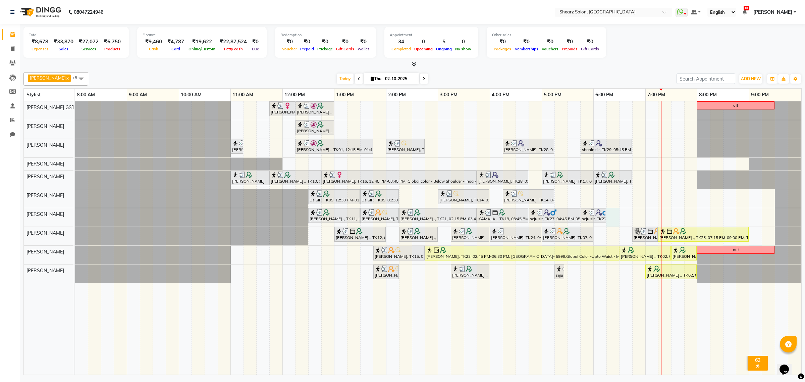
click at [612, 222] on div "Mayuri Joshi, TK16, 11:45 AM-12:15 PM, French gel polish 10 tips (₹1113) Nirali…" at bounding box center [438, 237] width 726 height 273
select select "77475"
select select "1095"
select select "tentative"
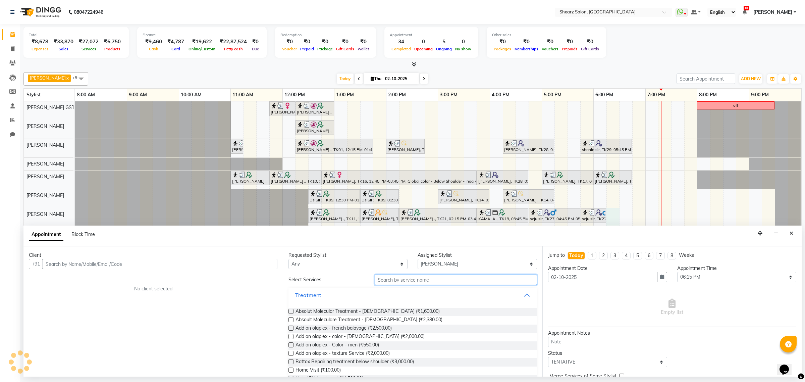
click at [431, 279] on input "text" at bounding box center [456, 279] width 162 height 10
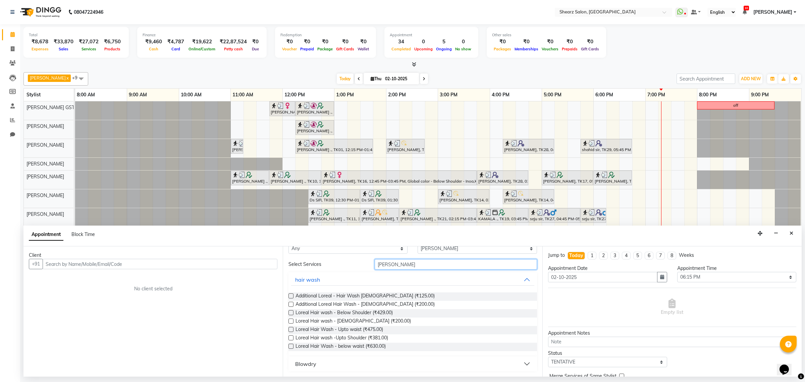
type input "lorea"
click at [327, 367] on button "Blowdry" at bounding box center [412, 363] width 243 height 12
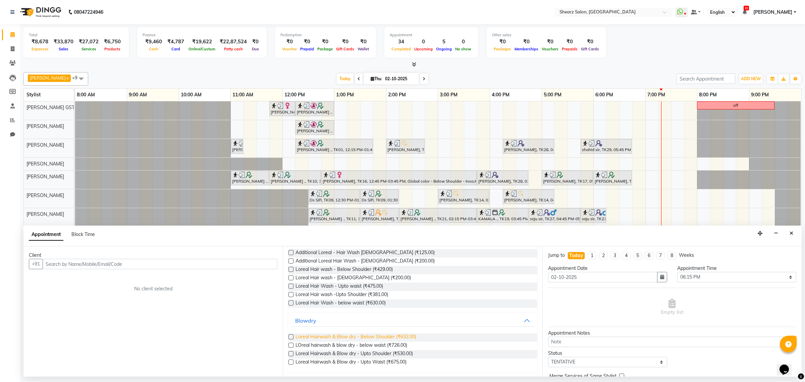
click at [367, 340] on span "Loreal Hairwash & Blow dry - Below Shoulder (₹632.00)" at bounding box center [355, 337] width 121 height 8
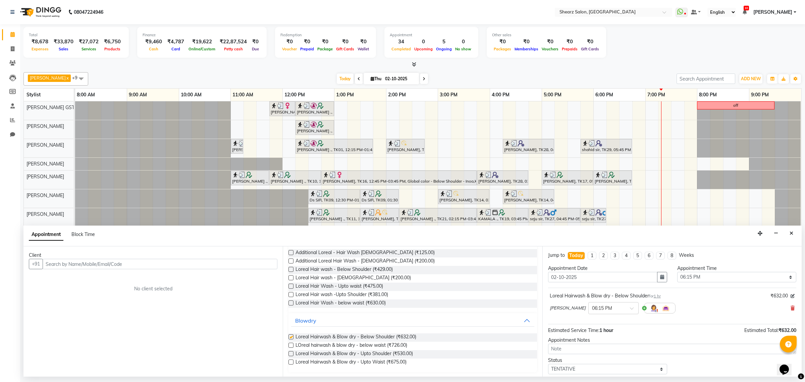
checkbox input "false"
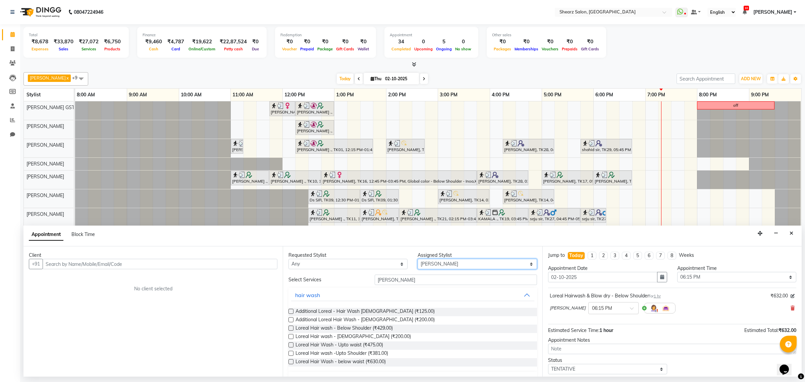
click at [429, 267] on select "Select Brijesh Valand Center 1_mgr mgr Chandrakant Parmar Dinesh Deora Gopika D…" at bounding box center [476, 263] width 119 height 10
select select "77486"
click at [417, 259] on select "Select Brijesh Valand Center 1_mgr mgr Chandrakant Parmar Dinesh Deora Gopika D…" at bounding box center [476, 263] width 119 height 10
drag, startPoint x: 427, startPoint y: 283, endPoint x: 259, endPoint y: 281, distance: 168.3
click at [277, 280] on div "Client +91 No client selected Requested Stylist Any Brijesh Valand Center 1_mgr…" at bounding box center [412, 311] width 778 height 130
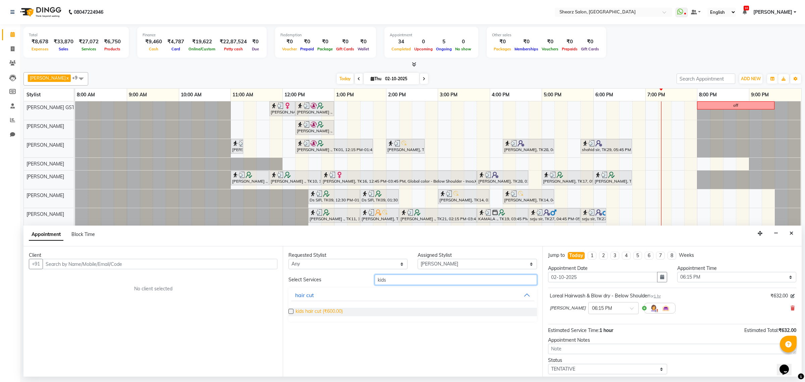
type input "kids"
click at [306, 308] on span "kids hair cut (₹600.00)" at bounding box center [318, 311] width 47 height 8
checkbox input "false"
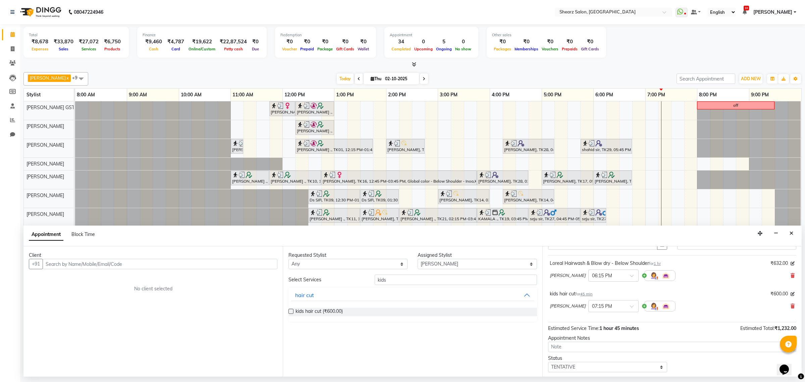
scroll to position [42, 0]
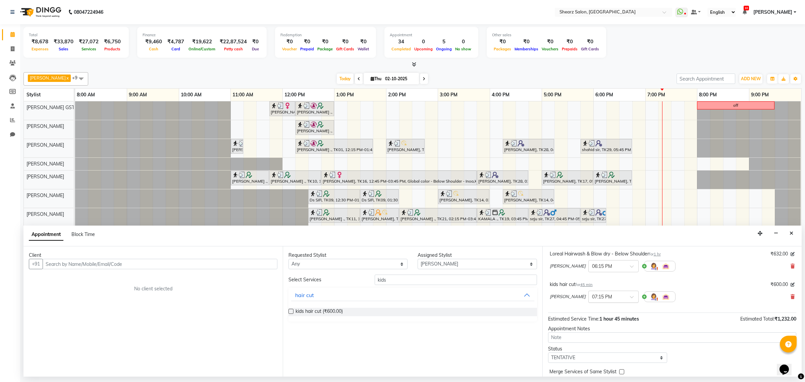
click at [602, 300] on div "× 07:15 PM" at bounding box center [602, 296] width 20 height 7
click at [601, 326] on div "06:45 PM" at bounding box center [613, 319] width 50 height 12
drag, startPoint x: 122, startPoint y: 266, endPoint x: 280, endPoint y: 298, distance: 160.8
click at [124, 266] on input "text" at bounding box center [160, 263] width 235 height 10
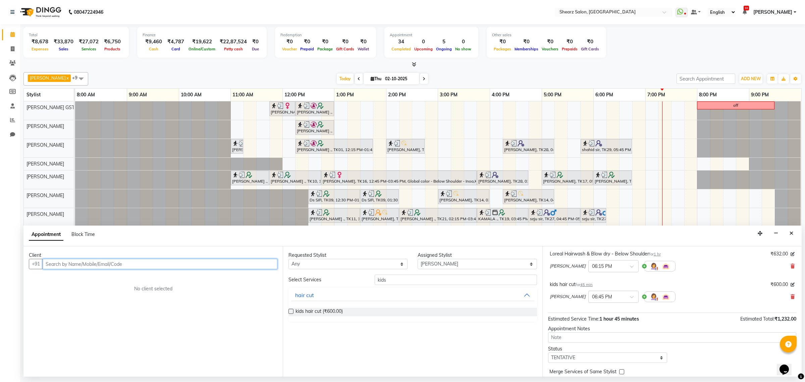
click at [91, 267] on input "text" at bounding box center [160, 263] width 235 height 10
click at [104, 276] on span "917373798" at bounding box center [115, 278] width 30 height 7
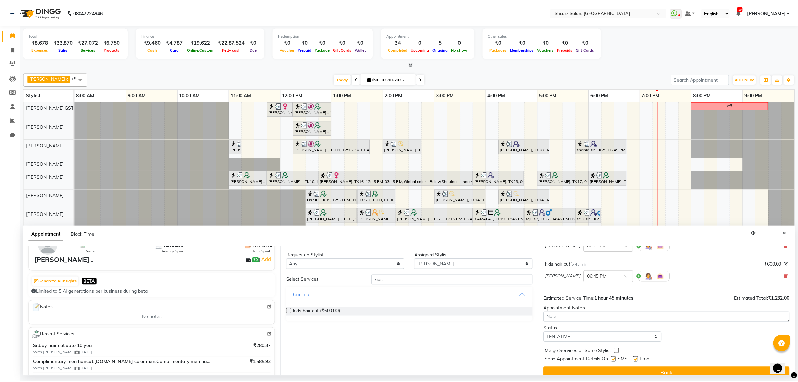
scroll to position [71, 0]
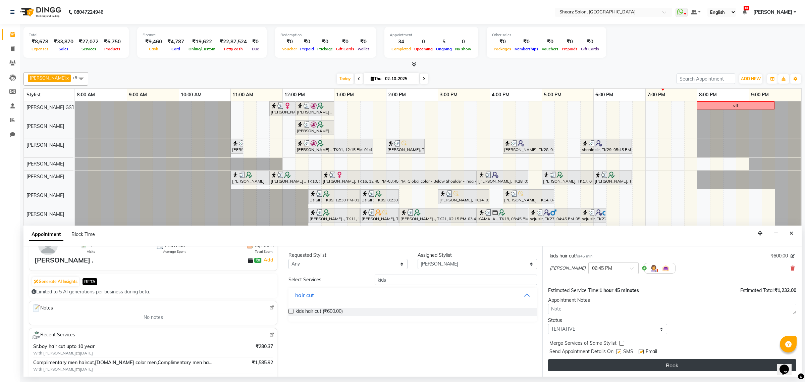
type input "9173737987"
click at [663, 361] on button "Book" at bounding box center [672, 365] width 248 height 12
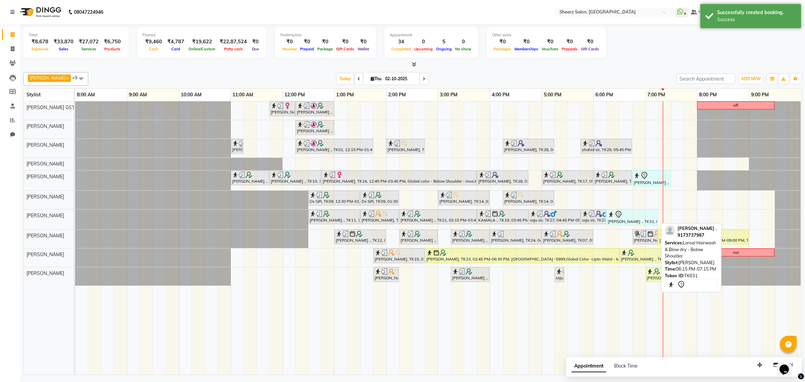
click at [636, 223] on div "[PERSON_NAME] ., TK31, 06:15 PM-07:15 PM, Loreal Hairwash & Blow dry - Below Sh…" at bounding box center [632, 217] width 50 height 14
select select "7"
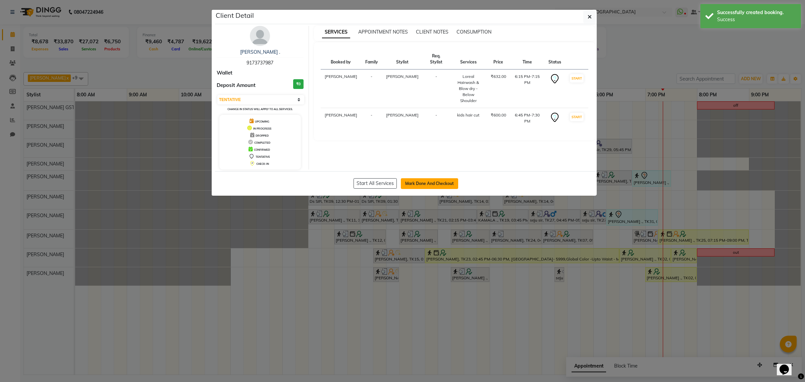
click at [428, 179] on button "Mark Done And Checkout" at bounding box center [429, 183] width 57 height 11
select select "service"
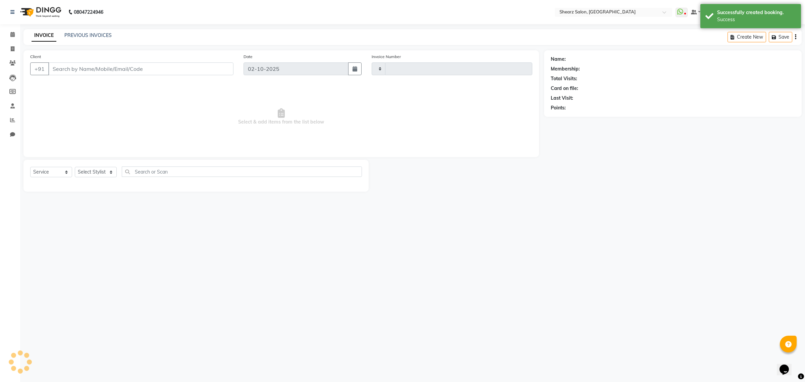
type input "7000"
select select "8157"
select select "3"
select select "77471"
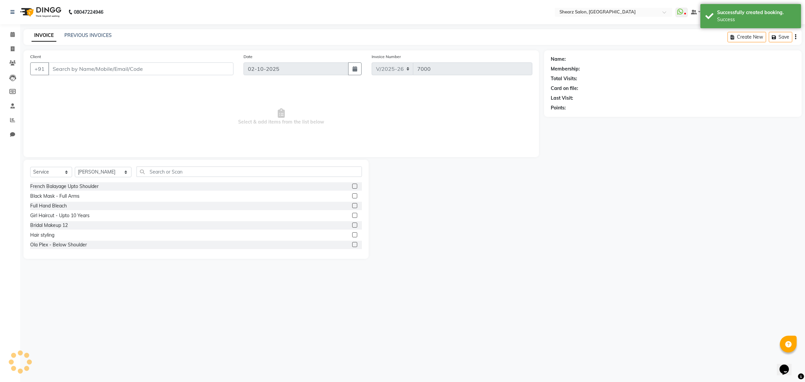
type input "9173737987"
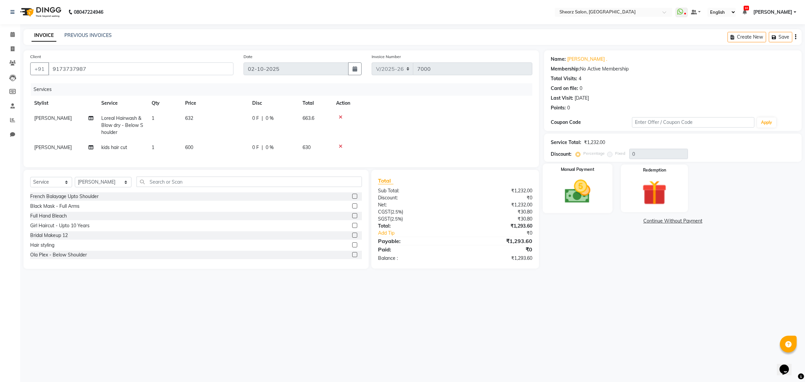
click at [578, 190] on img at bounding box center [577, 192] width 42 height 30
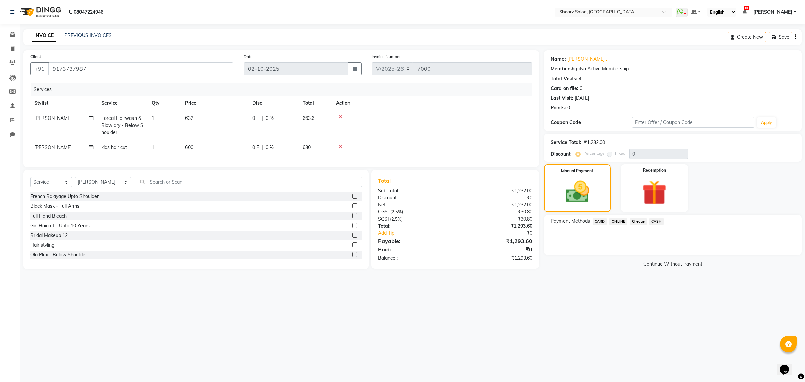
click at [618, 220] on span "ONLINE" at bounding box center [617, 221] width 17 height 8
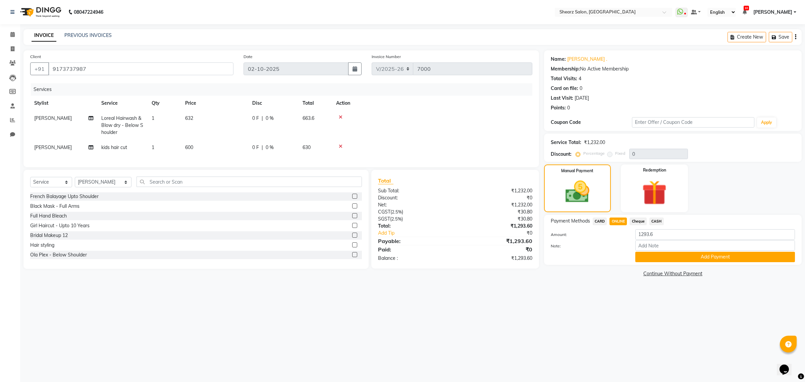
click at [597, 220] on span "CARD" at bounding box center [599, 221] width 14 height 8
click at [657, 222] on span "CASH" at bounding box center [656, 221] width 14 height 8
click at [669, 258] on button "Add Payment" at bounding box center [715, 256] width 160 height 10
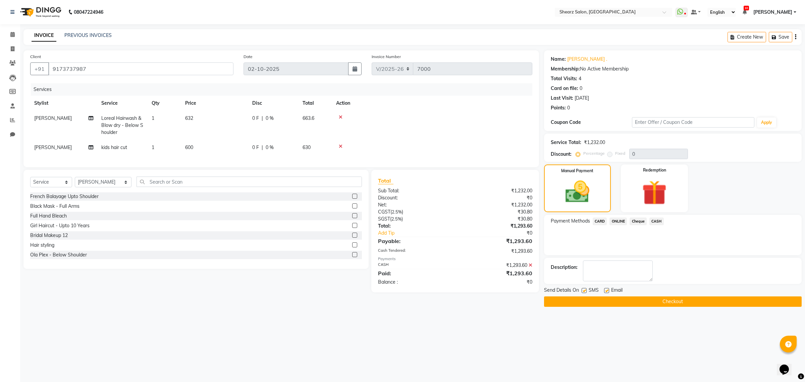
click at [621, 305] on button "Checkout" at bounding box center [672, 301] width 257 height 10
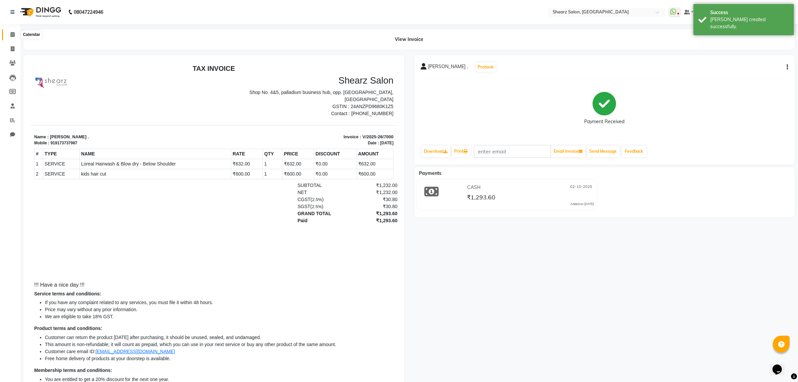
drag, startPoint x: 8, startPoint y: 32, endPoint x: 18, endPoint y: 30, distance: 10.4
click at [8, 32] on span at bounding box center [13, 35] width 12 height 8
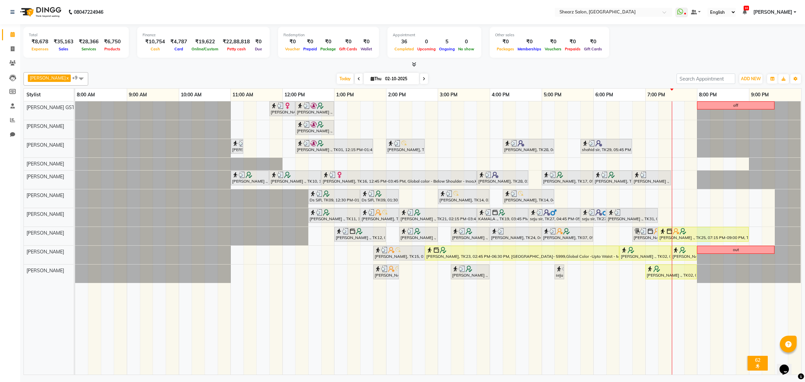
click at [703, 243] on div "[PERSON_NAME], TK16, 11:45 AM-12:15 PM, French gel polish 10 tips (₹1113) [PERS…" at bounding box center [438, 237] width 726 height 273
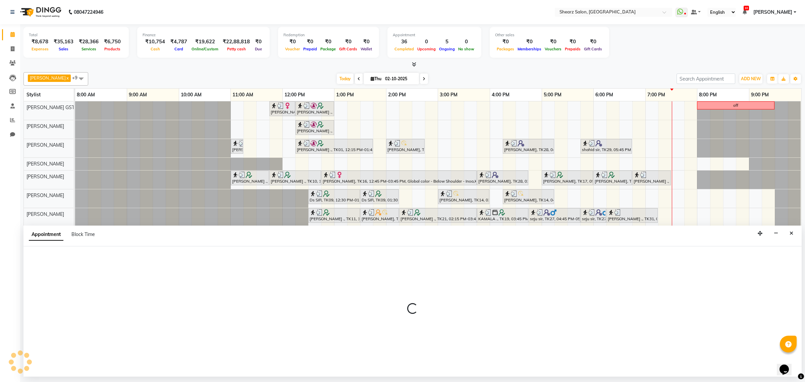
select select "77471"
select select "1200"
select select "tentative"
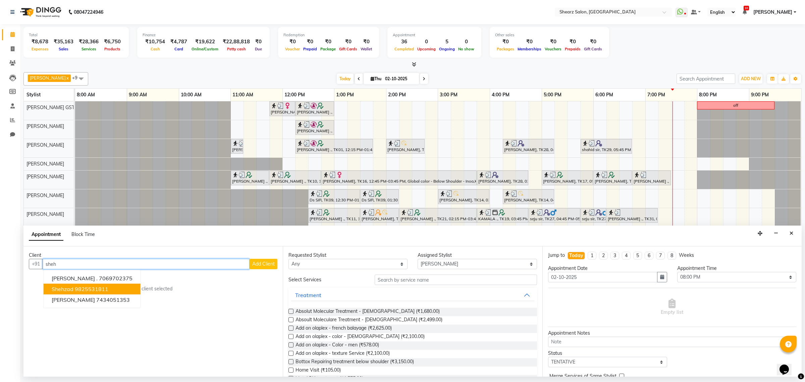
type input "9825531811"
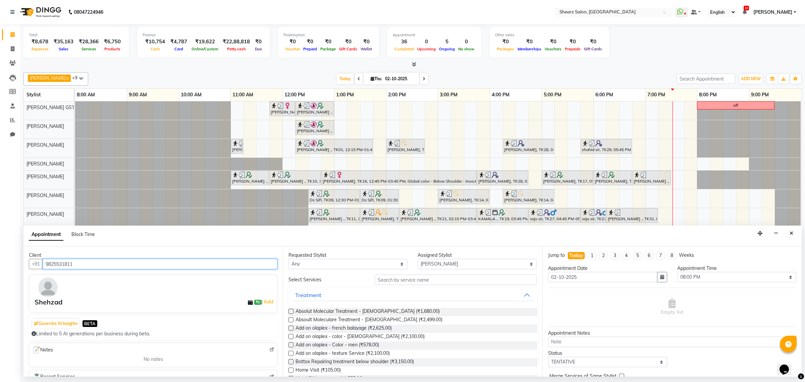
drag, startPoint x: 88, startPoint y: 266, endPoint x: 0, endPoint y: 294, distance: 92.6
click at [0, 294] on app-home "08047224946 Select Location × Shearz Salon, [GEOGRAPHIC_DATA] WhatsApp Status ✕…" at bounding box center [402, 188] width 805 height 376
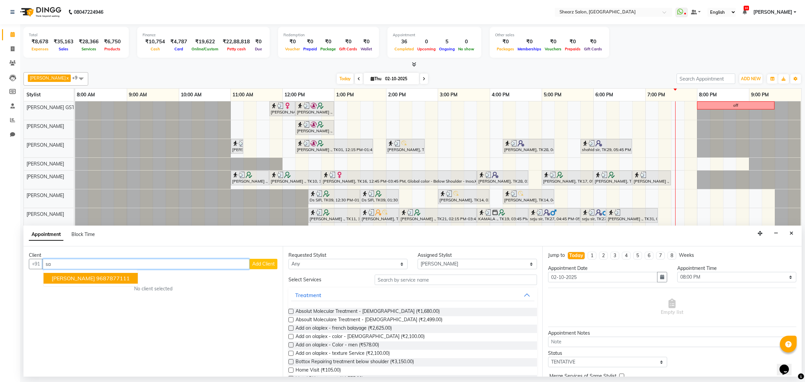
type input "s"
type input "9"
click at [118, 275] on ngb-highlight "9768855143" at bounding box center [113, 278] width 34 height 7
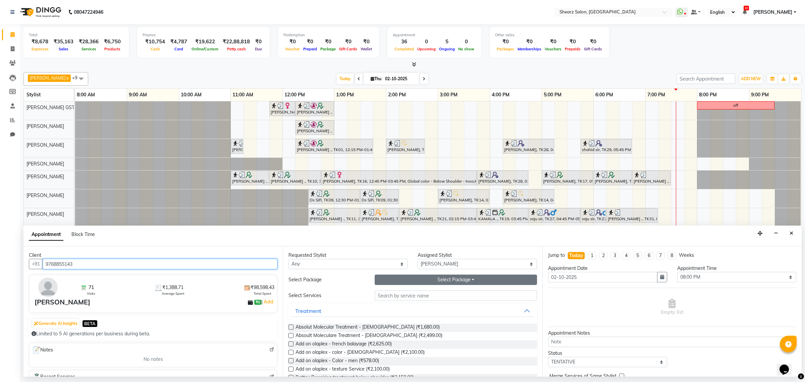
type input "9768855143"
click at [496, 279] on button "Select Package Toggle Dropdown" at bounding box center [456, 279] width 162 height 10
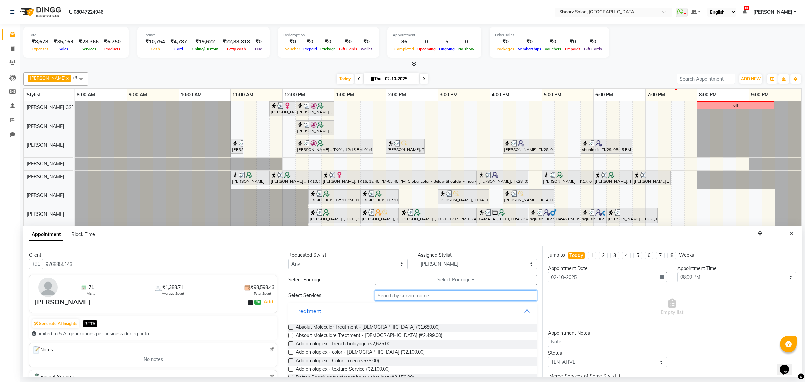
click at [453, 295] on input "text" at bounding box center [456, 295] width 162 height 10
type input "wash below"
click at [329, 336] on span "Kerastase Hair Wash - Below Shoulder (₹812.00)" at bounding box center [348, 336] width 107 height 8
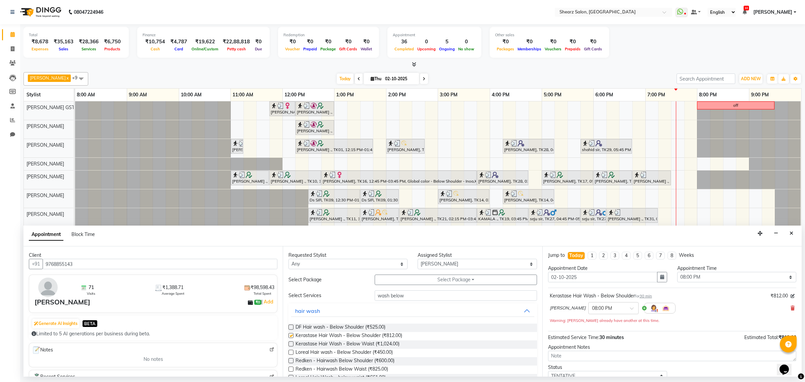
checkbox input "false"
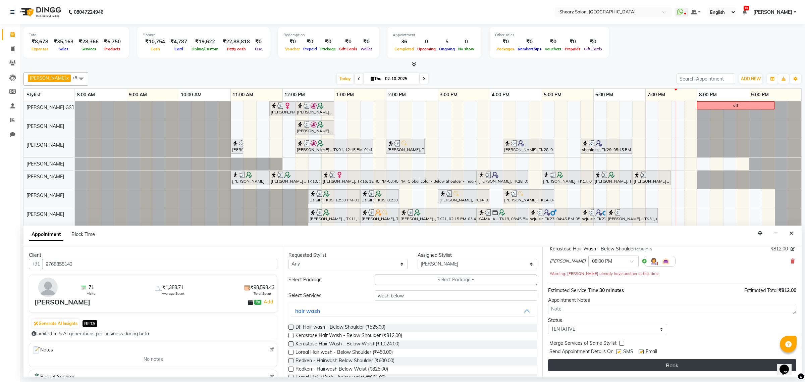
click at [693, 366] on button "Book" at bounding box center [672, 365] width 248 height 12
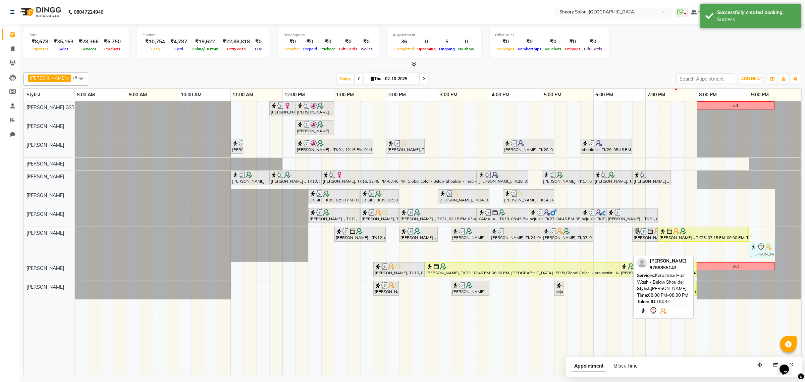
drag, startPoint x: 700, startPoint y: 252, endPoint x: 753, endPoint y: 236, distance: 55.6
click at [753, 236] on div "[PERSON_NAME], TK16, 11:45 AM-12:15 PM, French gel polish 10 tips (₹1113) [PERS…" at bounding box center [438, 237] width 726 height 273
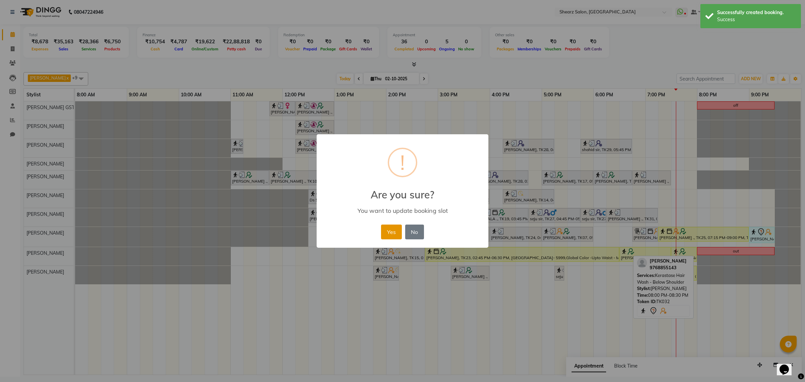
click at [383, 226] on button "Yes" at bounding box center [391, 231] width 20 height 15
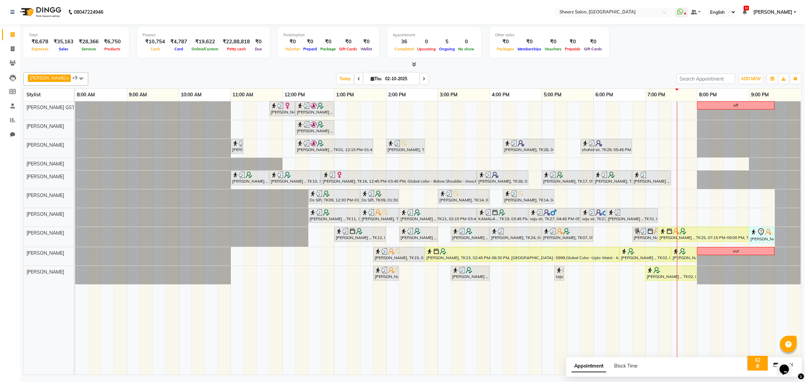
click at [74, 79] on span at bounding box center [80, 78] width 13 height 13
click at [47, 155] on div "[PERSON_NAME]" at bounding box center [55, 151] width 57 height 7
checkbox input "false"
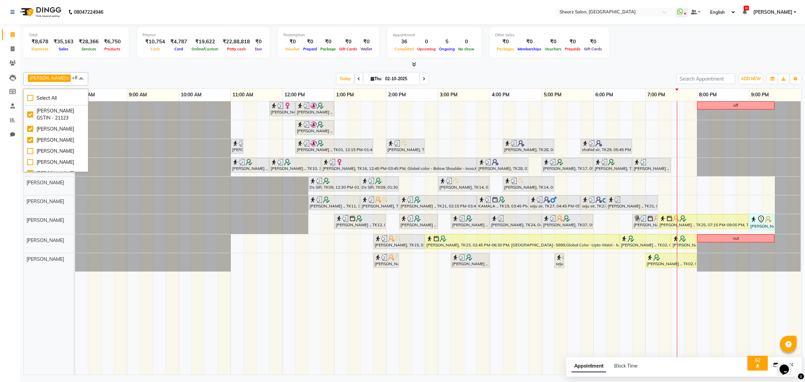
click at [167, 67] on div at bounding box center [412, 64] width 778 height 7
click at [420, 78] on span at bounding box center [424, 78] width 8 height 10
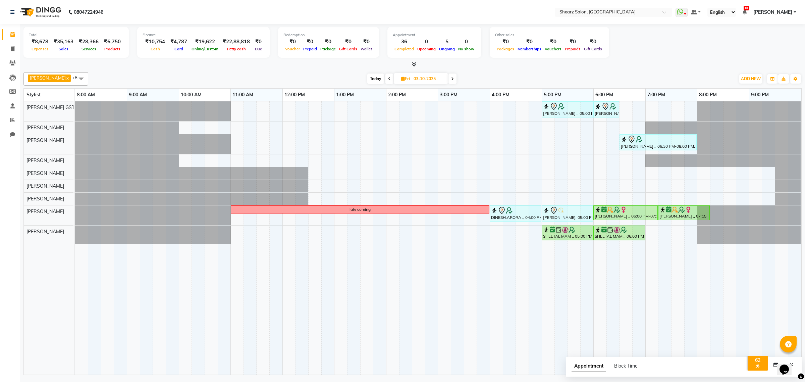
click at [448, 75] on span at bounding box center [452, 78] width 8 height 10
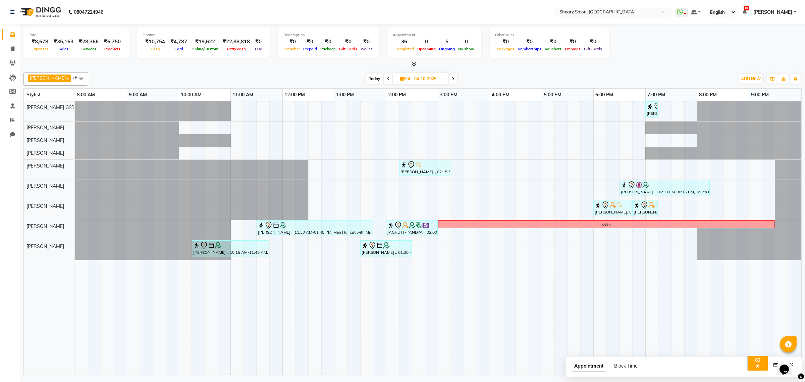
click at [369, 78] on span "Today" at bounding box center [374, 78] width 17 height 10
type input "02-10-2025"
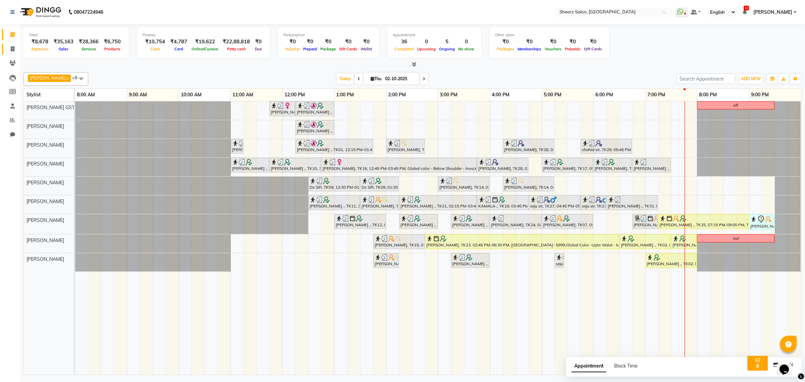
drag, startPoint x: 9, startPoint y: 44, endPoint x: 12, endPoint y: 49, distance: 5.5
click at [10, 44] on link "Invoice" at bounding box center [10, 49] width 16 height 11
select select "service"
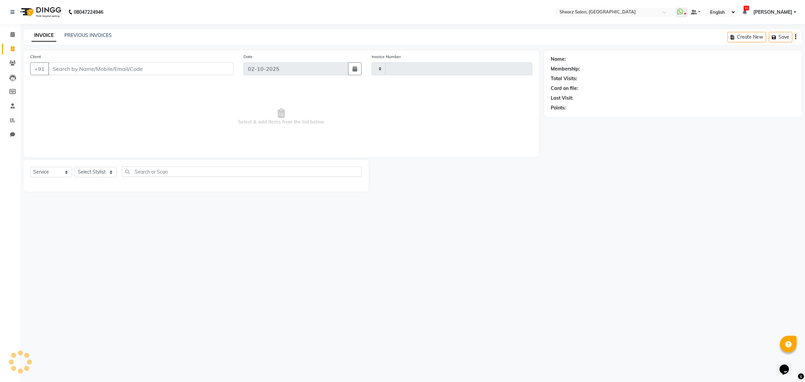
type input "7001"
select select "8157"
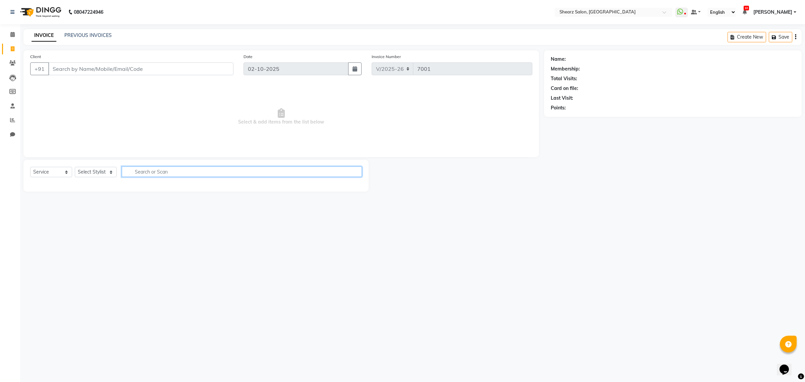
drag, startPoint x: 144, startPoint y: 170, endPoint x: 111, endPoint y: 172, distance: 33.2
click at [141, 170] on input "text" at bounding box center [242, 171] width 240 height 10
click at [111, 172] on select "Select Stylist" at bounding box center [96, 172] width 42 height 10
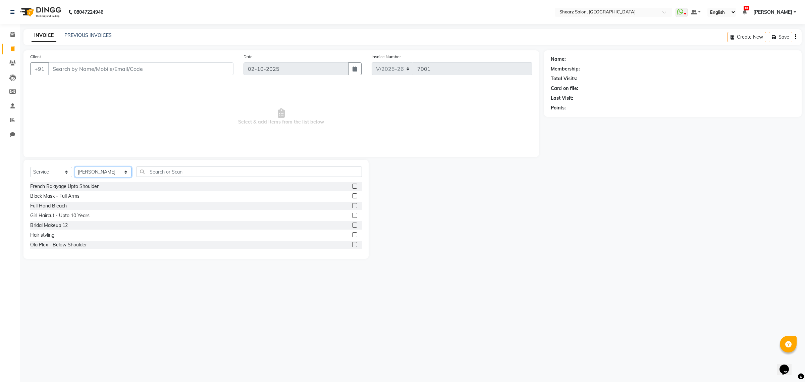
select select "77468"
click at [75, 167] on select "Select Stylist Admin A General Arvind S Devda Asha Chavariya Brijesh Valand Cen…" at bounding box center [103, 172] width 57 height 10
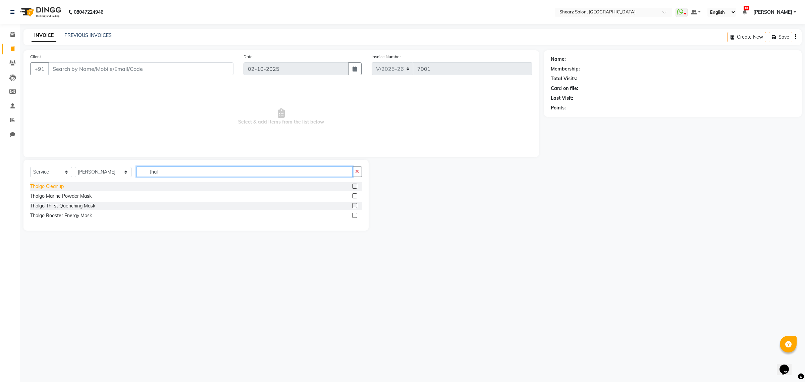
type input "thal"
click at [40, 185] on div "Thalgo Cleanup" at bounding box center [47, 186] width 34 height 7
checkbox input "false"
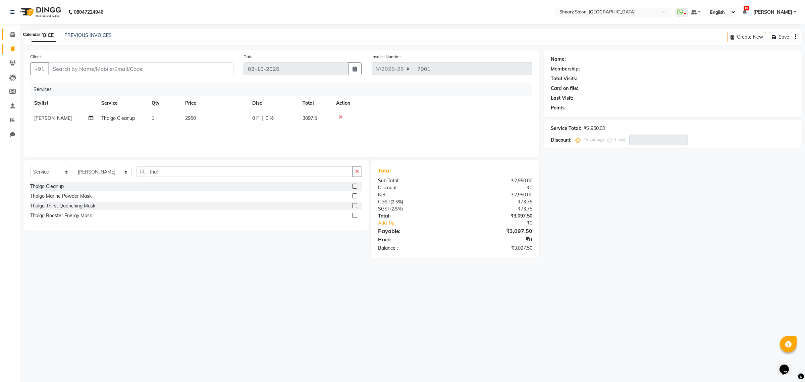
click at [7, 34] on span at bounding box center [13, 35] width 12 height 8
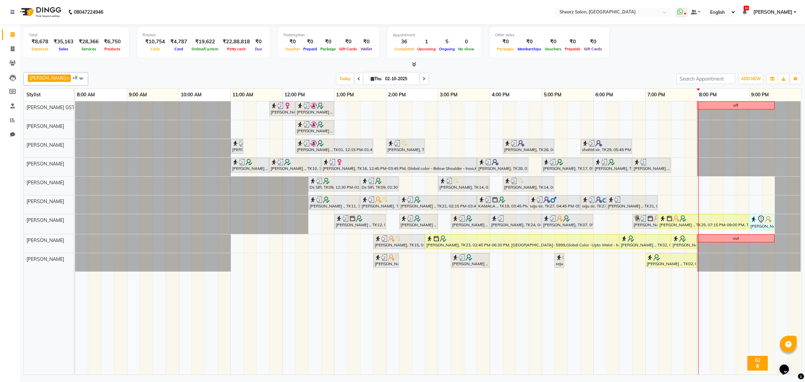
click at [705, 183] on div "Mayuri Joshi, TK16, 11:45 AM-12:15 PM, French gel polish 10 tips (₹1113) Nirali…" at bounding box center [438, 237] width 726 height 273
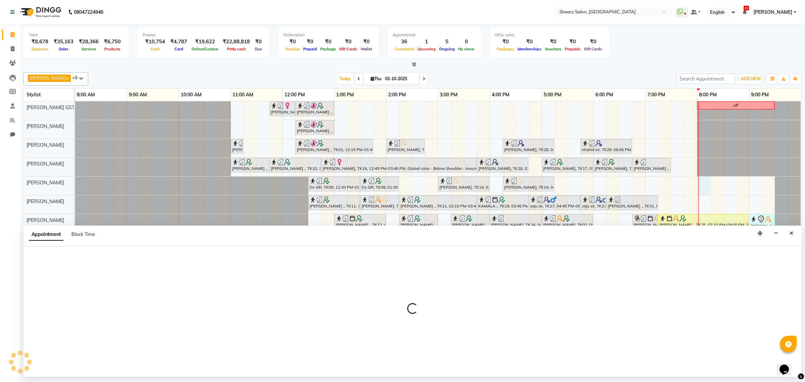
select select "77482"
select select "tentative"
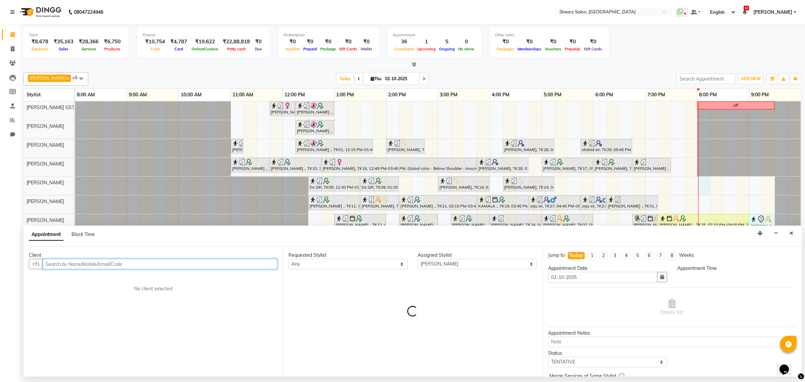
select select "1200"
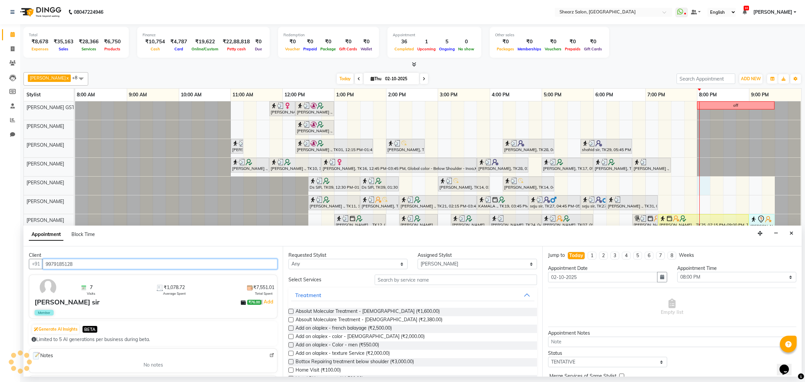
type input "9979185128"
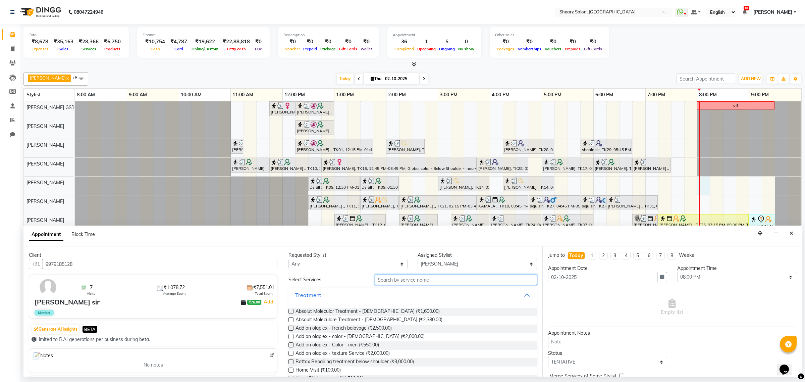
click at [413, 279] on input "text" at bounding box center [456, 279] width 162 height 10
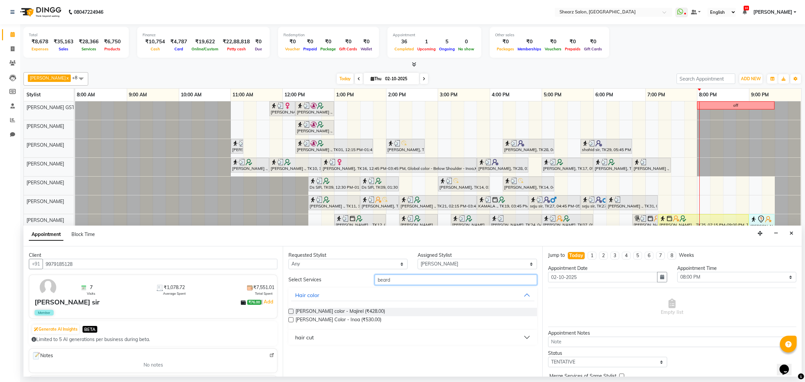
type input "beard"
click at [338, 338] on button "hair cut" at bounding box center [412, 337] width 243 height 12
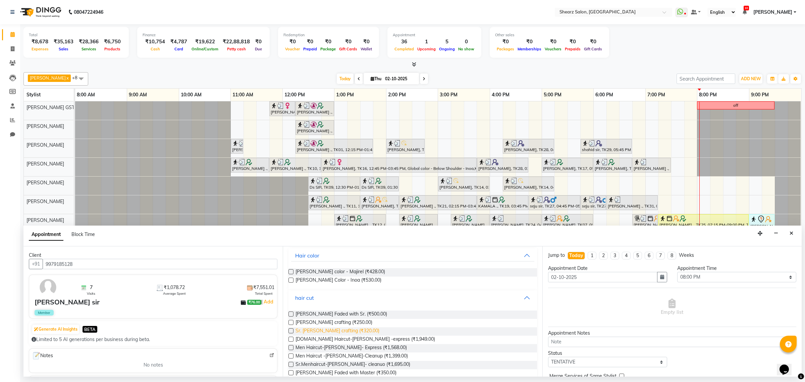
scroll to position [41, 0]
click at [321, 319] on span "Beard crafting (₹250.00)" at bounding box center [333, 321] width 77 height 8
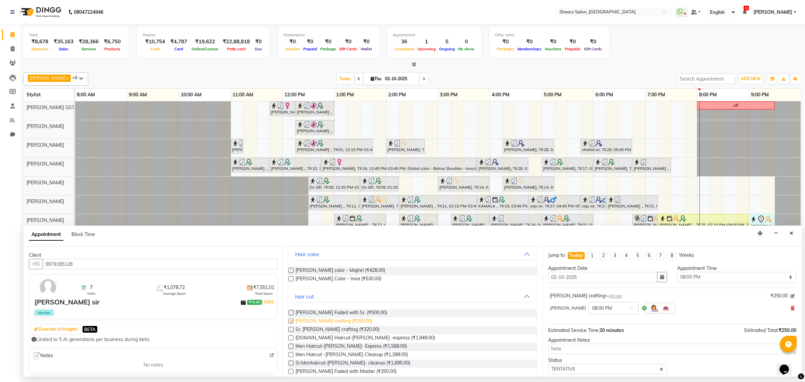
checkbox input "false"
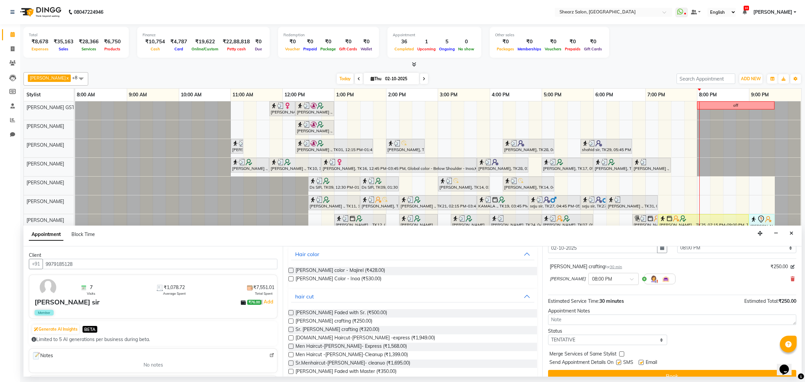
scroll to position [41, 0]
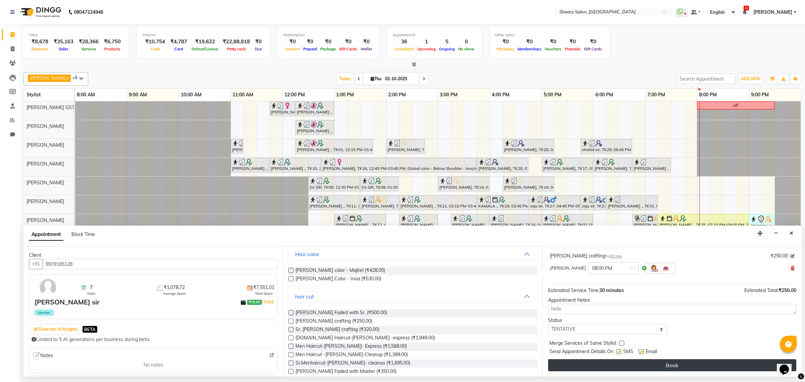
click at [579, 366] on button "Book" at bounding box center [672, 365] width 248 height 12
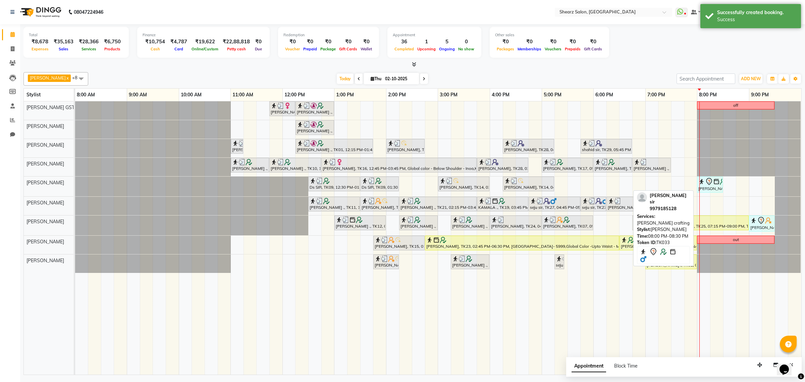
click at [699, 187] on div at bounding box center [699, 237] width 0 height 273
select select "77482"
select select "tentative"
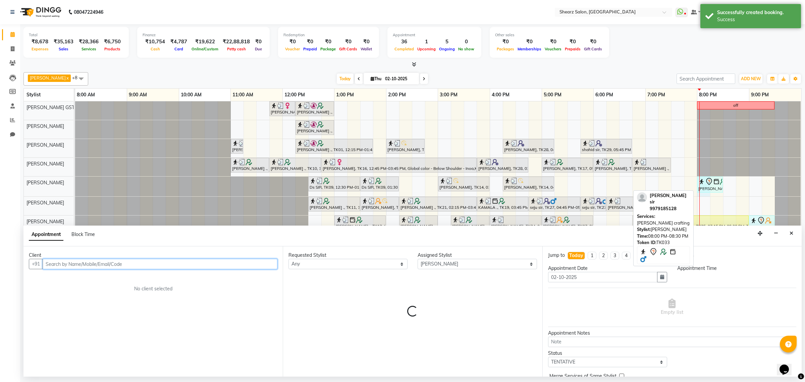
select select "1200"
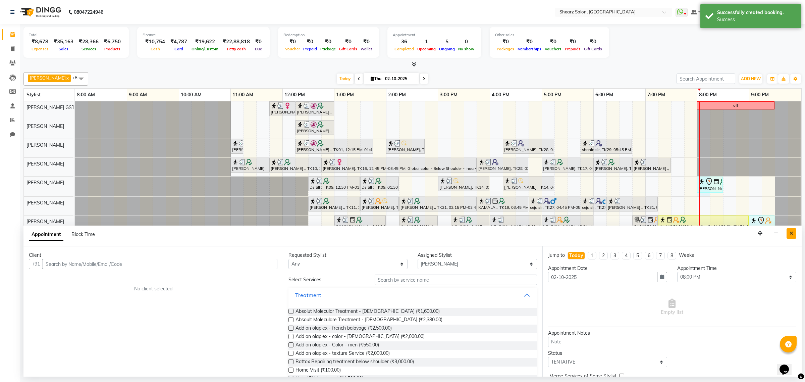
click at [789, 230] on button "Close" at bounding box center [791, 233] width 10 height 10
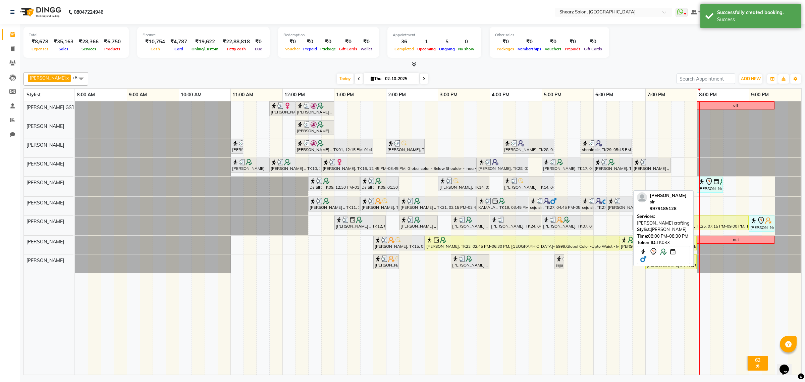
click at [711, 183] on icon at bounding box center [709, 181] width 8 height 8
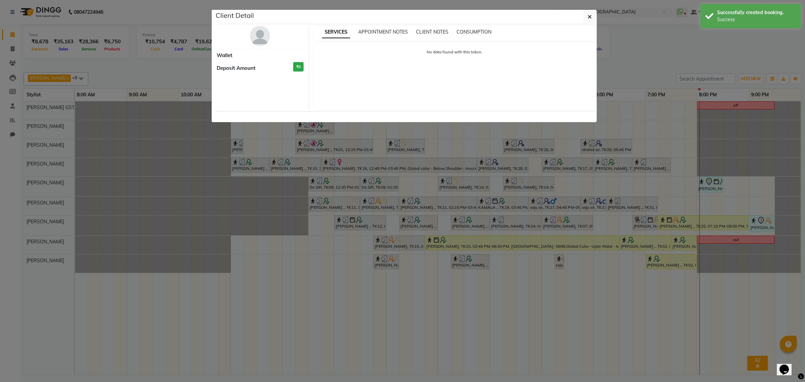
select select "7"
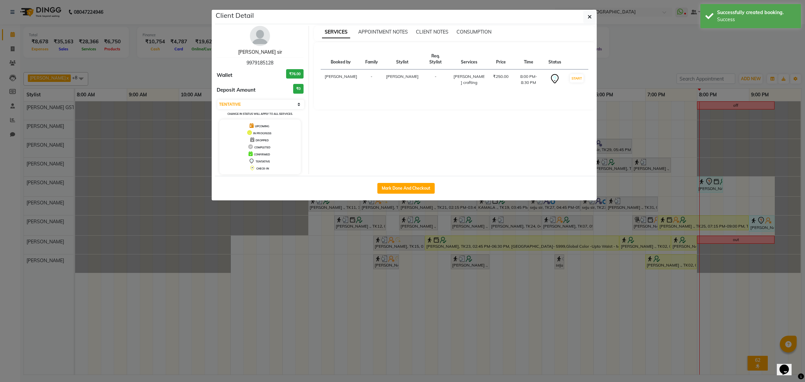
click at [255, 53] on link "viren sir" at bounding box center [260, 52] width 44 height 6
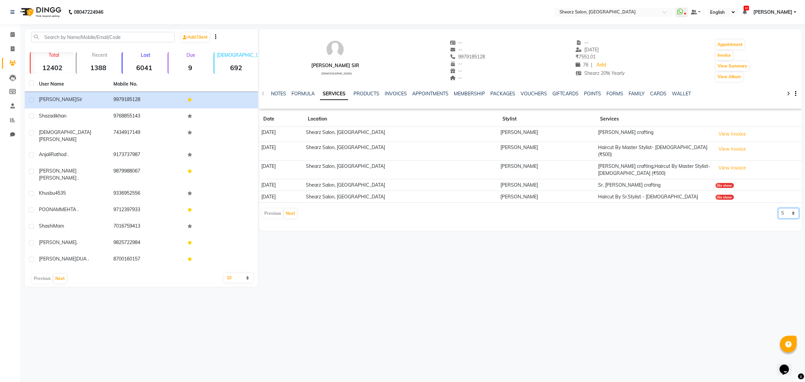
drag, startPoint x: 781, startPoint y: 204, endPoint x: 780, endPoint y: 209, distance: 5.3
click at [782, 208] on select "5 10 50 100 500" at bounding box center [788, 213] width 21 height 10
click at [778, 208] on select "5 10 50 100 500" at bounding box center [788, 213] width 21 height 10
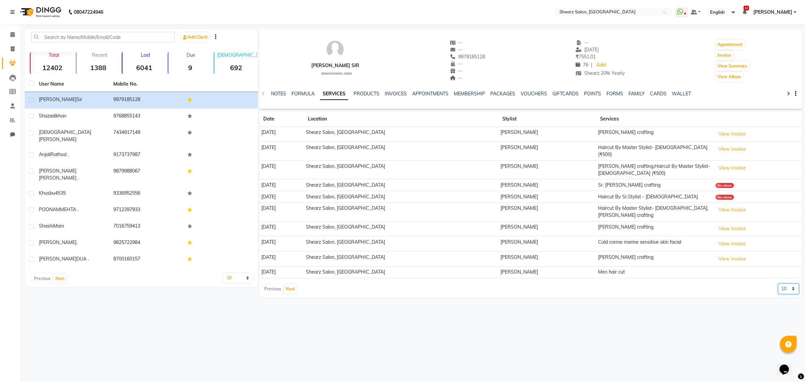
click at [779, 283] on select "5 10 50 100 500" at bounding box center [788, 288] width 21 height 10
select select "50"
click at [778, 283] on select "5 10 50 100 500" at bounding box center [788, 288] width 21 height 10
click at [12, 36] on icon at bounding box center [12, 34] width 4 height 5
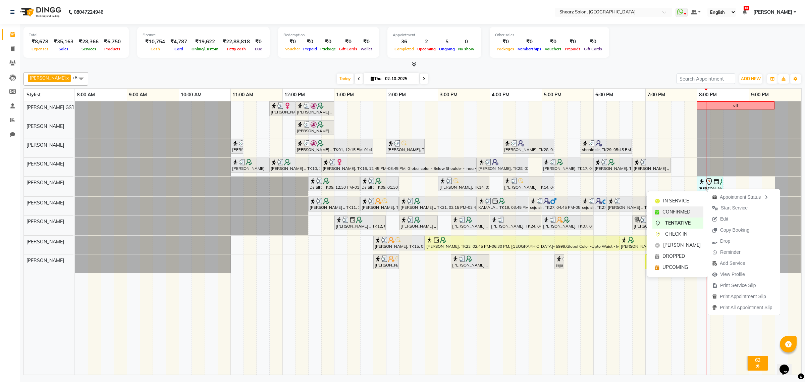
click at [667, 210] on span "CONFIRMED" at bounding box center [676, 211] width 28 height 7
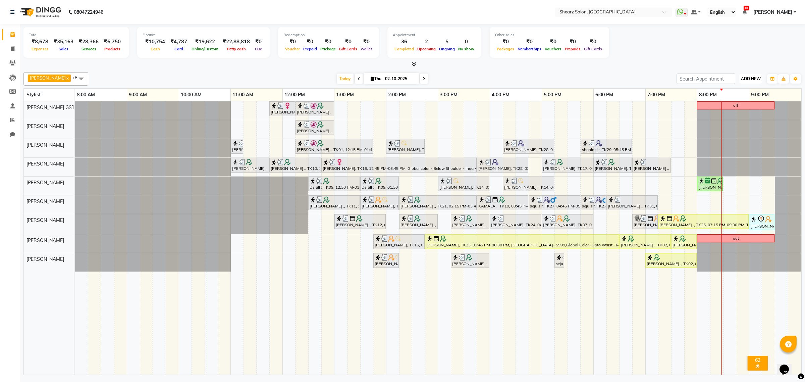
click at [753, 79] on span "ADD NEW" at bounding box center [751, 78] width 20 height 5
click at [737, 108] on link "Add Expense" at bounding box center [735, 109] width 53 height 9
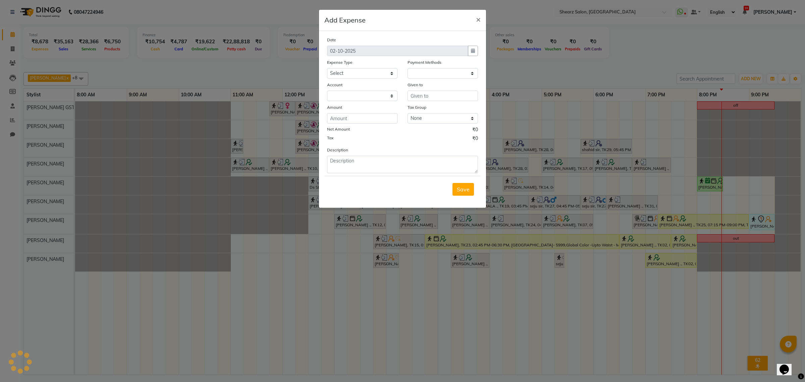
select select "1"
select select "7285"
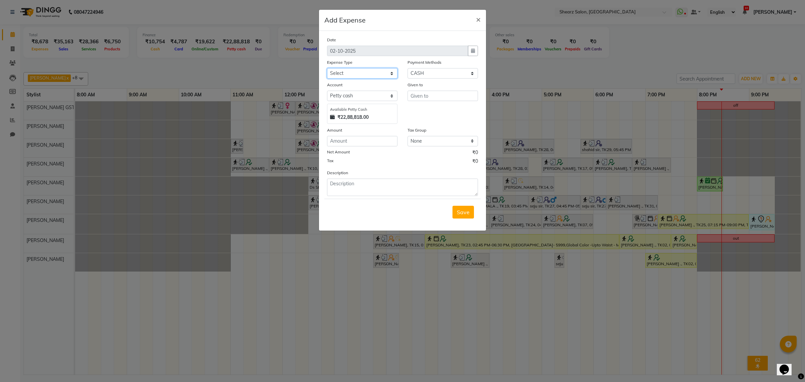
click at [338, 73] on select "Select Advance Salary Bank charges Car maintenance Cash transfer to bank Cash t…" at bounding box center [362, 73] width 70 height 10
select select "10"
click at [327, 68] on select "Select Advance Salary Bank charges Car maintenance Cash transfer to bank Cash t…" at bounding box center [362, 73] width 70 height 10
type input "h"
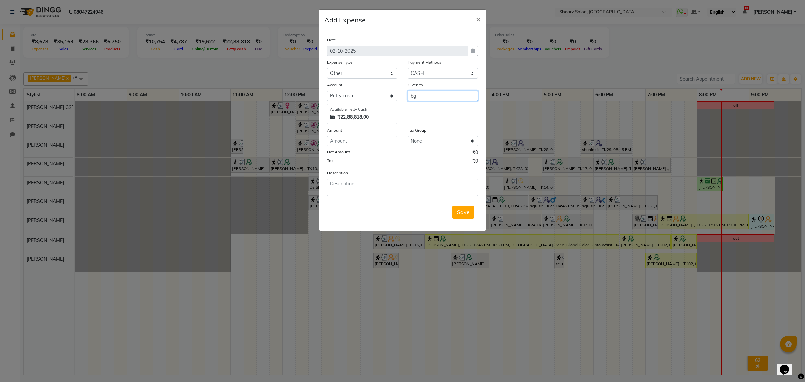
type input "b"
type input "[PERSON_NAME] GSTIN - 21123"
type input "500"
type textarea "To home"
click at [466, 207] on button "Save" at bounding box center [462, 212] width 21 height 13
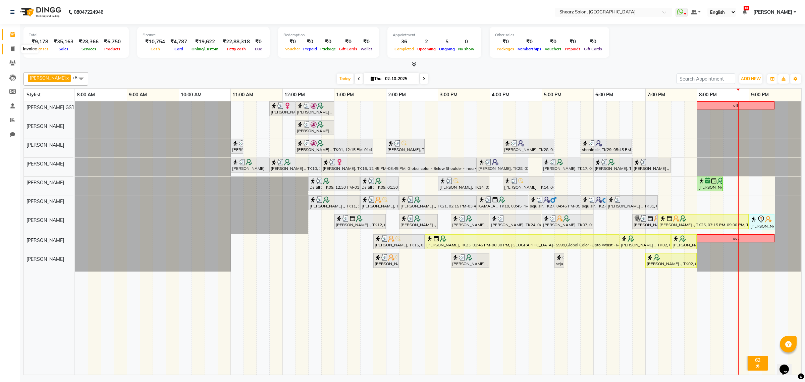
click at [9, 45] on span at bounding box center [13, 49] width 12 height 8
select select "service"
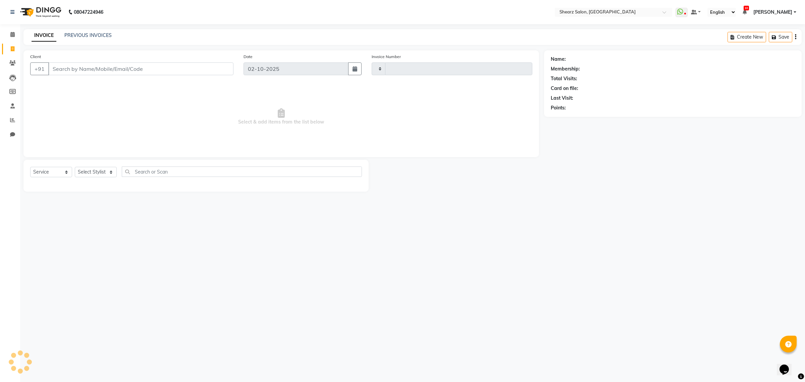
type input "7003"
select select "8157"
select select "77471"
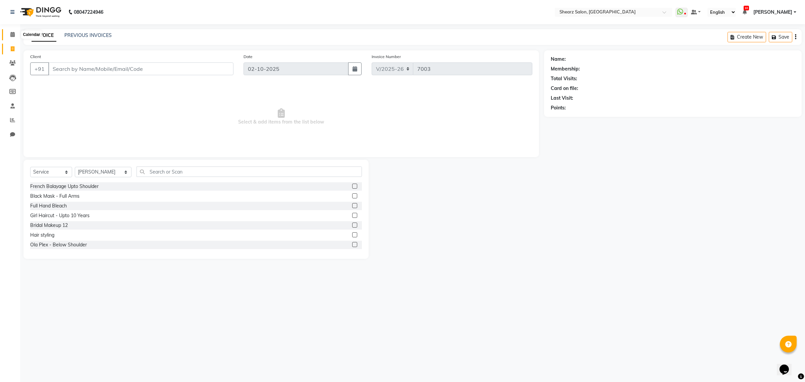
click at [12, 34] on icon at bounding box center [12, 34] width 4 height 5
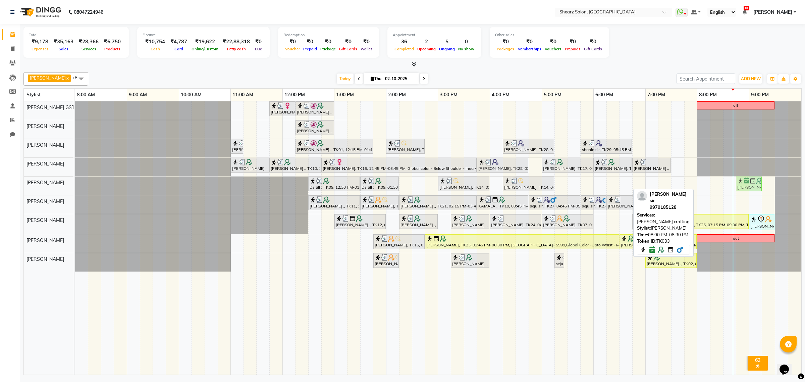
drag, startPoint x: 707, startPoint y: 183, endPoint x: 738, endPoint y: 183, distance: 31.5
click at [75, 183] on div "Ds SIR, TK09, 12:30 PM-01:30 PM, Haircut By Master Stylist- [DEMOGRAPHIC_DATA] …" at bounding box center [75, 185] width 0 height 18
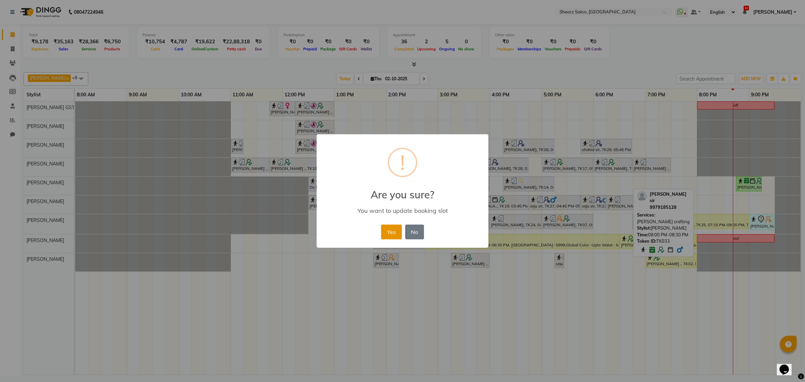
click at [394, 230] on button "Yes" at bounding box center [391, 231] width 20 height 15
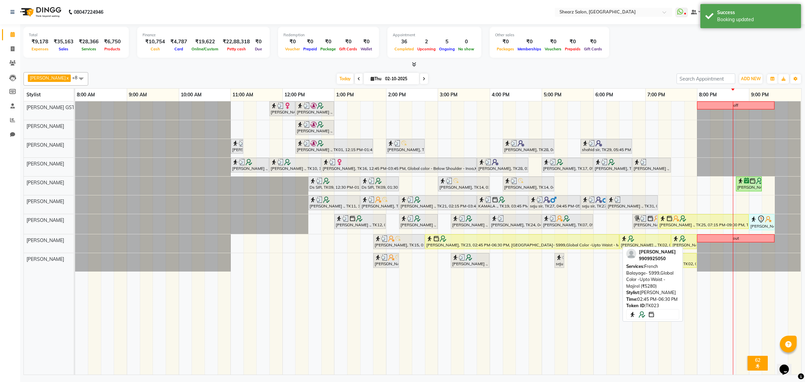
click at [509, 241] on div at bounding box center [521, 238] width 191 height 7
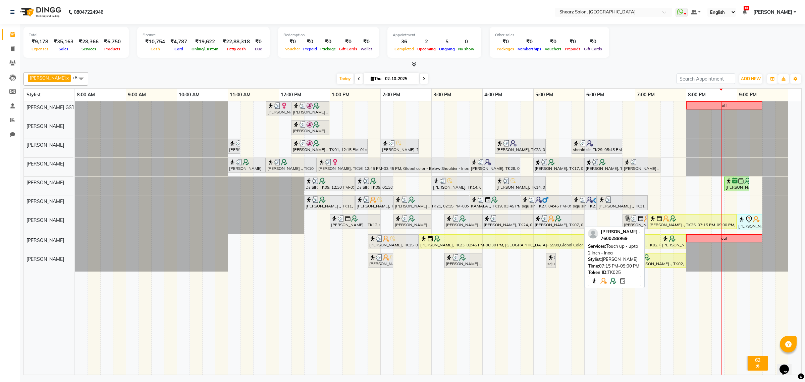
click at [665, 224] on div "[PERSON_NAME] ., TK25, 07:15 PM-09:00 PM, Touch up - upto 2 Inch - Inoa" at bounding box center [691, 221] width 87 height 13
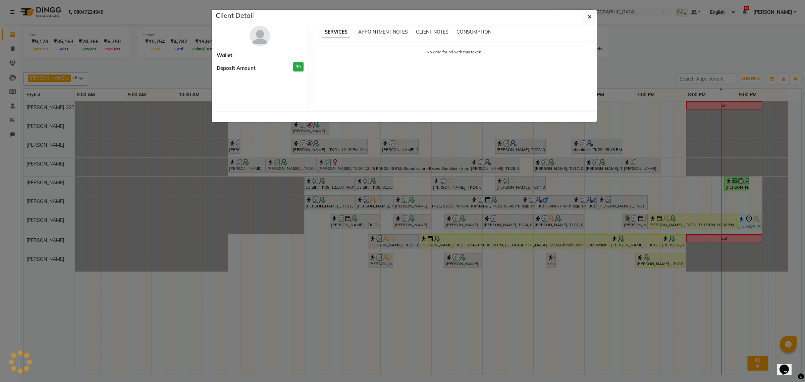
select select "1"
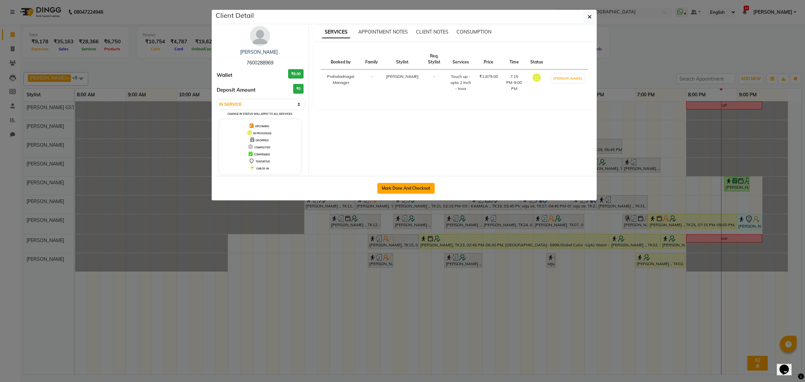
click at [406, 190] on button "Mark Done And Checkout" at bounding box center [405, 188] width 57 height 11
select select "service"
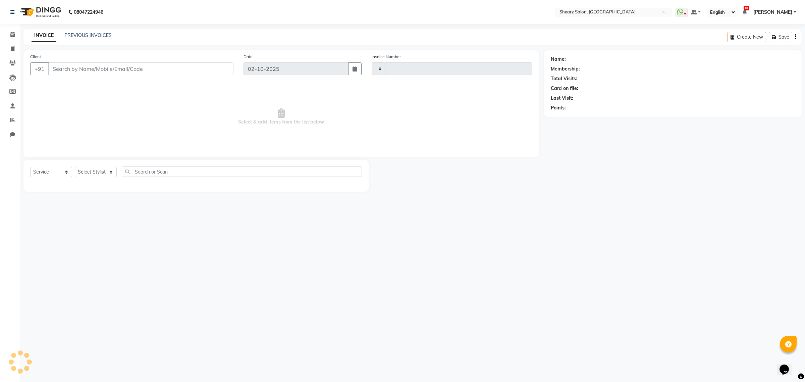
type input "7001"
select select "8157"
select select "77471"
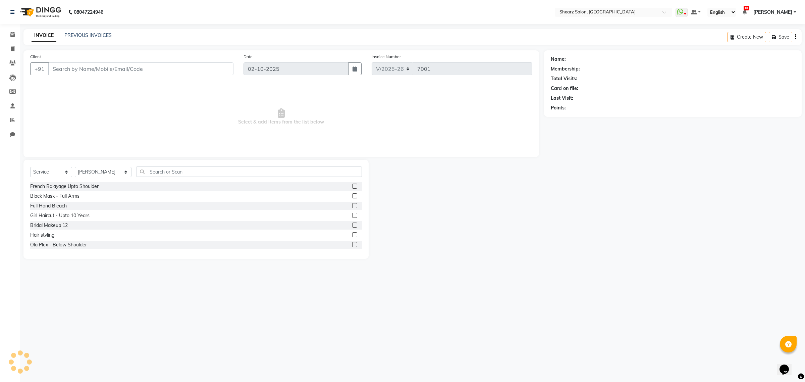
type input "7600288969"
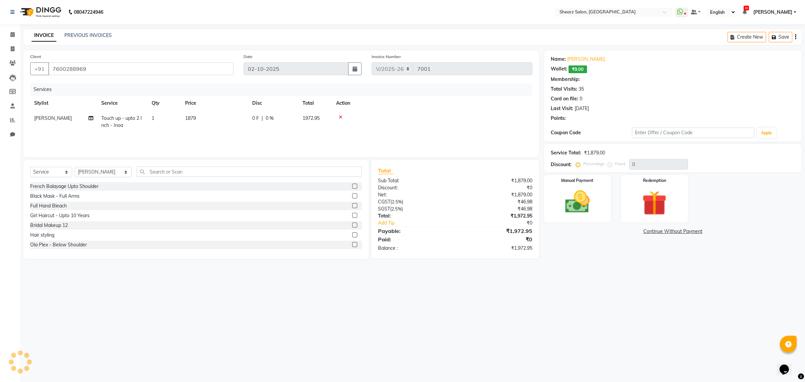
select select "1: Object"
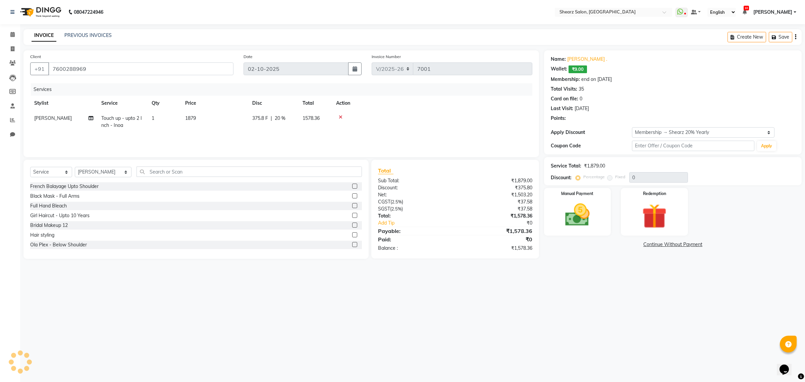
type input "20"
click at [575, 223] on img at bounding box center [577, 215] width 42 height 30
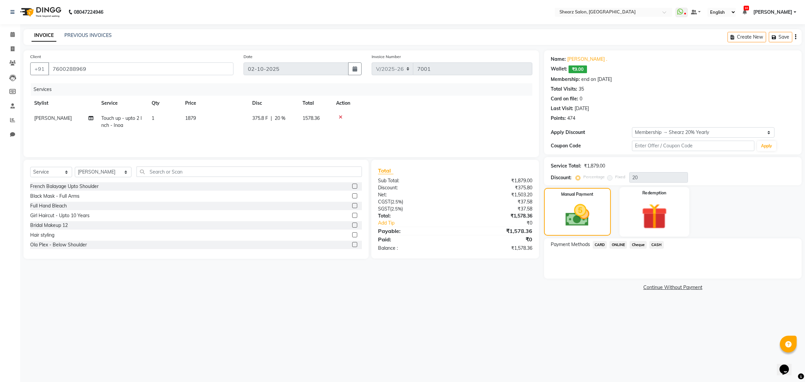
click at [646, 216] on img at bounding box center [654, 216] width 42 height 32
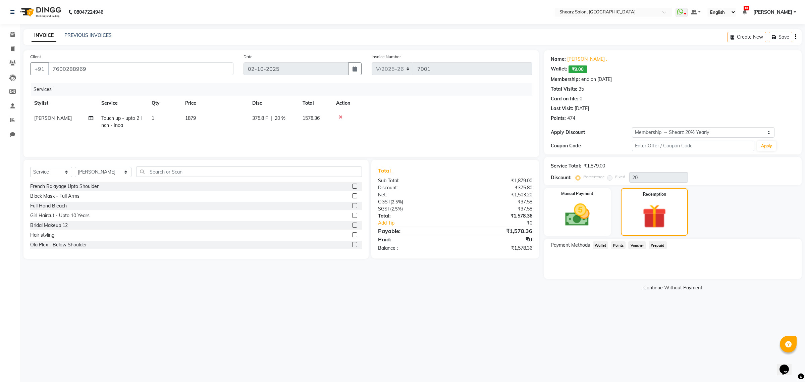
click at [631, 244] on span "Voucher" at bounding box center [637, 245] width 18 height 8
click at [657, 242] on span "Prepaid" at bounding box center [657, 245] width 18 height 8
click at [602, 246] on span "Wallet" at bounding box center [600, 245] width 16 height 8
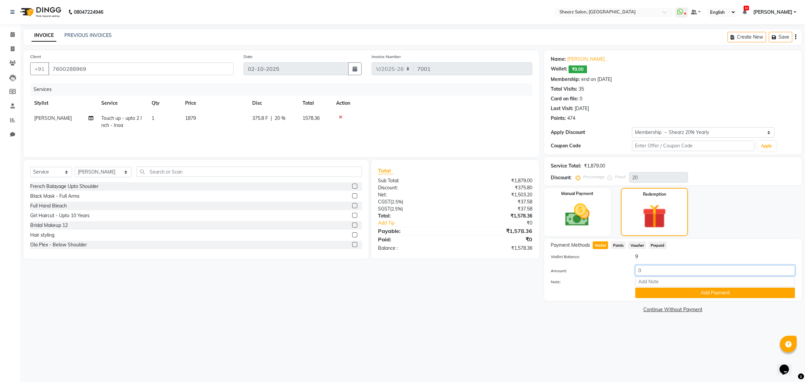
drag, startPoint x: 659, startPoint y: 271, endPoint x: 533, endPoint y: 314, distance: 133.6
click at [533, 314] on main "INVOICE PREVIOUS INVOICES Create New Save Client +91 7600288969 Date 02-10-2025…" at bounding box center [412, 176] width 785 height 295
type input "9"
click at [690, 297] on div "Payment Methods Wallet Points Voucher Prepaid Wallet Balance: 9 Amount: 9 Note:…" at bounding box center [672, 269] width 257 height 62
click at [688, 293] on button "Add Payment" at bounding box center [715, 292] width 160 height 10
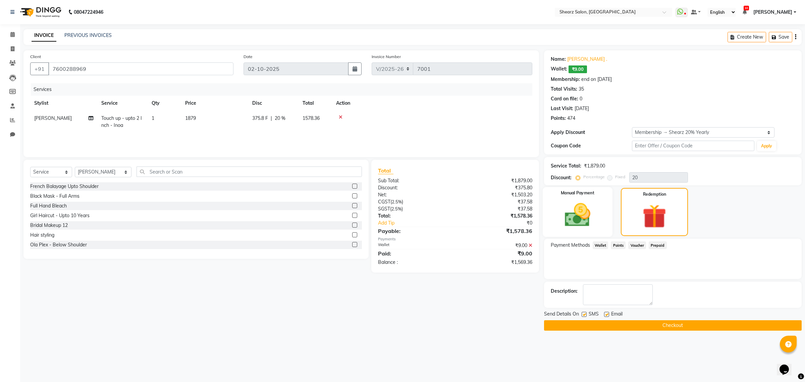
click at [589, 208] on img at bounding box center [577, 215] width 42 height 30
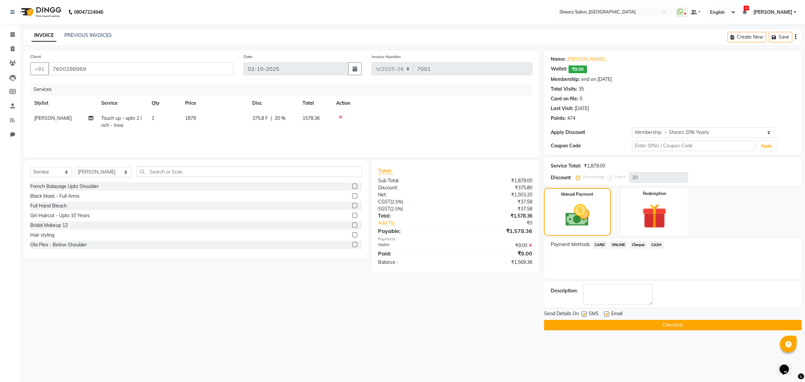
drag, startPoint x: 653, startPoint y: 243, endPoint x: 594, endPoint y: 330, distance: 104.4
click at [653, 243] on span "CASH" at bounding box center [656, 245] width 14 height 8
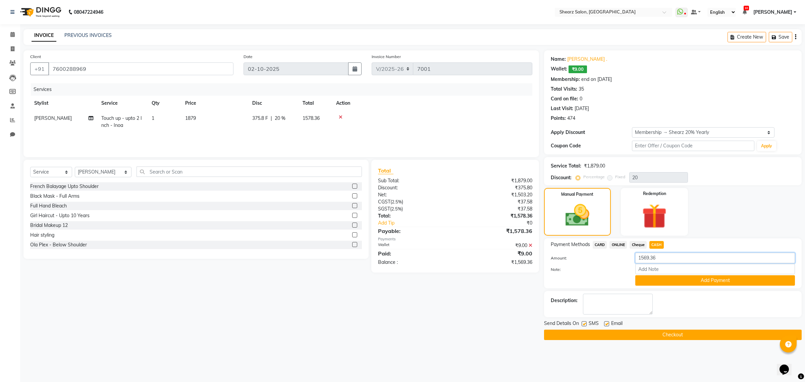
drag, startPoint x: 671, startPoint y: 259, endPoint x: 609, endPoint y: 269, distance: 62.5
click at [609, 269] on div "Amount: 1569.36 Note: Add Payment" at bounding box center [673, 268] width 244 height 33
type input "1570"
click at [665, 277] on button "Add Payment" at bounding box center [715, 280] width 160 height 10
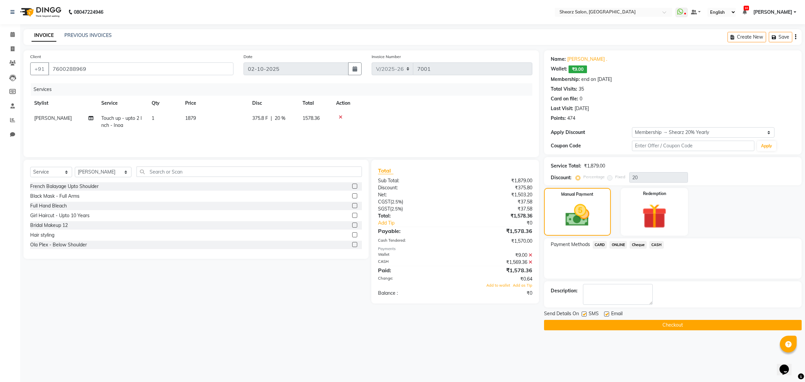
click at [529, 262] on icon at bounding box center [530, 262] width 4 height 5
click at [651, 242] on span "CASH" at bounding box center [656, 245] width 14 height 8
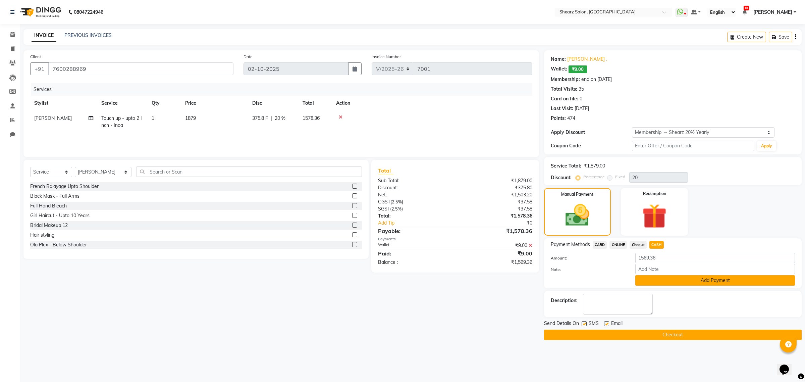
click at [655, 277] on button "Add Payment" at bounding box center [715, 280] width 160 height 10
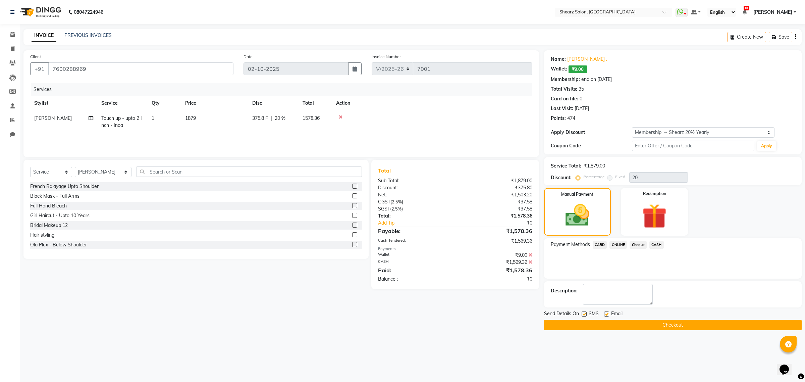
click at [632, 324] on button "Checkout" at bounding box center [672, 325] width 257 height 10
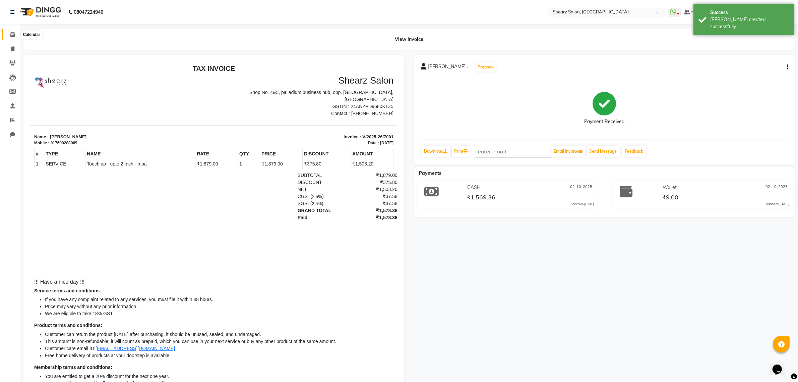
click at [12, 34] on icon at bounding box center [12, 34] width 4 height 5
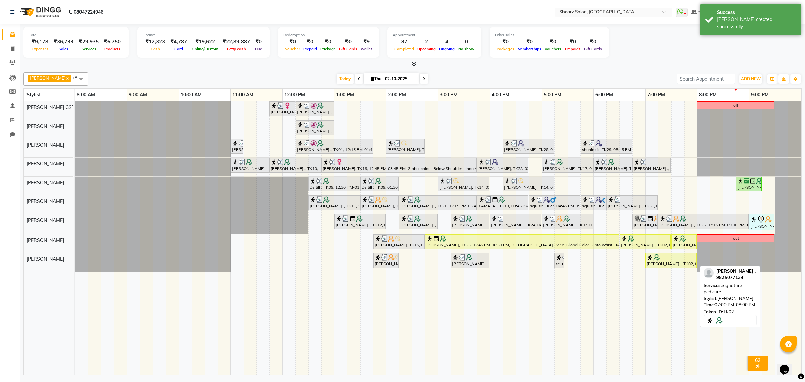
click at [672, 259] on div at bounding box center [670, 257] width 49 height 7
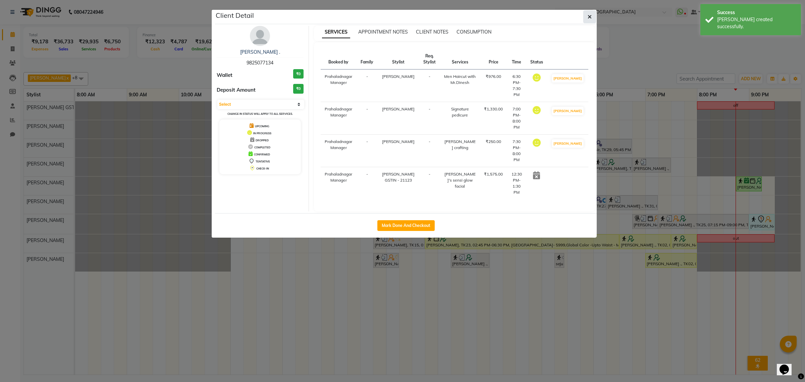
click at [589, 17] on icon "button" at bounding box center [589, 16] width 4 height 5
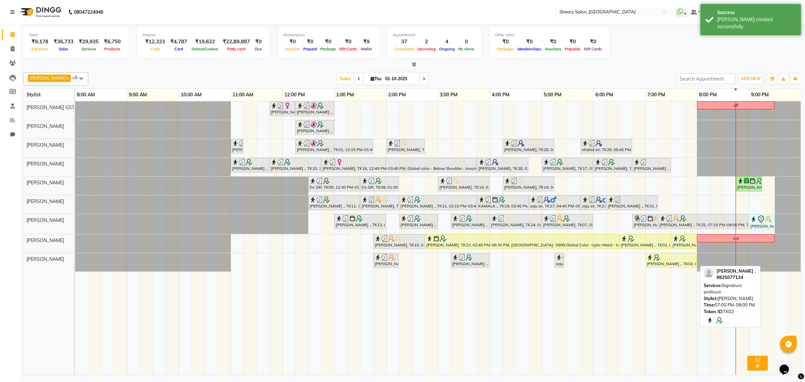
click at [75, 259] on div "Ankit Patel, TK15, 01:45 PM-02:15 PM, Head massage with oil men RENISH ., TK20,…" at bounding box center [75, 262] width 0 height 18
click at [675, 257] on div at bounding box center [670, 257] width 49 height 7
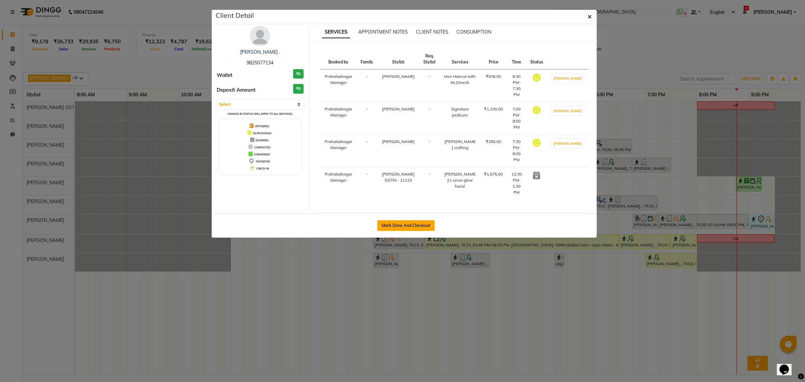
click at [398, 220] on button "Mark Done And Checkout" at bounding box center [405, 225] width 57 height 11
select select "8157"
select select "service"
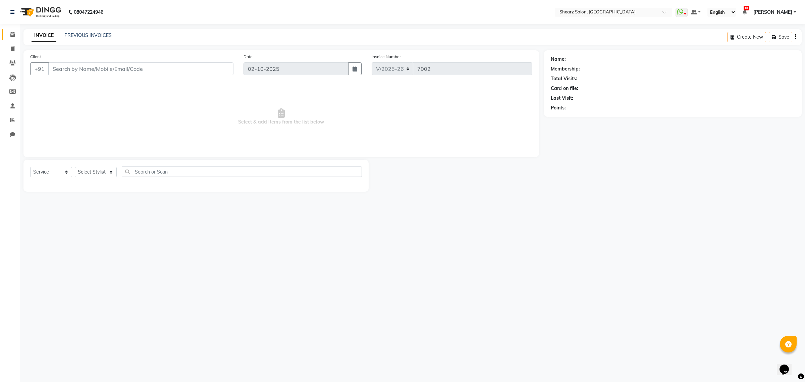
select select "77471"
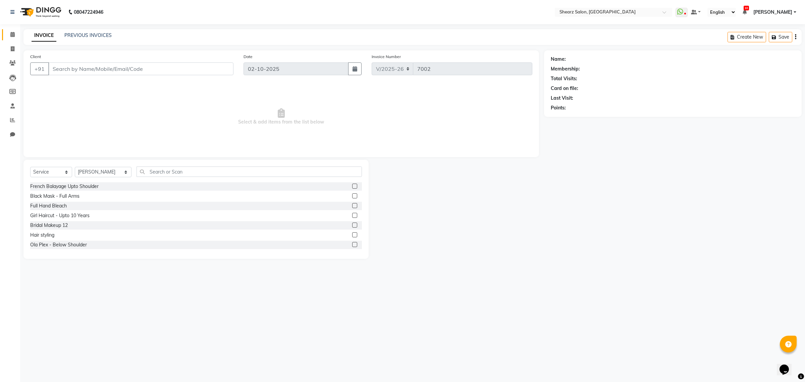
type input "9825077134"
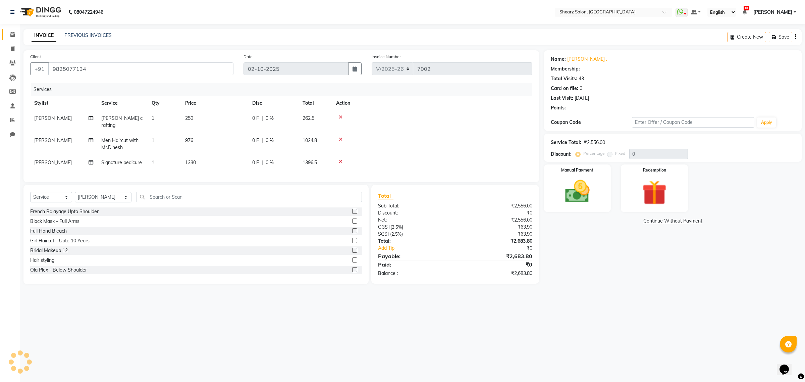
select select "1: Object"
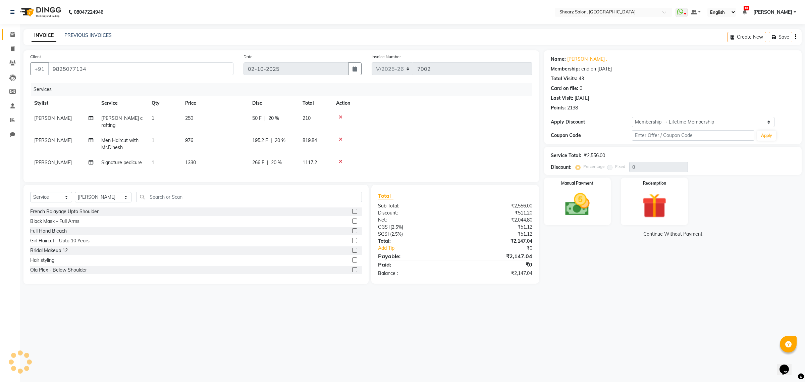
type input "20"
click at [112, 194] on select "Select Stylist Admin A General Arvind S Devda Asha Chavariya Brijesh Valand Cen…" at bounding box center [103, 197] width 57 height 10
select select "77443"
click at [75, 192] on select "Select Stylist Admin A General Arvind S Devda Asha Chavariya Brijesh Valand Cen…" at bounding box center [103, 197] width 57 height 10
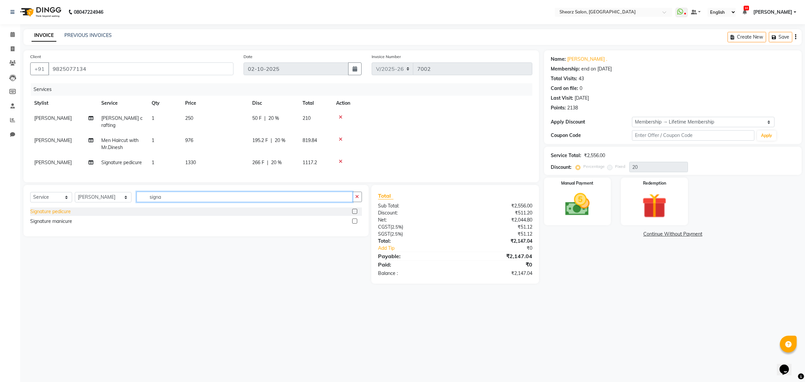
type input "signa"
click at [58, 210] on div "Signature pedicure" at bounding box center [50, 211] width 41 height 7
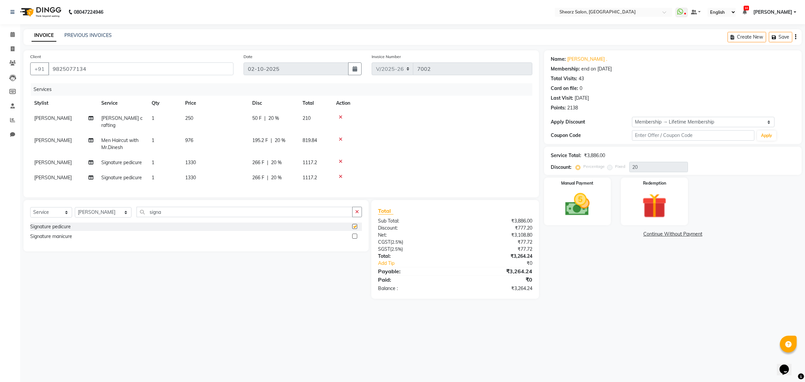
checkbox input "false"
click at [175, 214] on input "signa" at bounding box center [244, 212] width 216 height 10
type input "s"
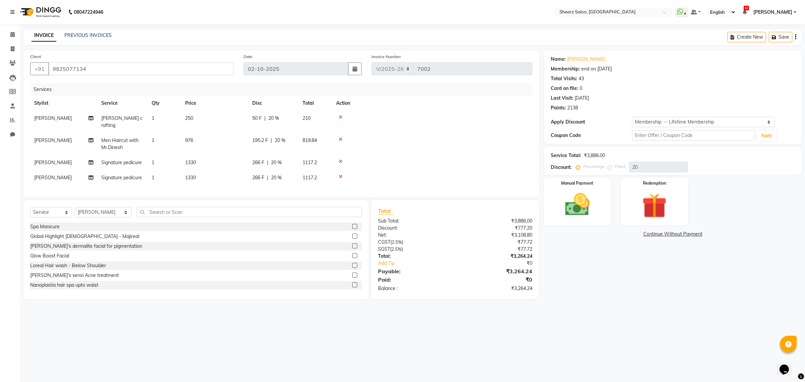
click at [341, 159] on icon at bounding box center [341, 161] width 4 height 5
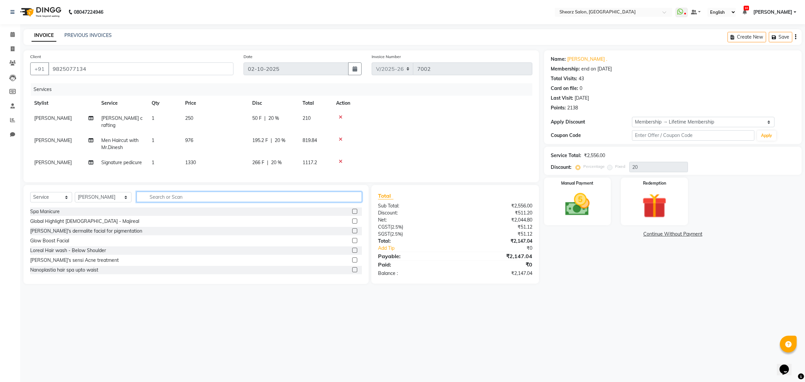
click at [167, 193] on input "text" at bounding box center [248, 196] width 225 height 10
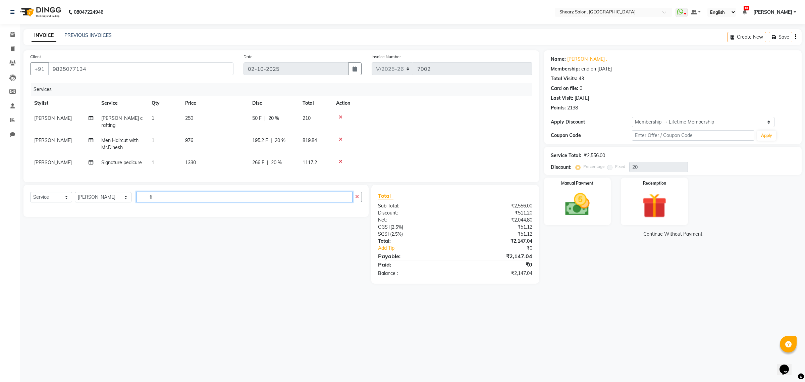
type input "f"
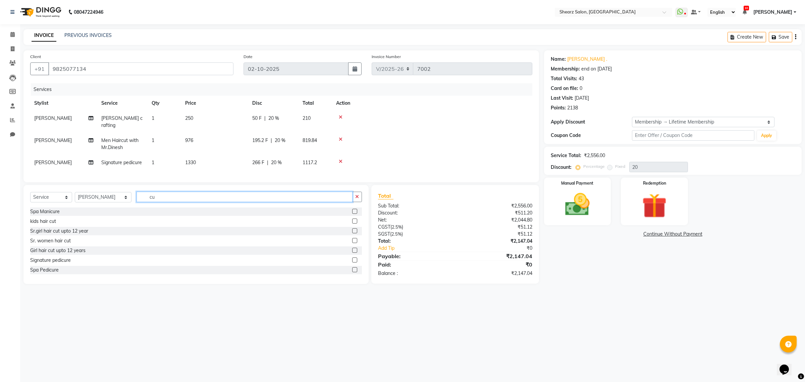
type input "c"
type input "nail cu"
drag, startPoint x: 56, startPoint y: 230, endPoint x: 131, endPoint y: 220, distance: 75.1
click at [56, 230] on div "Nail cut and filing" at bounding box center [48, 230] width 37 height 7
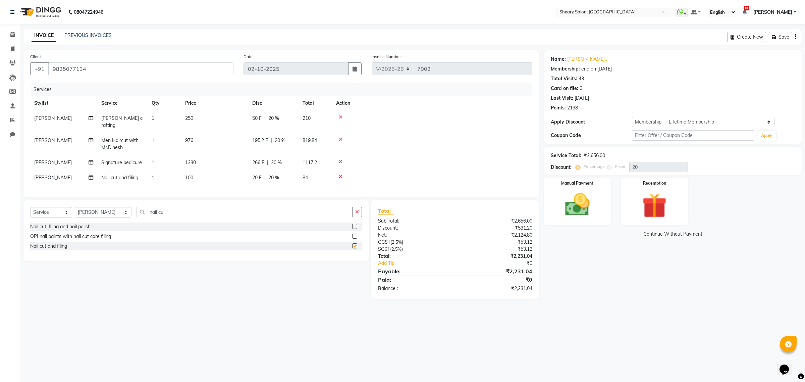
checkbox input "false"
click at [182, 213] on input "nail cu" at bounding box center [244, 212] width 216 height 10
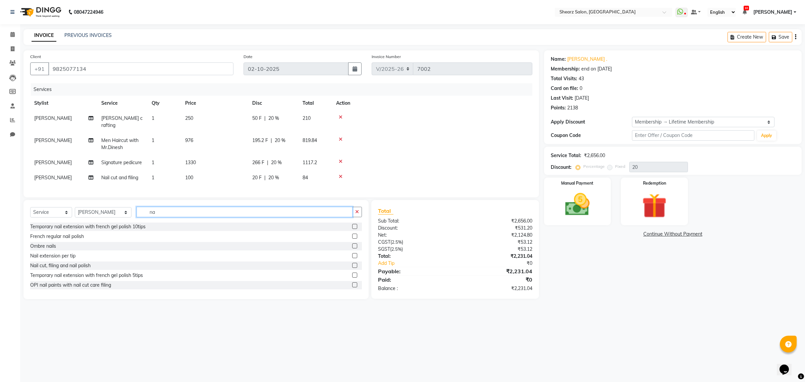
type input "n"
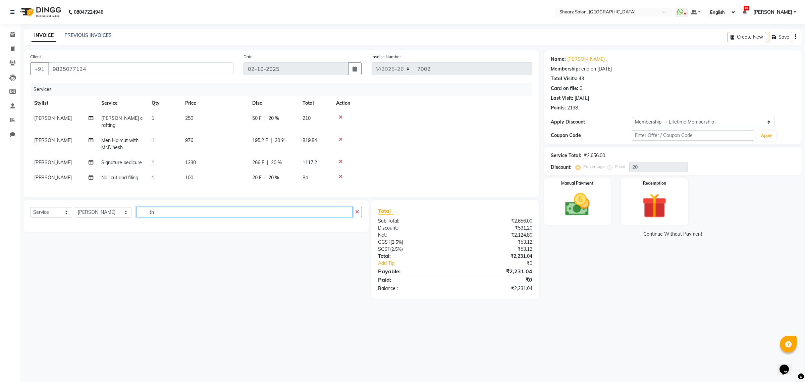
type input "t"
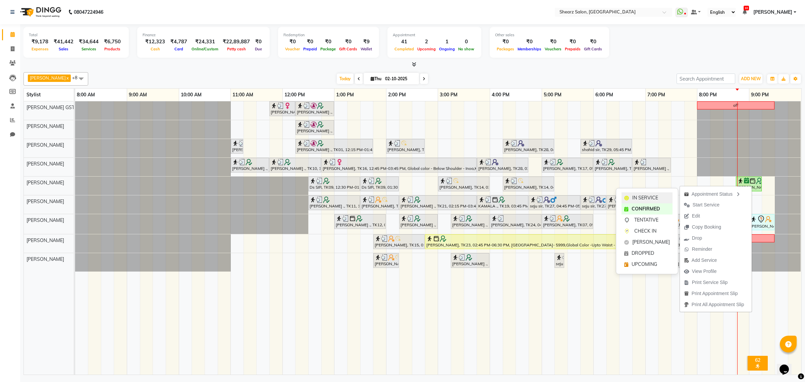
click at [653, 197] on span "IN SERVICE" at bounding box center [645, 197] width 26 height 7
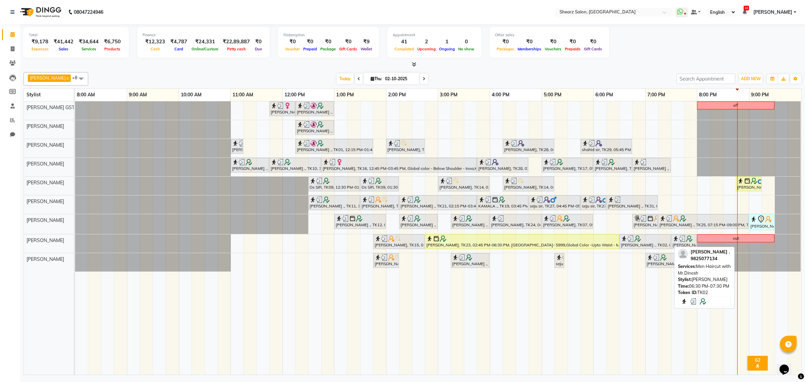
click at [651, 243] on div "[PERSON_NAME] ., TK02, 06:30 PM-07:30 PM, Men Haircut with Mr.Dinesh" at bounding box center [645, 241] width 50 height 13
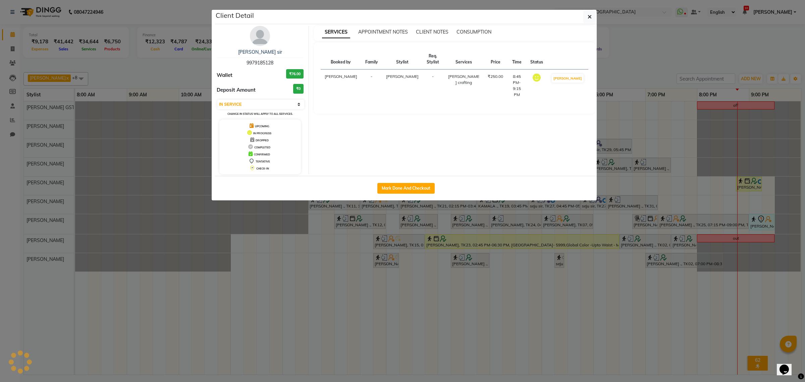
select select "3"
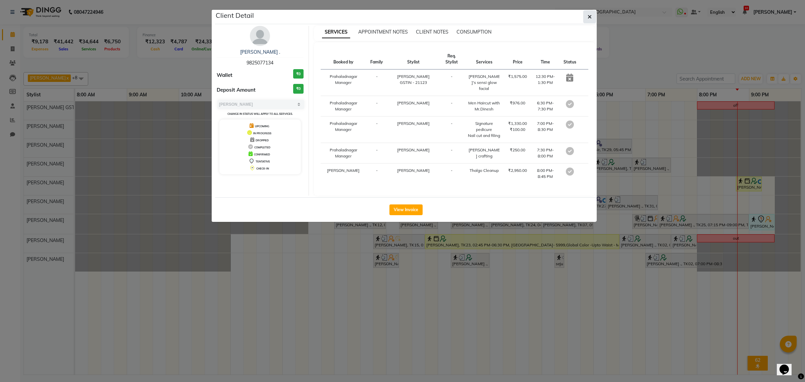
click at [592, 18] on button "button" at bounding box center [589, 16] width 13 height 13
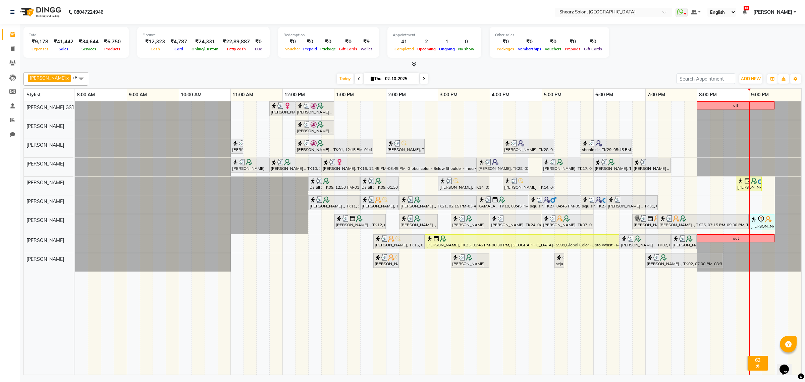
click at [476, 139] on div "Mayuri Joshi, TK16, 11:45 AM-12:15 PM, French gel polish 10 tips (₹1113) Nirali…" at bounding box center [438, 237] width 726 height 273
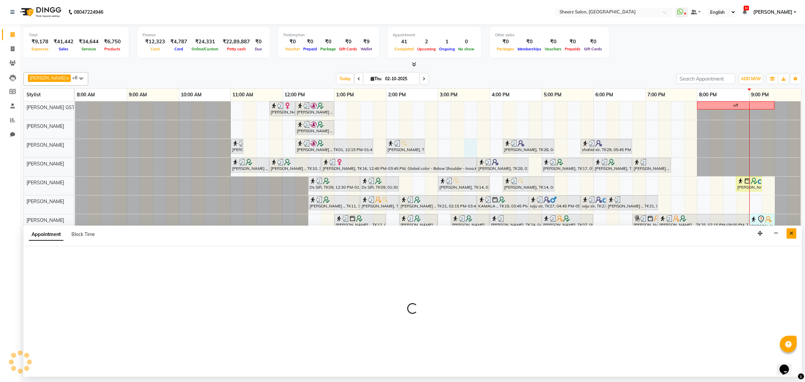
select select "77479"
select select "930"
select select "tentative"
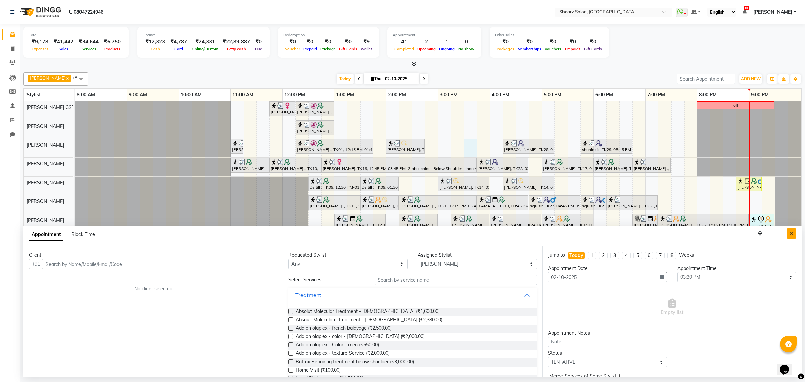
click at [791, 235] on icon "Close" at bounding box center [791, 233] width 4 height 5
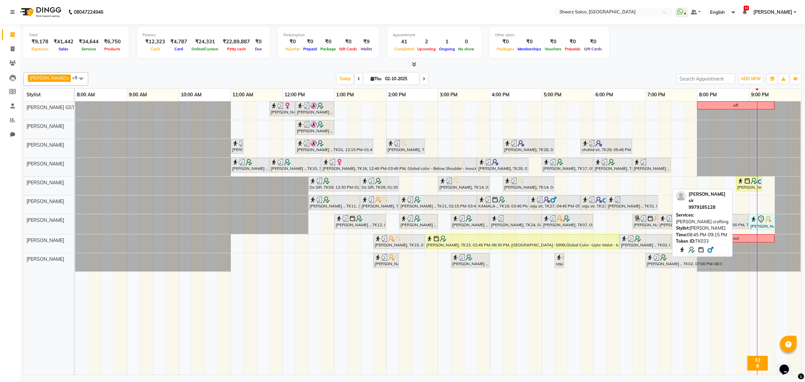
click at [747, 184] on img at bounding box center [747, 180] width 7 height 7
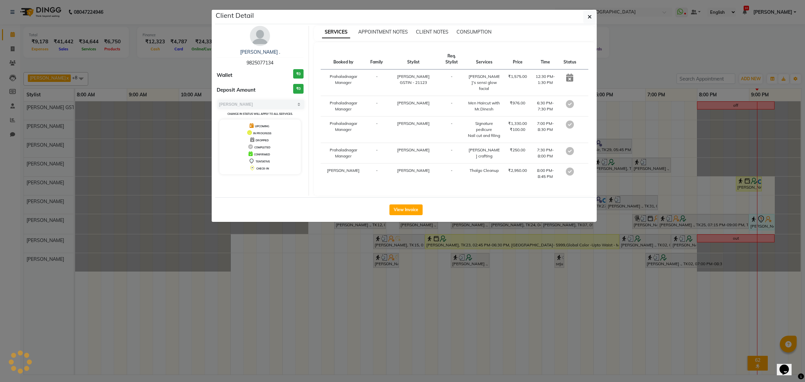
select select "1"
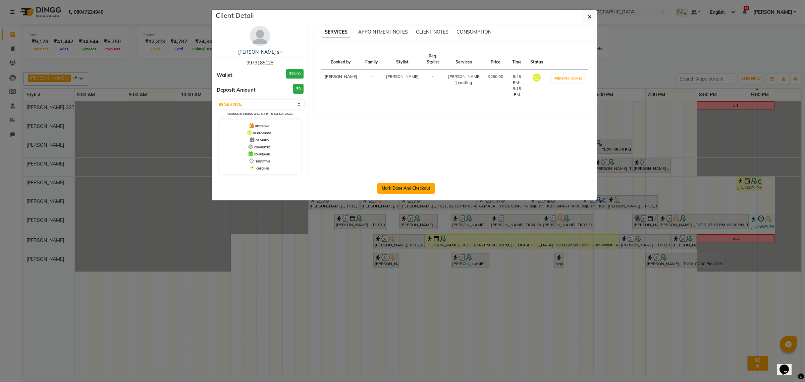
click at [410, 187] on button "Mark Done And Checkout" at bounding box center [405, 188] width 57 height 11
select select "service"
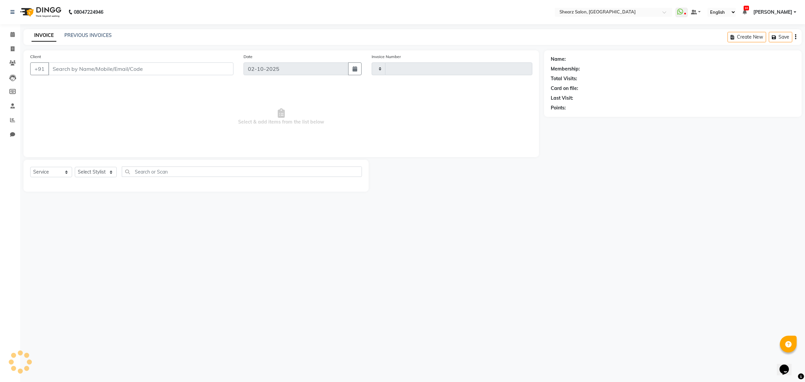
type input "7003"
select select "3"
select select "8157"
select select "77471"
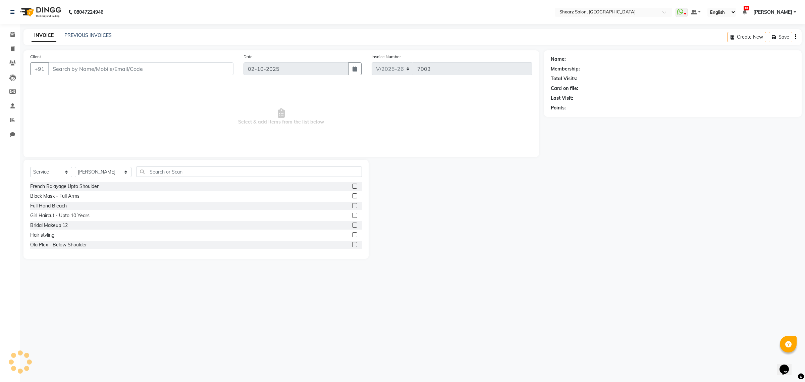
type input "9979185128"
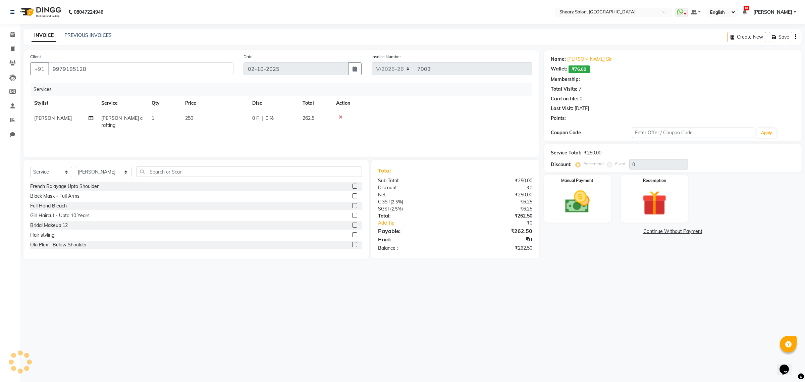
select select "1: Object"
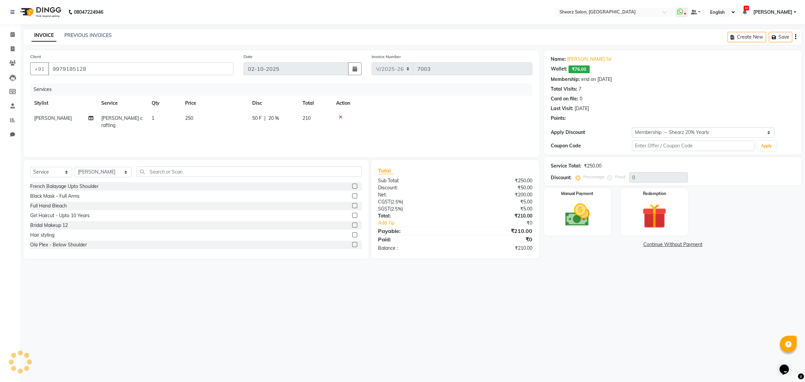
type input "20"
click at [339, 115] on icon at bounding box center [341, 117] width 4 height 5
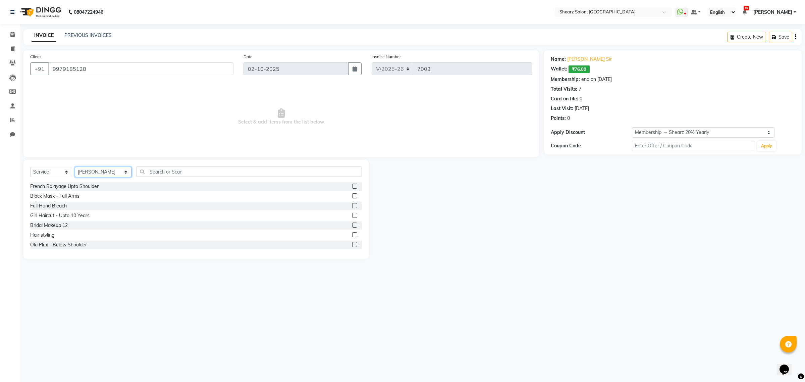
click at [109, 170] on select "Select Stylist Admin A General Arvind S Devda Asha Chavariya Brijesh Valand Cen…" at bounding box center [103, 172] width 57 height 10
select select "77482"
click at [75, 167] on select "Select Stylist Admin A General Arvind S Devda Asha Chavariya Brijesh Valand Cen…" at bounding box center [103, 172] width 57 height 10
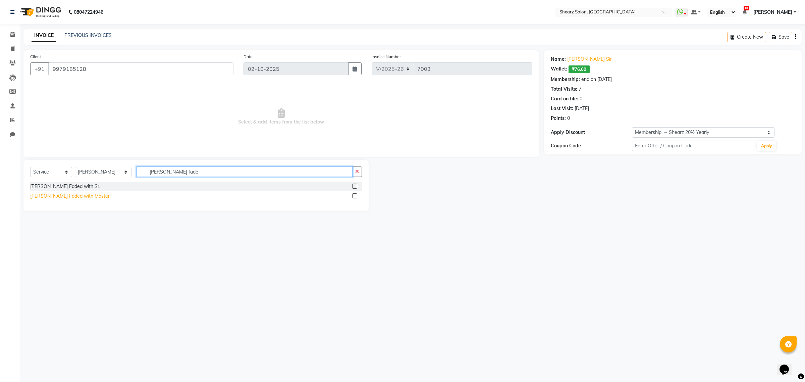
type input "beard fade"
click at [74, 195] on div "Beard Faded with Master" at bounding box center [69, 195] width 79 height 7
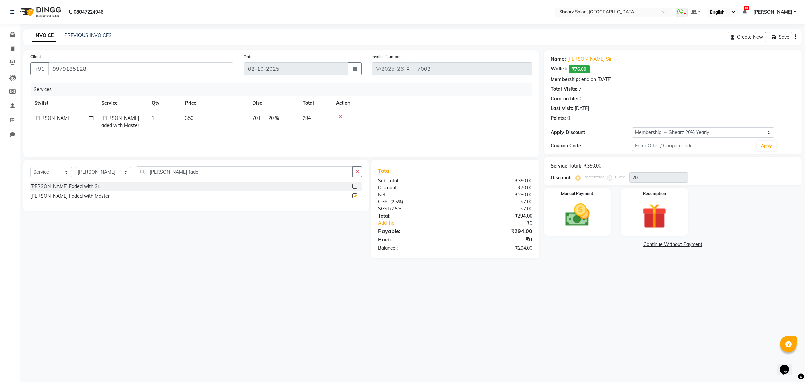
checkbox input "false"
click at [580, 205] on img at bounding box center [577, 215] width 42 height 30
click at [654, 242] on span "CASH" at bounding box center [656, 245] width 14 height 8
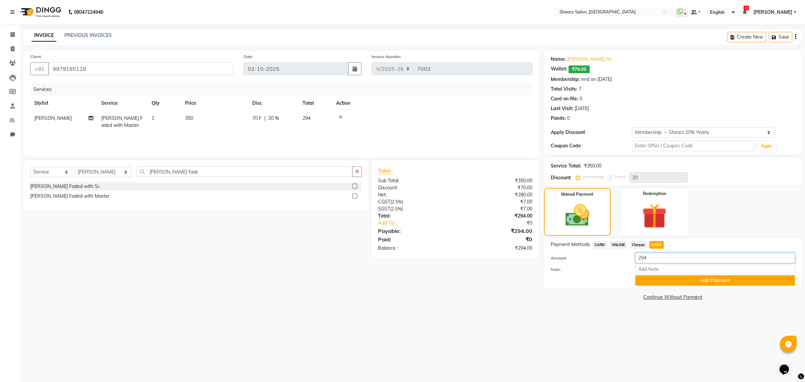
drag, startPoint x: 654, startPoint y: 257, endPoint x: 637, endPoint y: 267, distance: 20.1
click at [525, 268] on div "Client +91 9979185128 Date 02-10-2025 Invoice Number V/2025 V/2025-26 7003 Serv…" at bounding box center [412, 175] width 788 height 251
type input "340"
click at [683, 278] on button "Add Payment" at bounding box center [715, 280] width 160 height 10
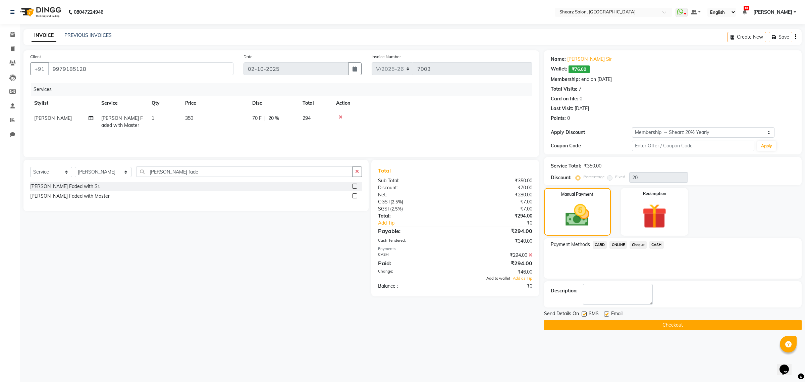
click at [497, 278] on span "Add to wallet" at bounding box center [498, 278] width 24 height 5
click at [616, 322] on button "Checkout" at bounding box center [672, 325] width 257 height 10
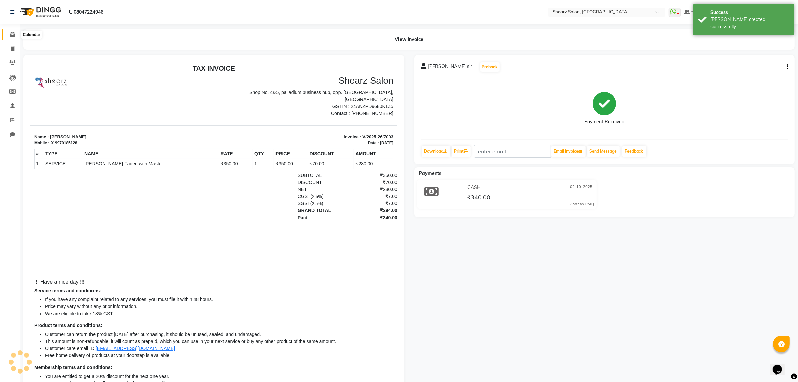
click at [14, 32] on icon at bounding box center [12, 34] width 4 height 5
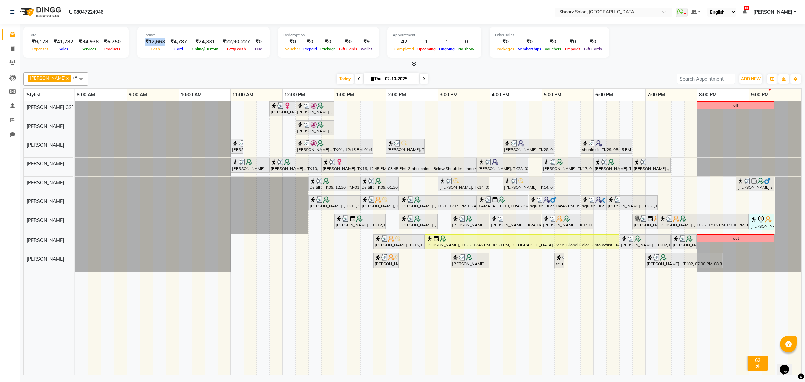
drag, startPoint x: 142, startPoint y: 41, endPoint x: 163, endPoint y: 41, distance: 20.5
click at [163, 41] on div "₹12,663" at bounding box center [154, 42] width 25 height 8
